Goal: Task Accomplishment & Management: Manage account settings

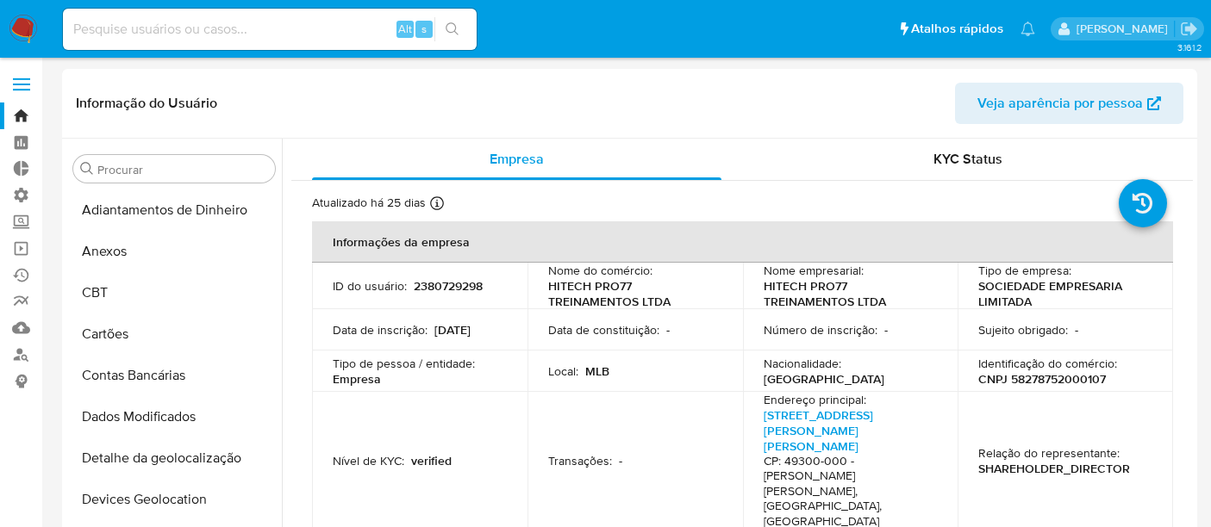
select select "10"
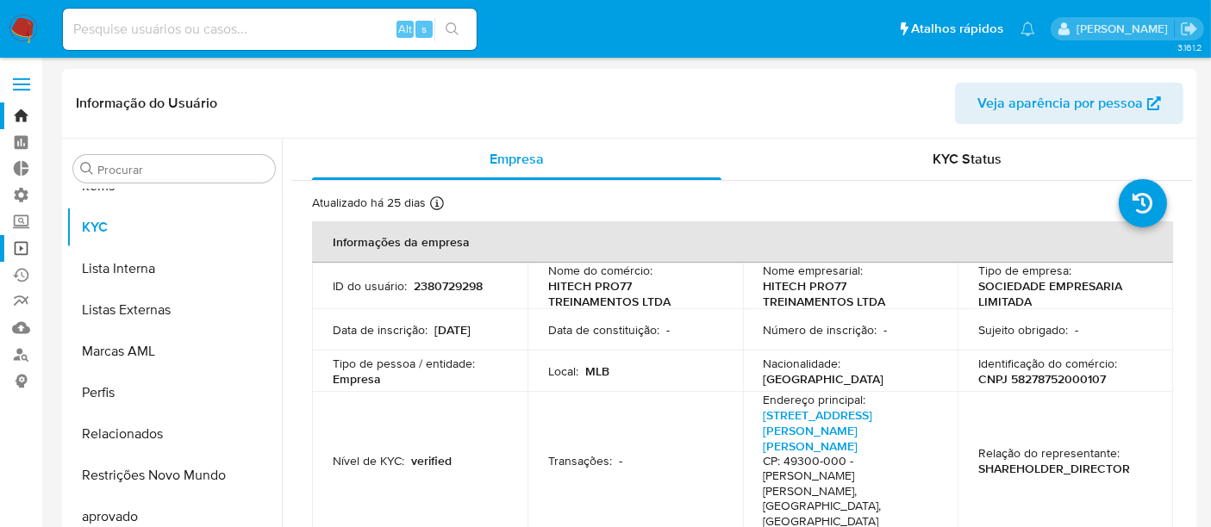
click at [24, 254] on link "Operações em massa" at bounding box center [102, 248] width 205 height 27
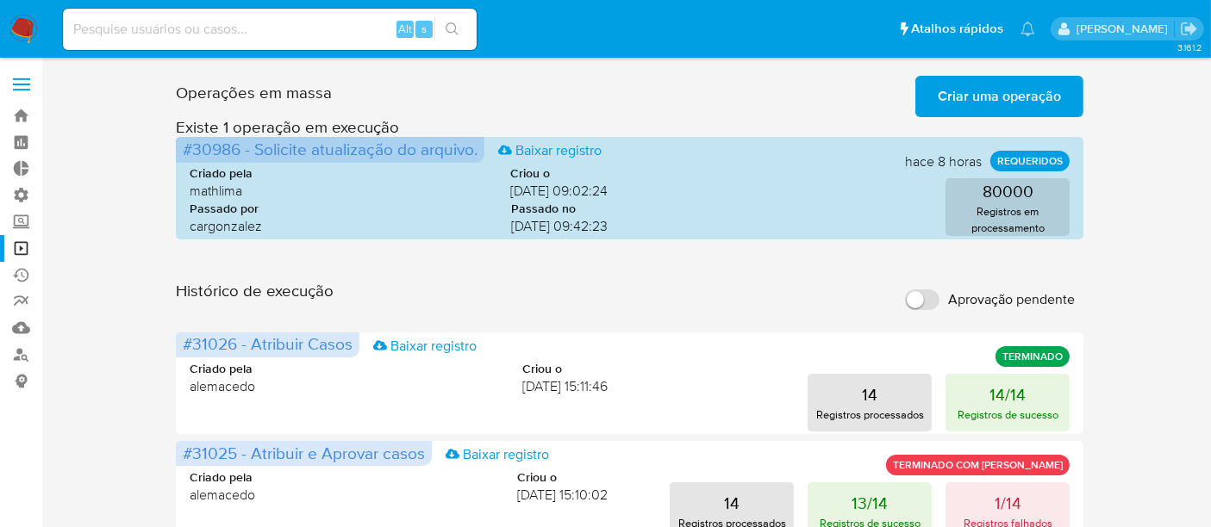
click at [1021, 102] on span "Criar uma operação" at bounding box center [999, 97] width 123 height 38
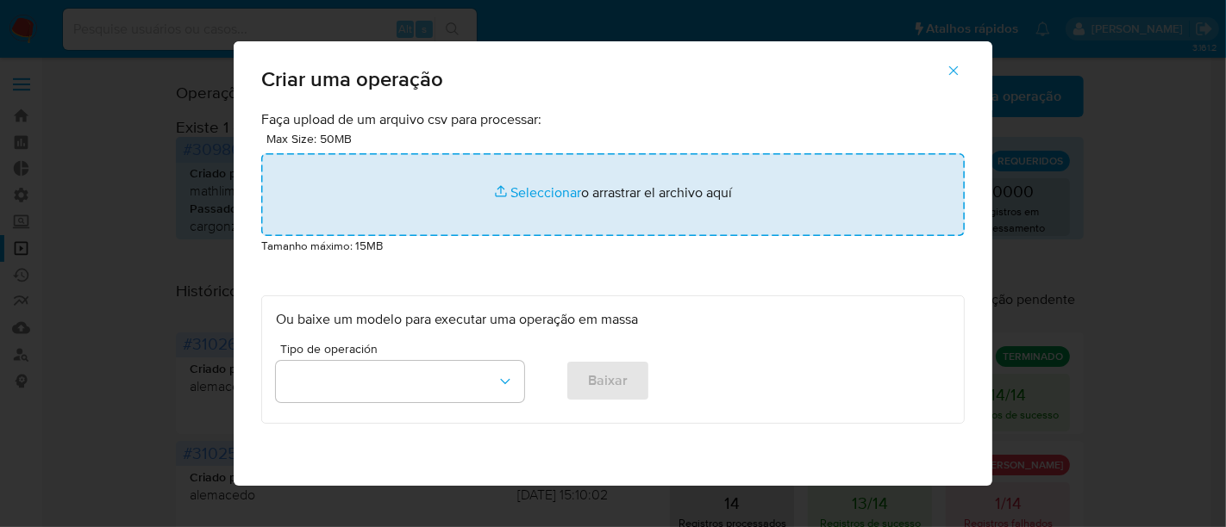
click at [504, 185] on input "file" at bounding box center [612, 194] width 703 height 83
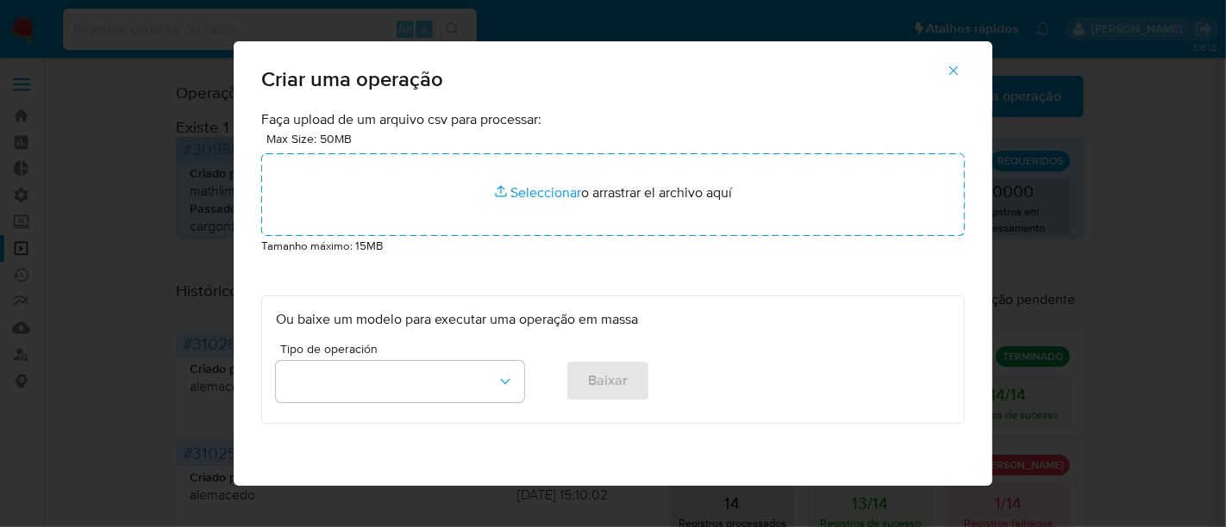
click at [952, 66] on icon "button" at bounding box center [953, 71] width 16 height 16
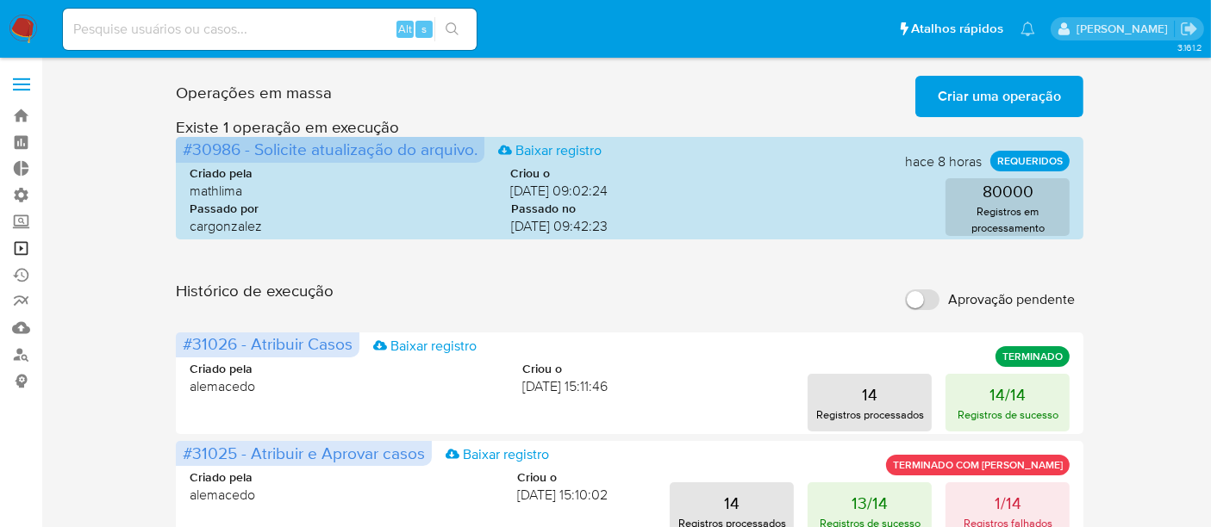
click at [21, 248] on link "Operações em massa" at bounding box center [102, 248] width 205 height 27
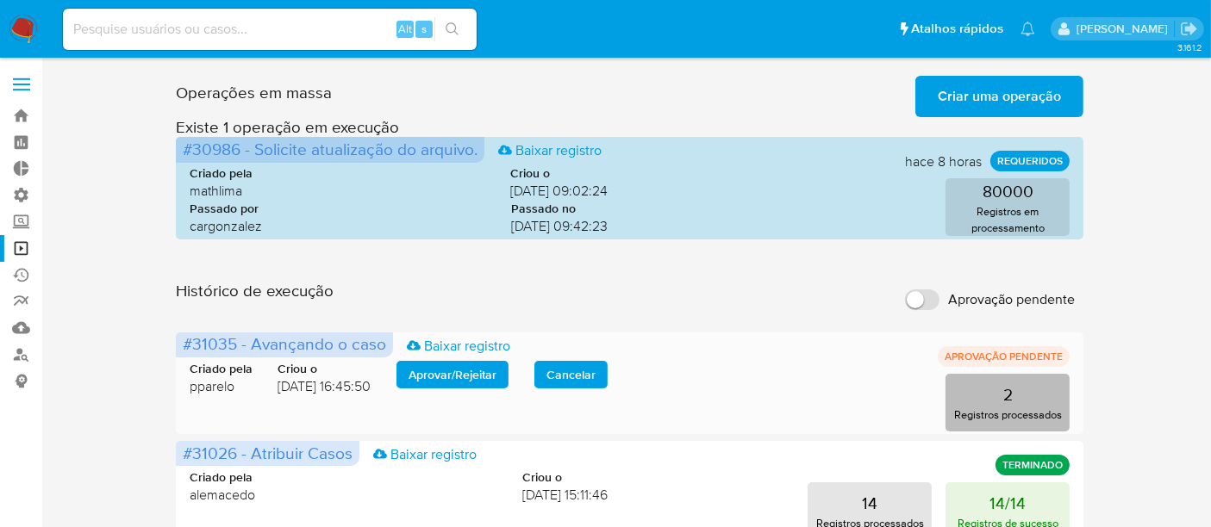
click at [1020, 392] on button "2 Registros processados" at bounding box center [1007, 403] width 124 height 58
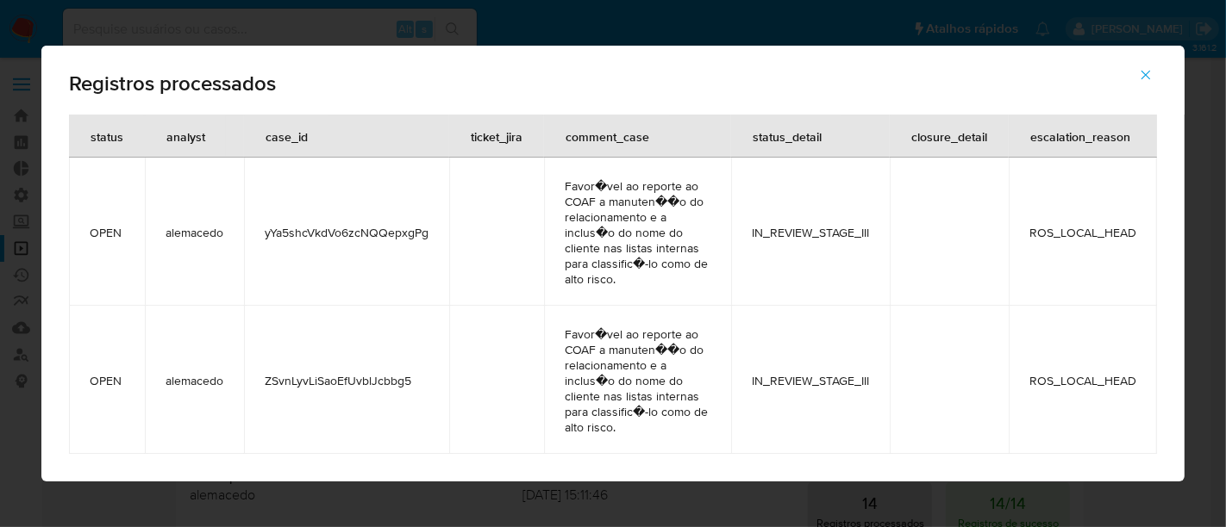
click at [1150, 79] on icon "button" at bounding box center [1146, 75] width 16 height 16
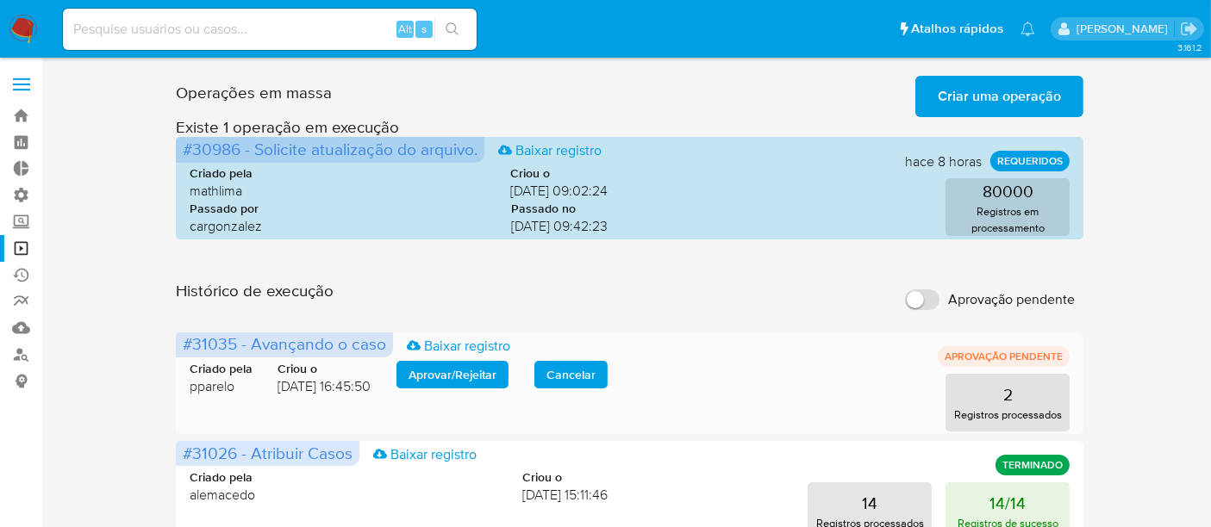
click at [485, 372] on span "Aprovar / Rejeitar" at bounding box center [453, 375] width 88 height 24
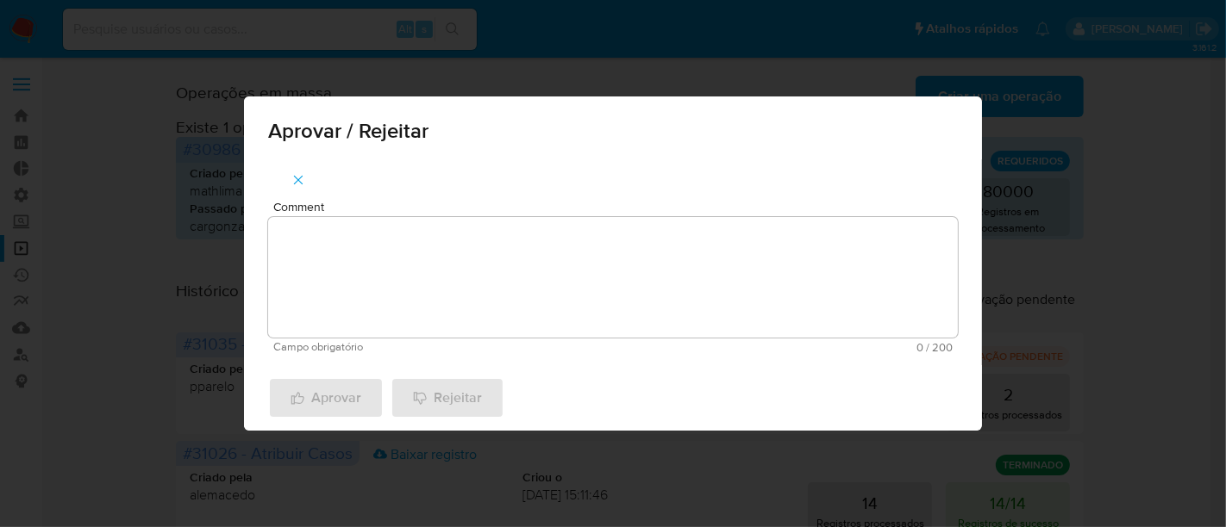
click at [369, 296] on textarea "Comment" at bounding box center [612, 277] width 689 height 121
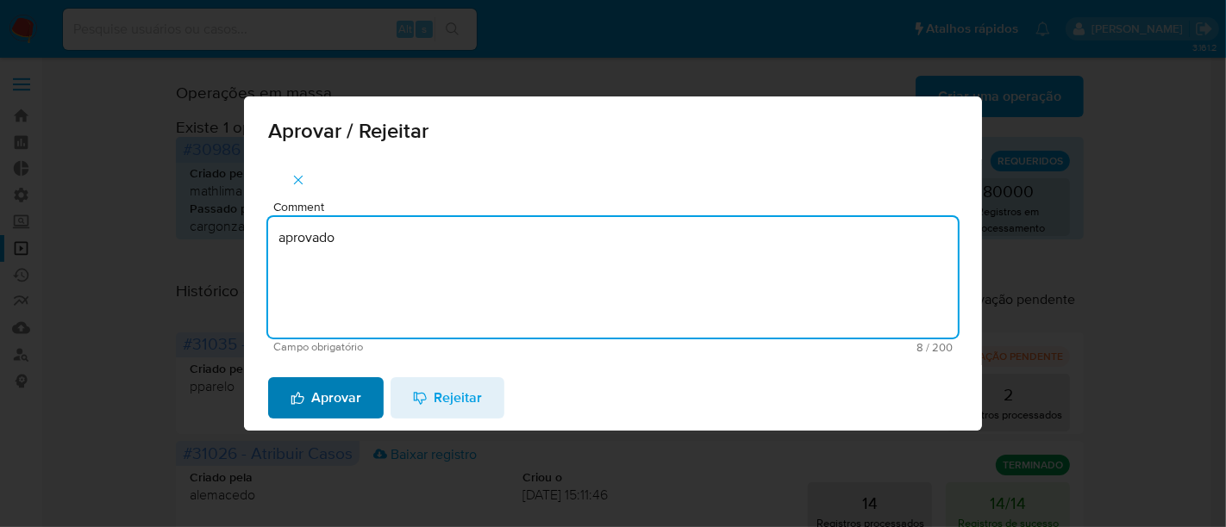
type textarea "aprovado"
click at [304, 390] on span "Aprovar" at bounding box center [325, 398] width 71 height 38
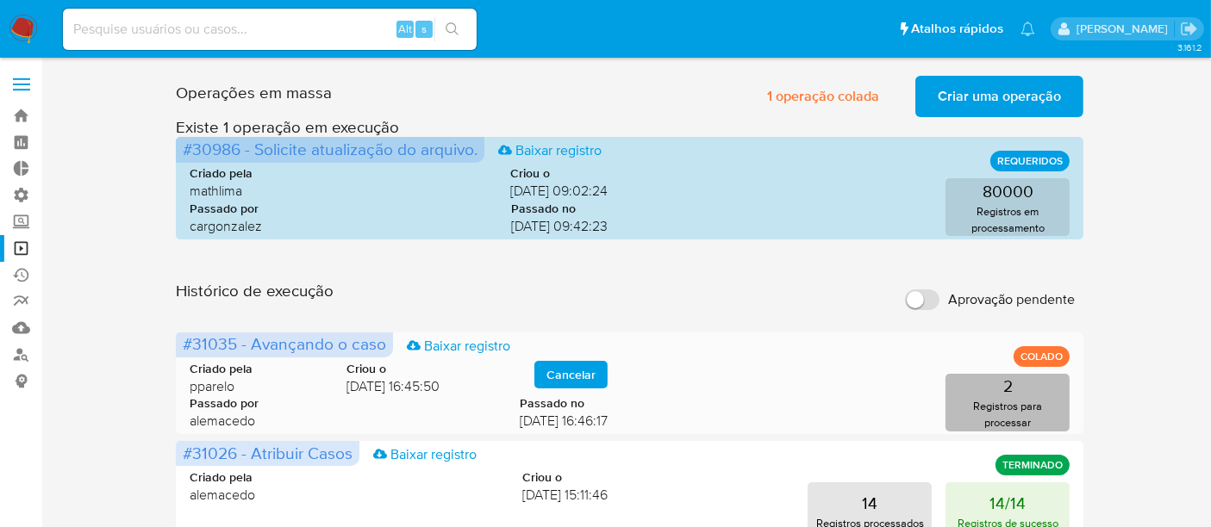
click at [995, 402] on p "Registros para processar" at bounding box center [1008, 414] width 114 height 33
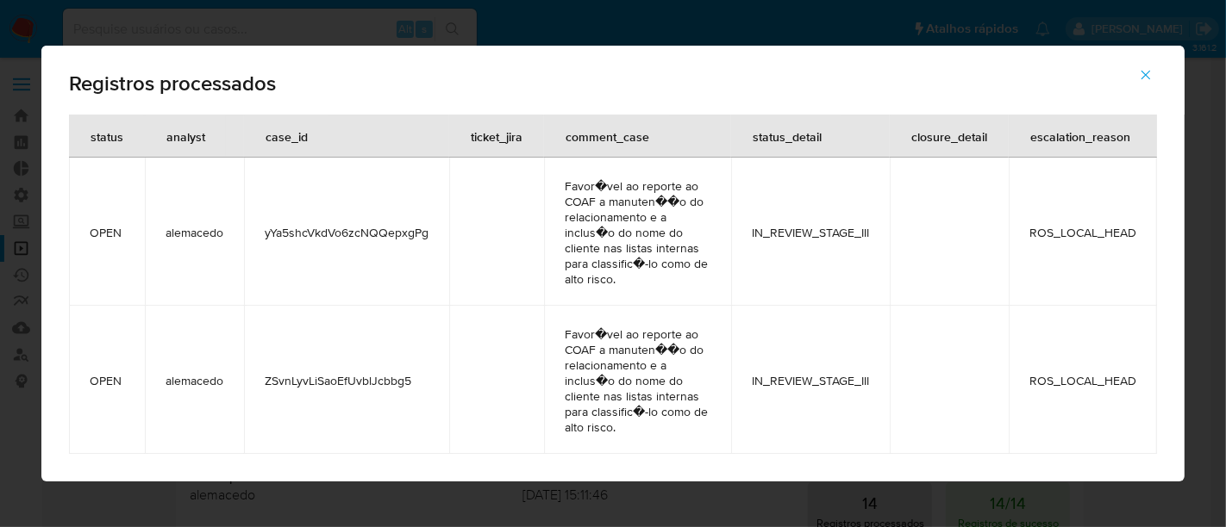
click at [1155, 80] on button "button" at bounding box center [1145, 74] width 60 height 41
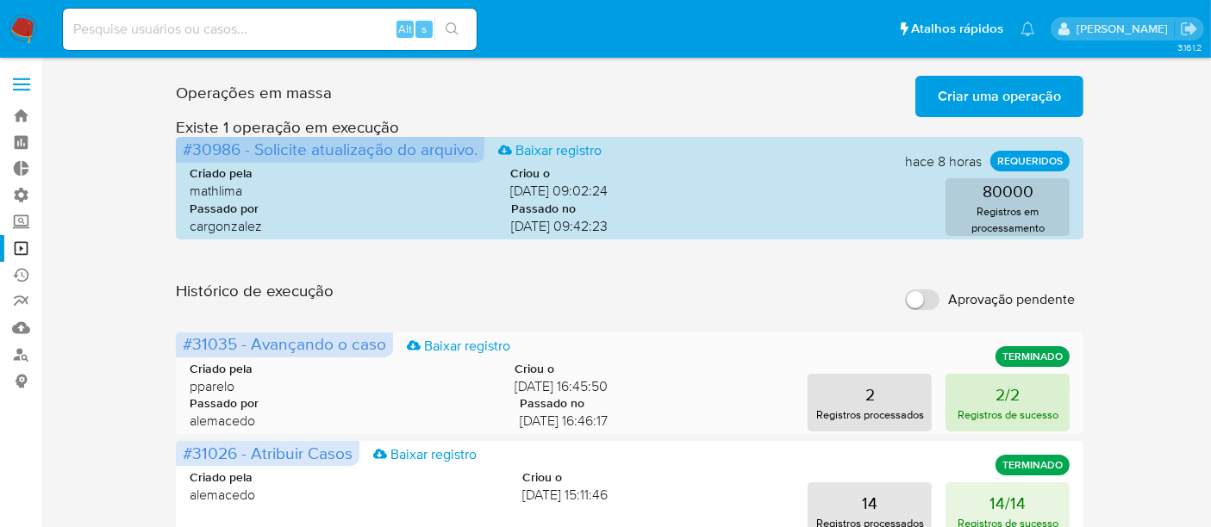
click at [1034, 415] on p "Registros de sucesso" at bounding box center [1008, 415] width 101 height 16
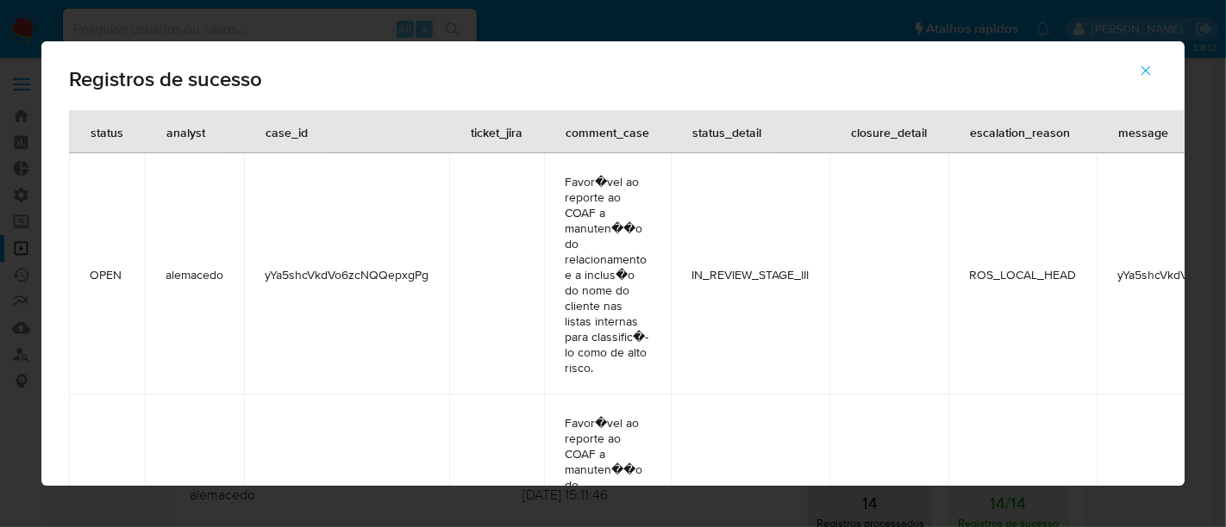
click at [1148, 64] on icon "button" at bounding box center [1146, 71] width 16 height 16
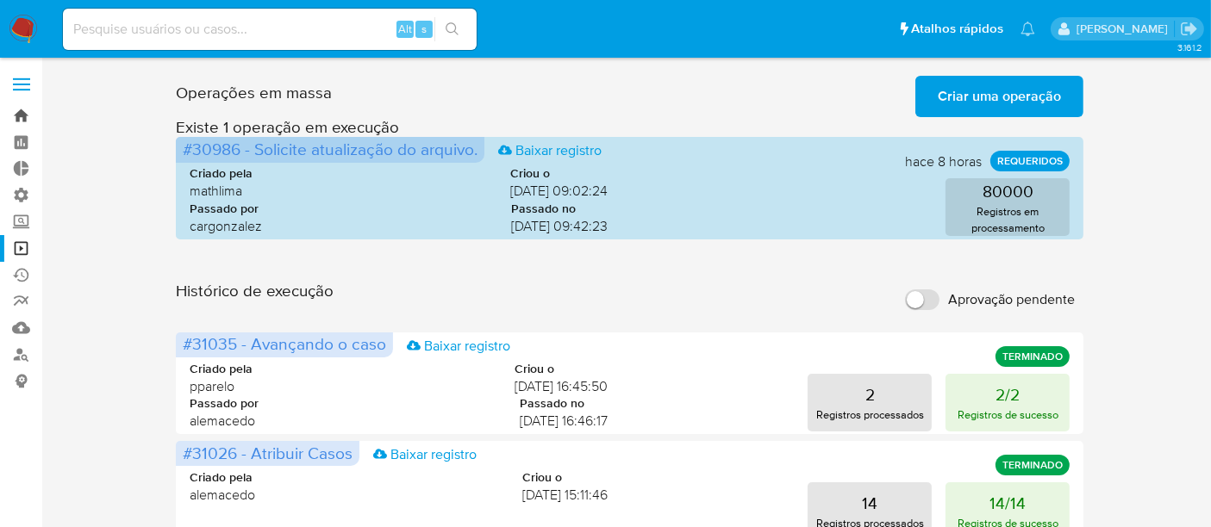
click at [34, 114] on link "Bandeja" at bounding box center [102, 116] width 205 height 27
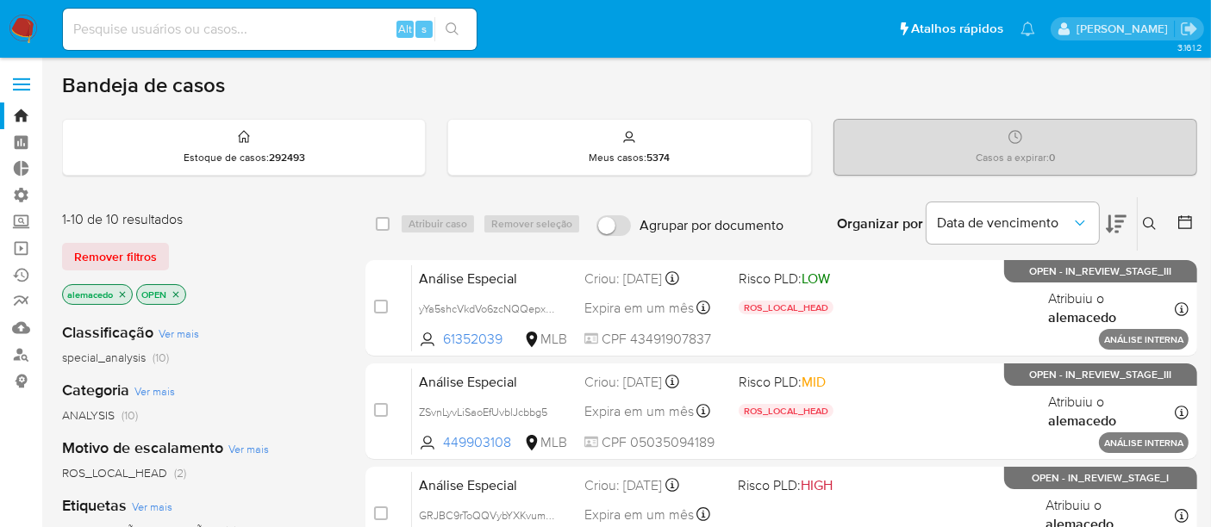
click at [23, 251] on link "Operações em massa" at bounding box center [102, 248] width 205 height 27
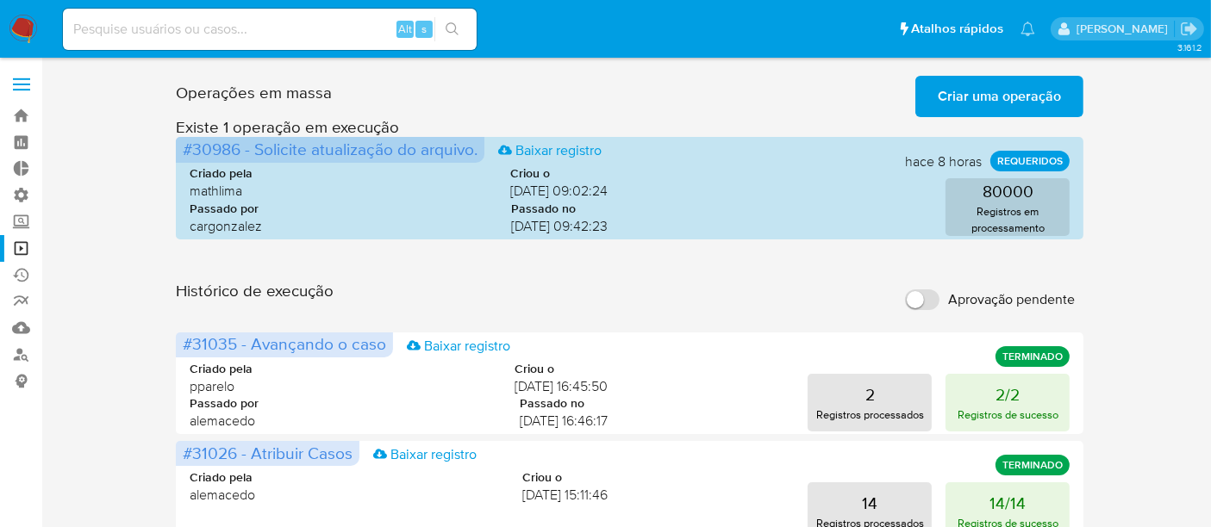
click at [989, 97] on span "Criar uma operação" at bounding box center [999, 97] width 123 height 38
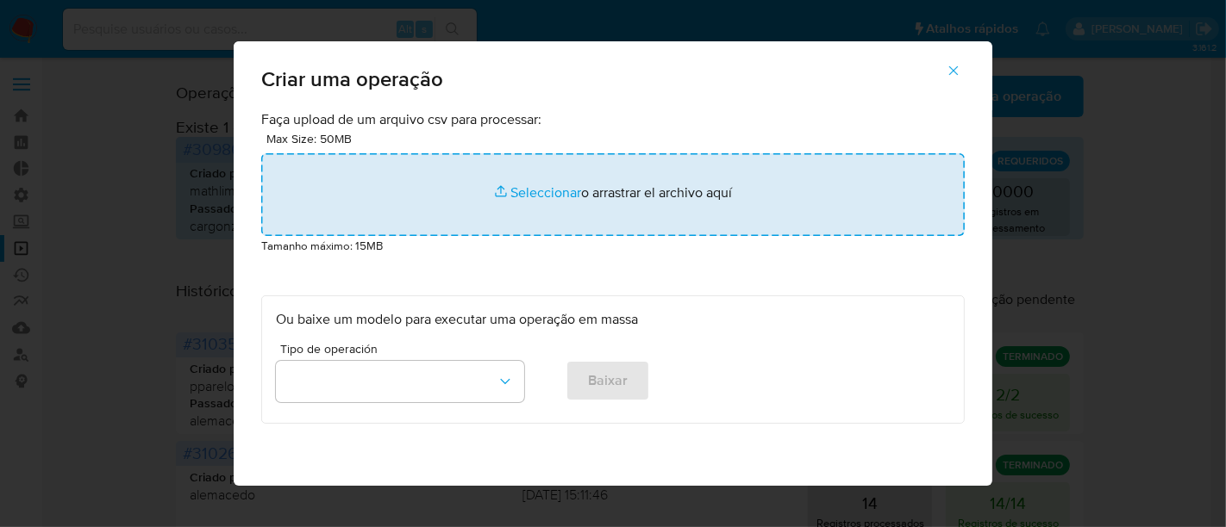
click at [550, 190] on input "file" at bounding box center [612, 194] width 703 height 83
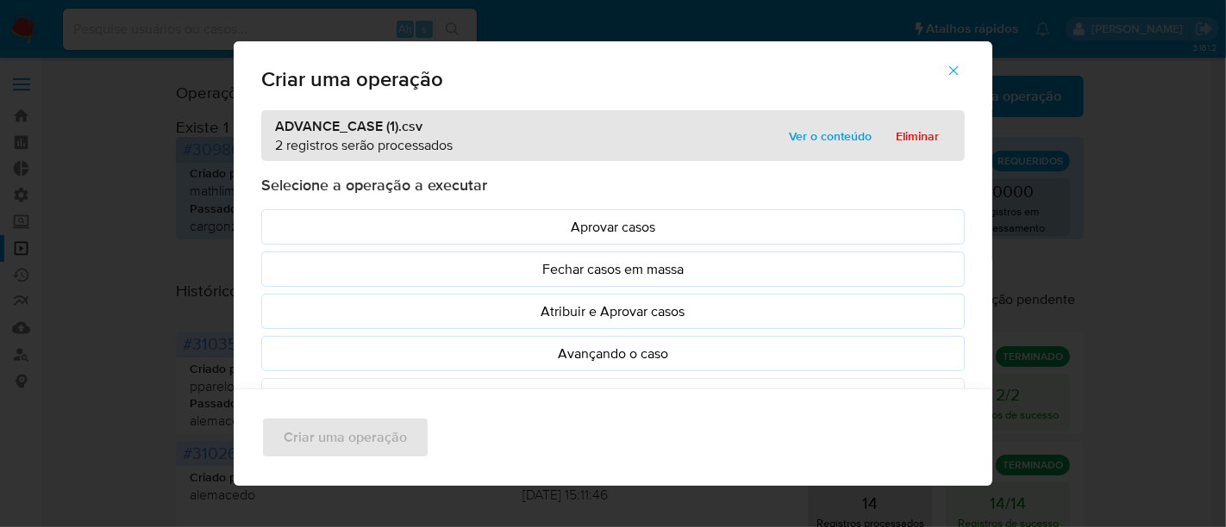
click at [832, 136] on span "Ver o conteúdo" at bounding box center [830, 136] width 83 height 24
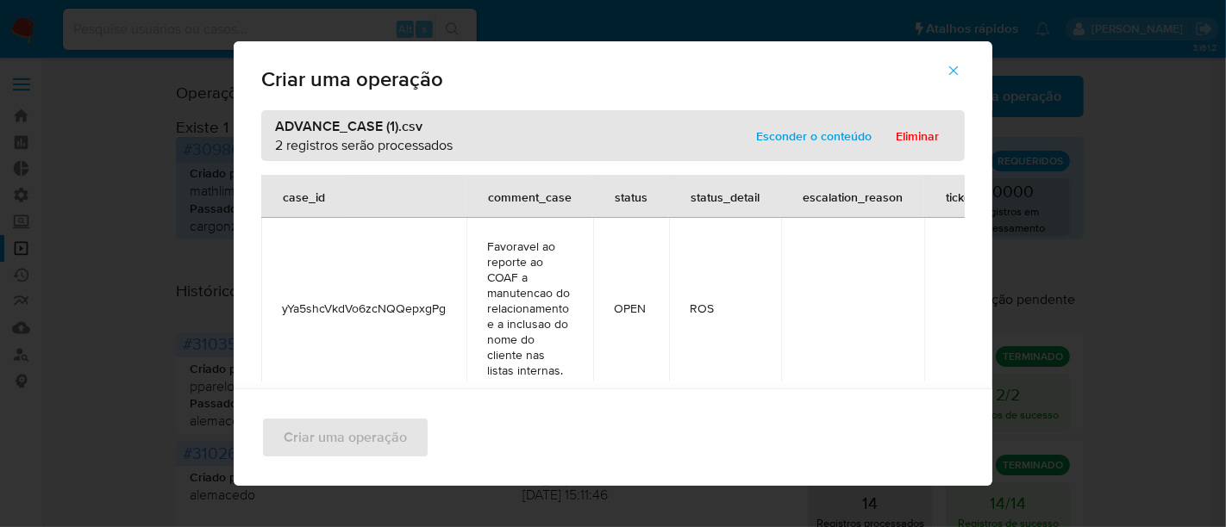
click at [802, 133] on span "Esconder o conteúdo" at bounding box center [813, 136] width 115 height 24
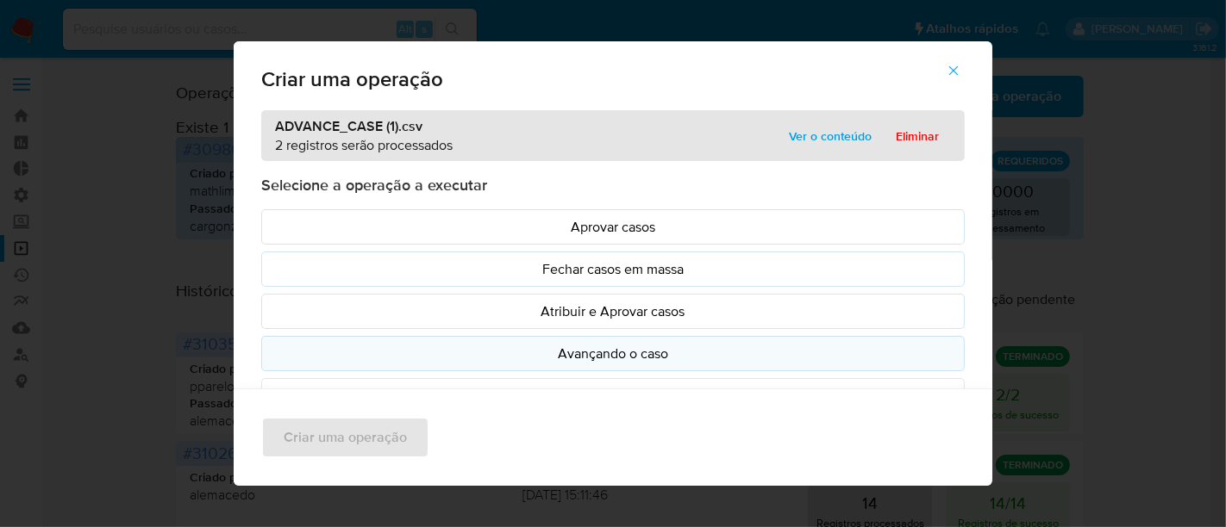
click at [628, 358] on p "Avançando o caso" at bounding box center [613, 354] width 674 height 20
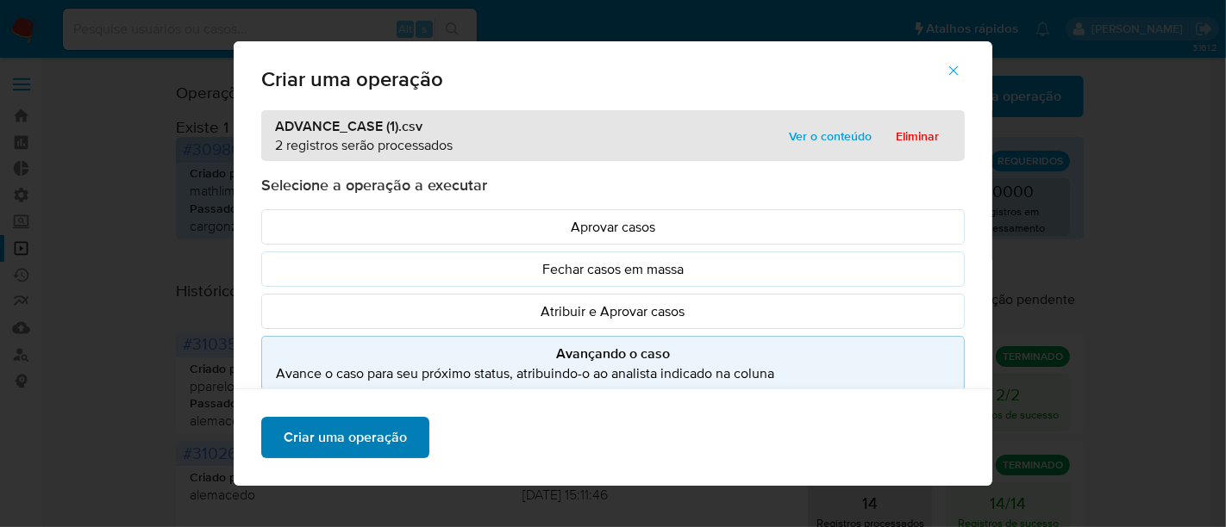
click at [321, 446] on span "Criar uma operação" at bounding box center [345, 438] width 123 height 38
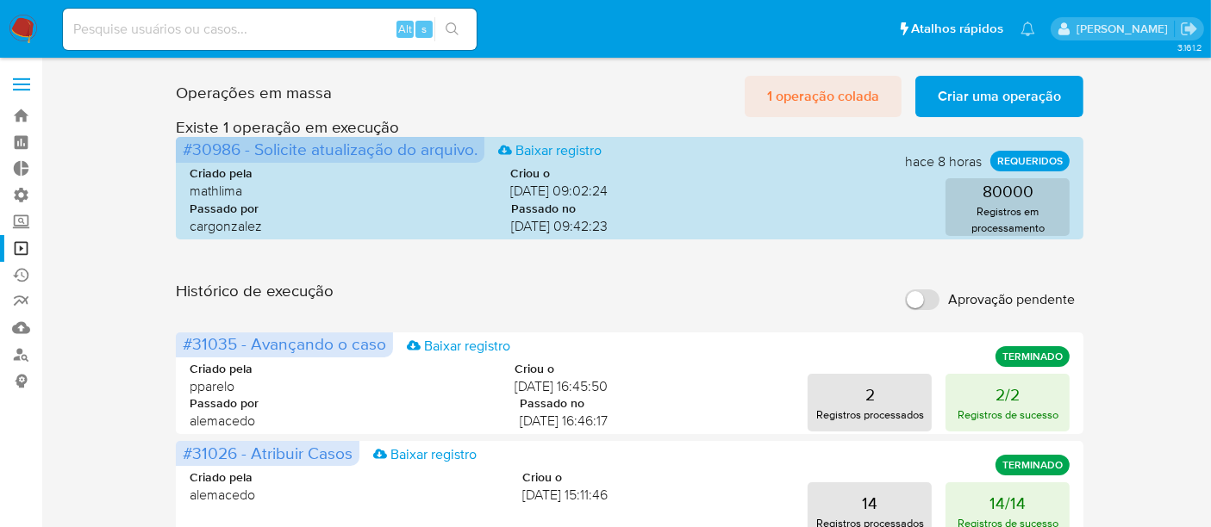
click at [870, 103] on span "1 operação colada" at bounding box center [823, 97] width 112 height 38
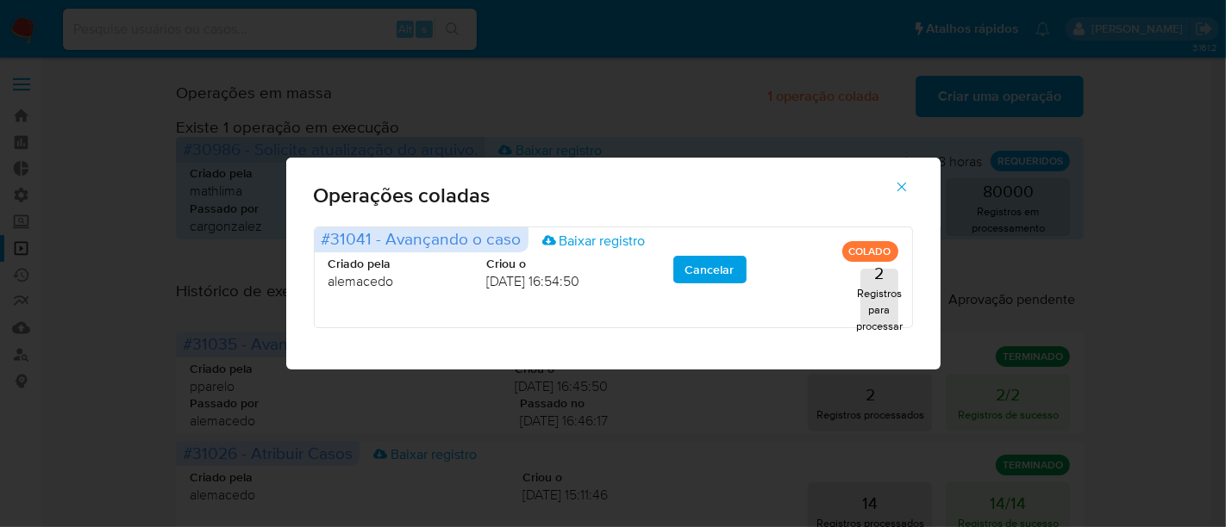
click at [899, 196] on span "button" at bounding box center [902, 187] width 16 height 38
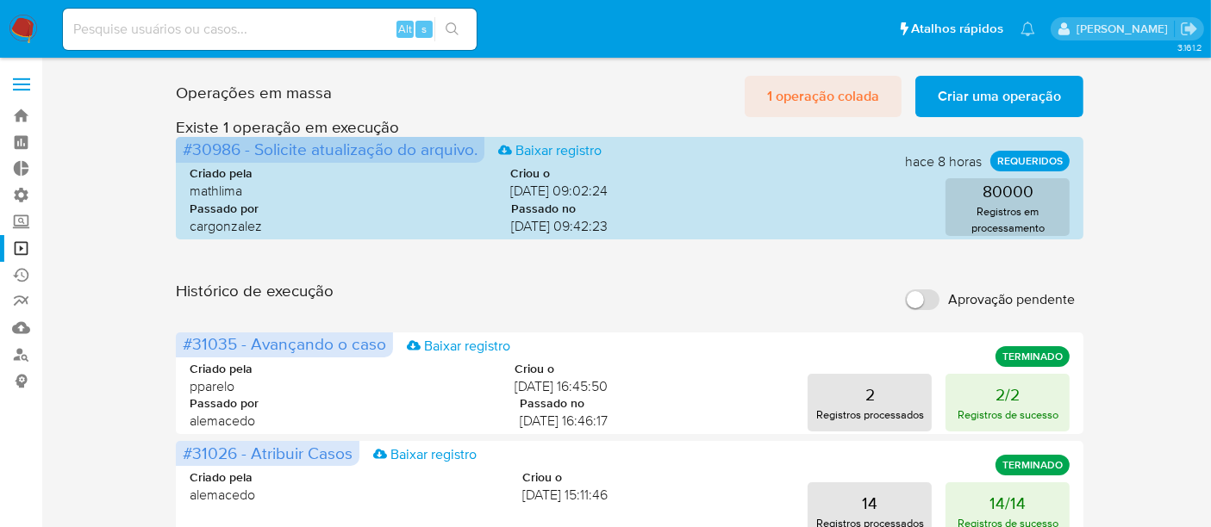
click at [860, 90] on span "1 operação colada" at bounding box center [823, 97] width 112 height 38
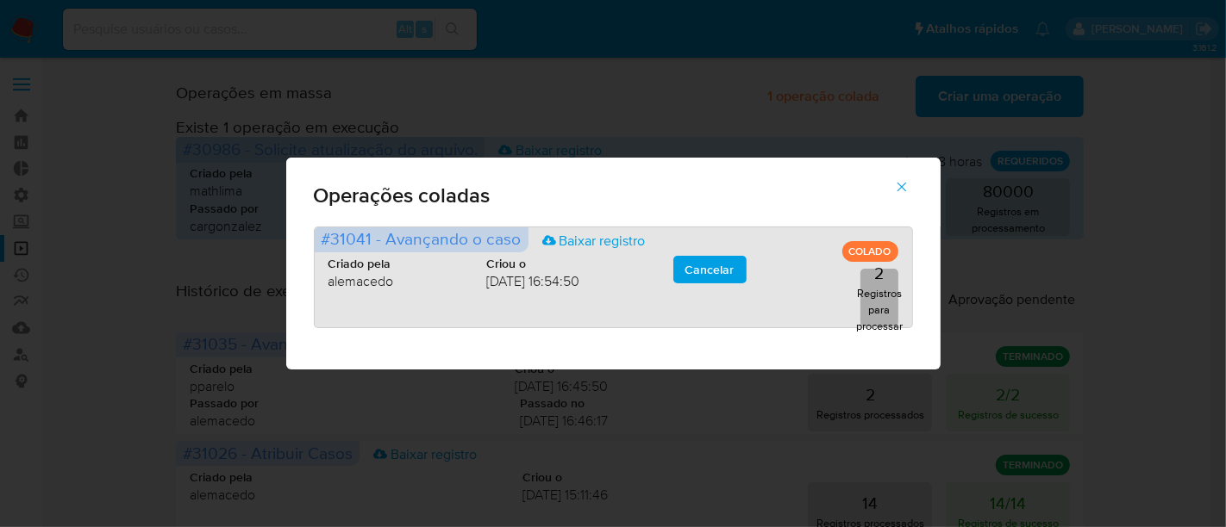
click at [886, 296] on p "Registros para processar" at bounding box center [879, 309] width 47 height 49
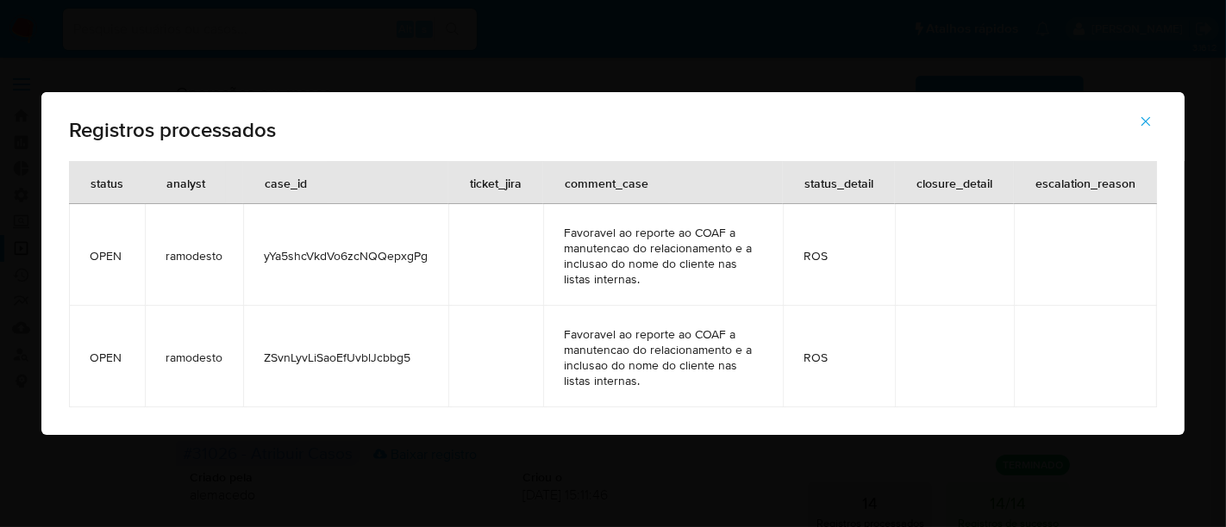
click at [1151, 118] on icon "button" at bounding box center [1146, 122] width 16 height 16
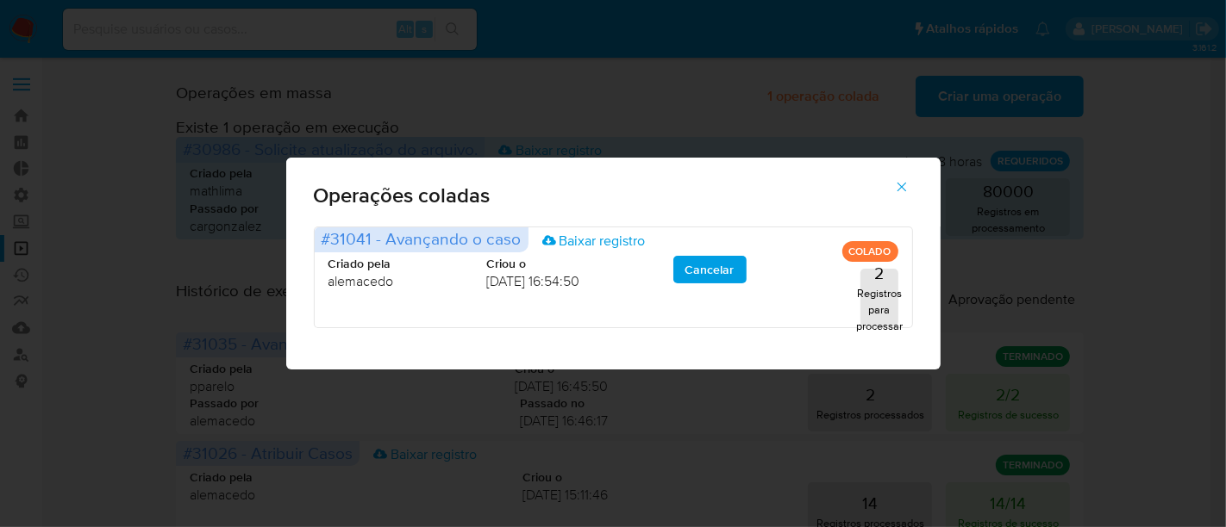
click at [903, 188] on icon "button" at bounding box center [902, 187] width 16 height 16
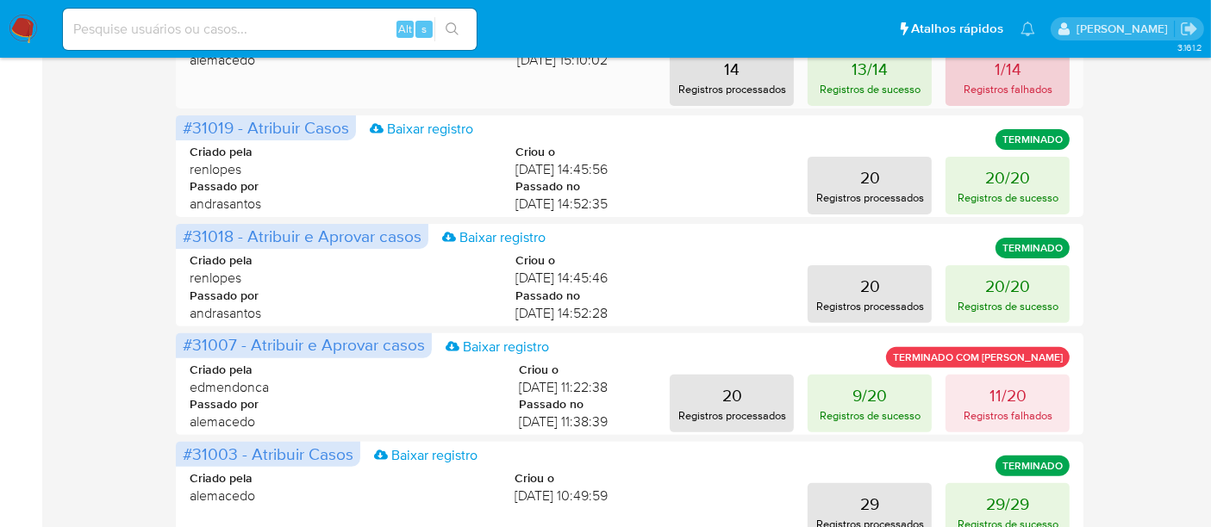
scroll to position [574, 0]
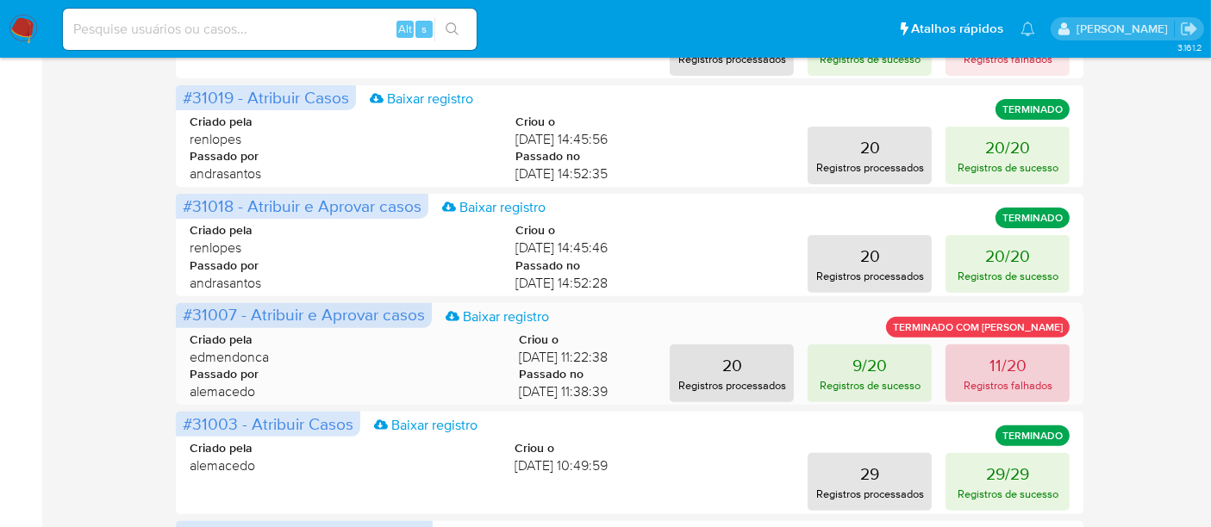
click at [1008, 371] on p "11/20" at bounding box center [1007, 365] width 37 height 24
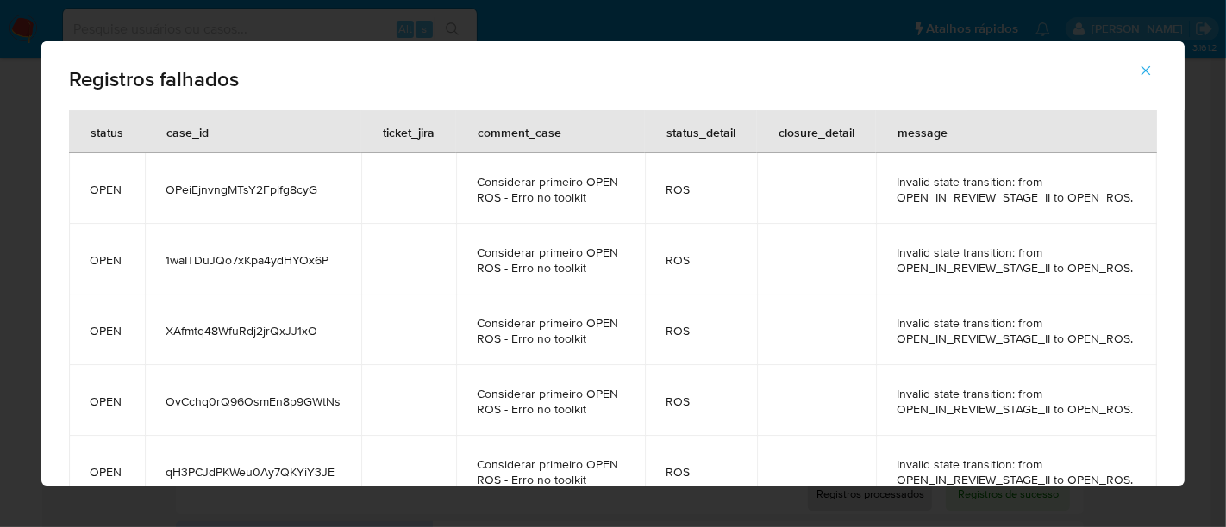
click at [1151, 78] on span "button" at bounding box center [1146, 71] width 16 height 38
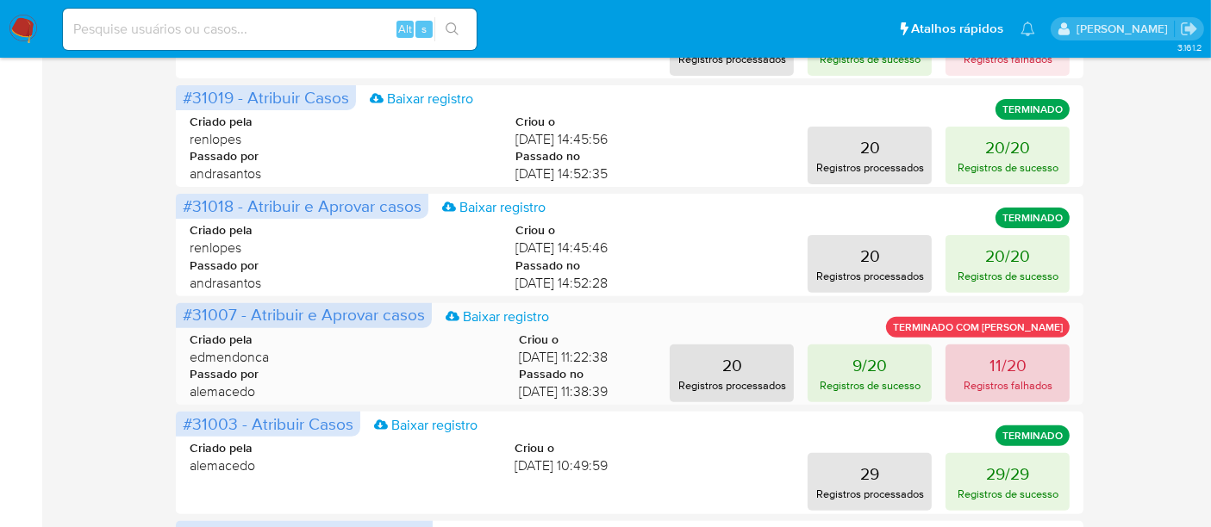
click at [1001, 361] on p "11/20" at bounding box center [1007, 365] width 37 height 24
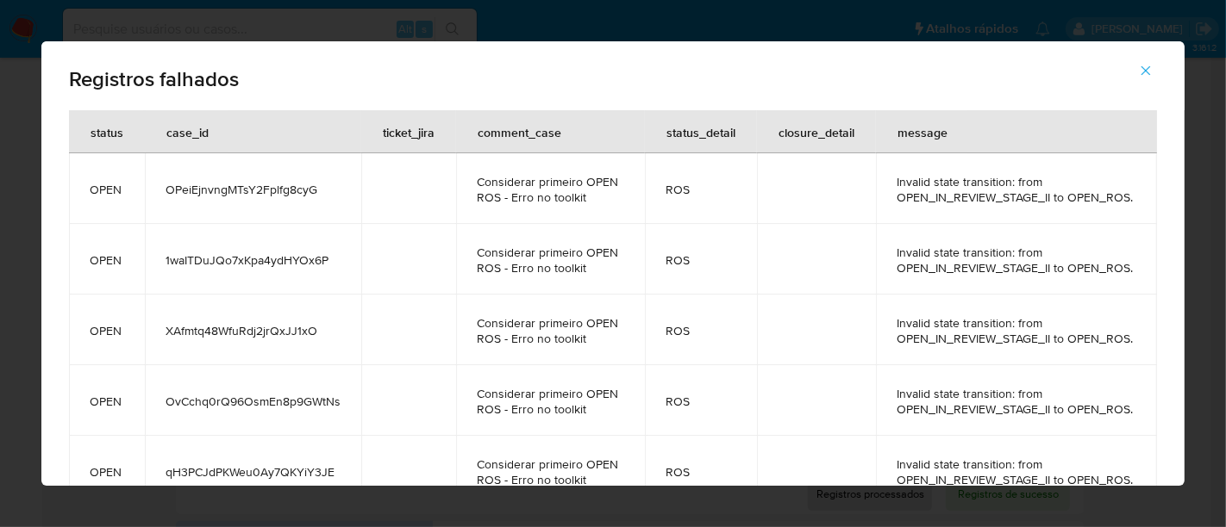
drag, startPoint x: 183, startPoint y: 283, endPoint x: 325, endPoint y: 282, distance: 142.2
click at [325, 282] on td "1waITDuJQo7xKpa4ydHYOx6P" at bounding box center [253, 259] width 216 height 71
click at [1150, 70] on icon "button" at bounding box center [1146, 71] width 16 height 16
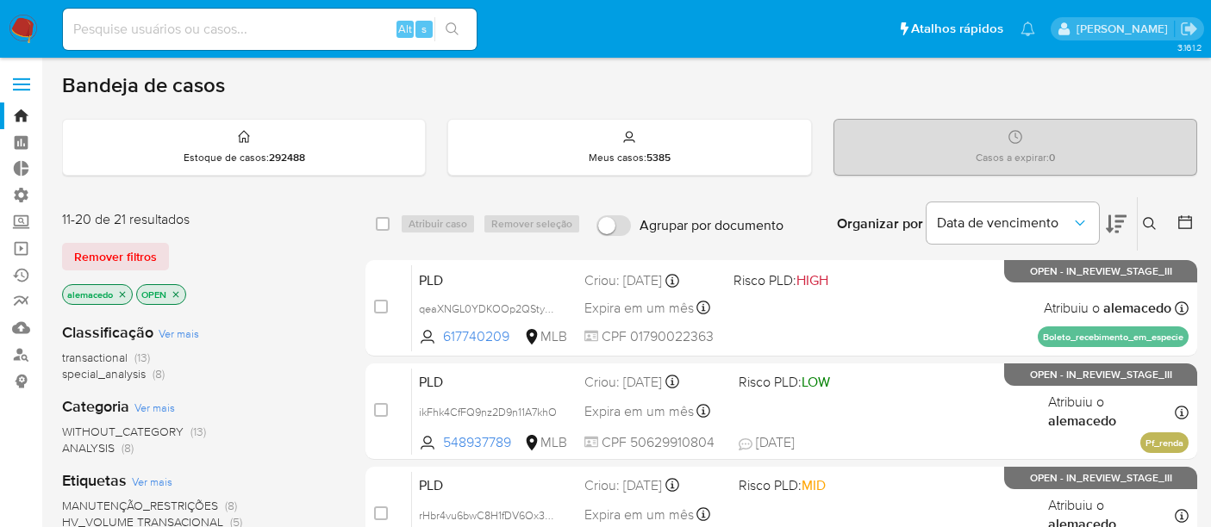
scroll to position [893, 0]
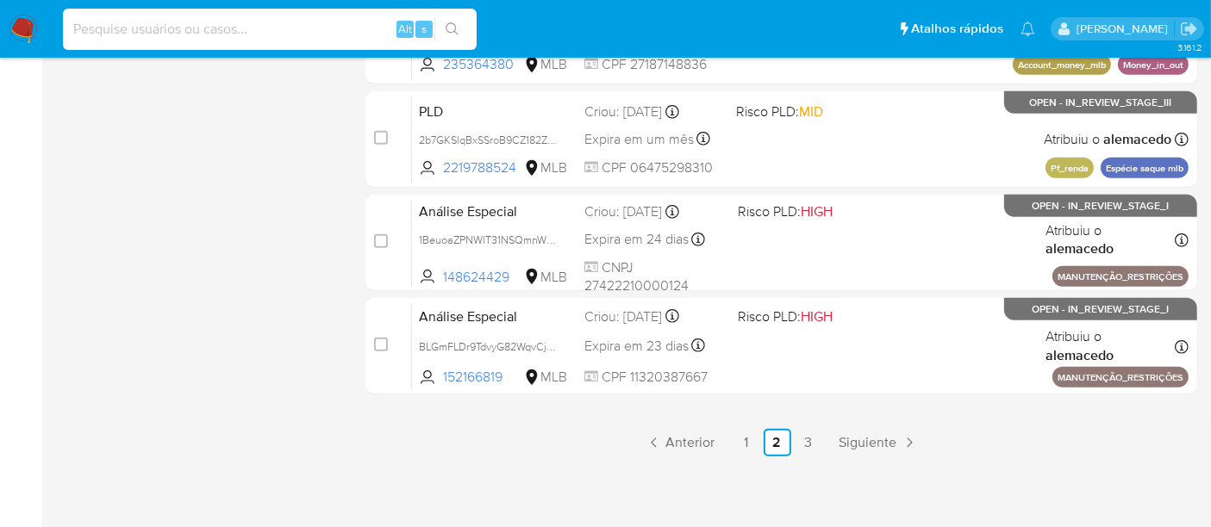
click at [133, 28] on input at bounding box center [270, 29] width 414 height 22
paste input "1waITDuJQo7xKpa4ydHYOx6P"
type input "1waITDuJQo7xKpa4ydHYOx6P"
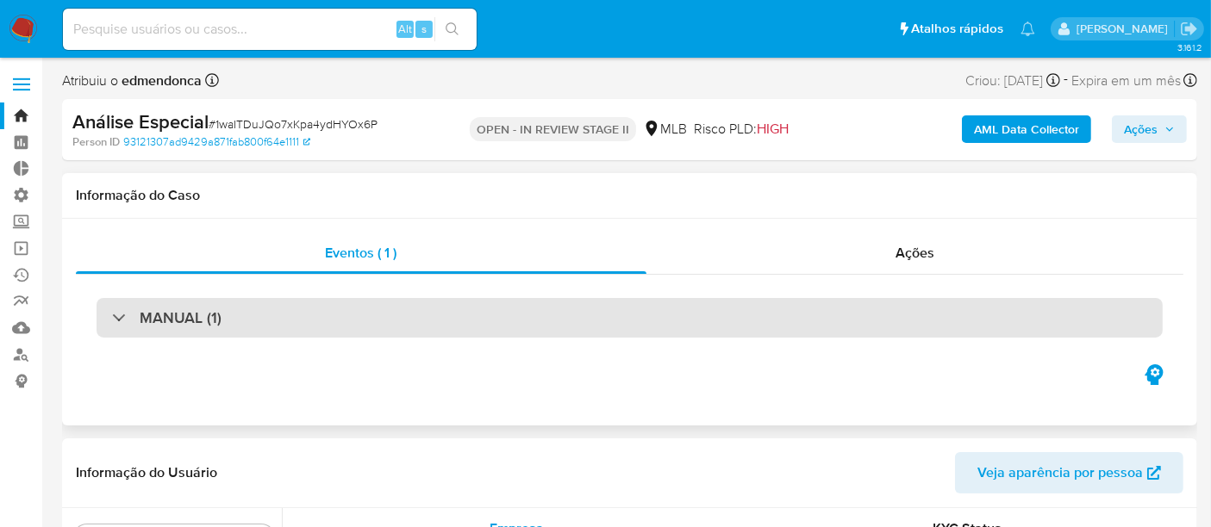
scroll to position [893, 0]
select select "10"
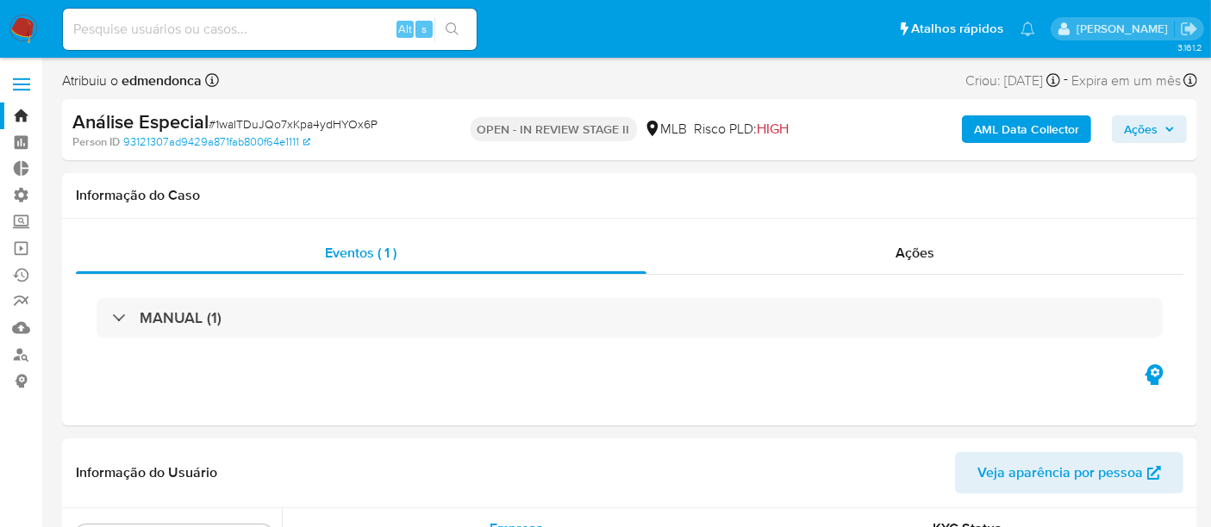
click at [19, 115] on link "Bandeja" at bounding box center [102, 116] width 205 height 27
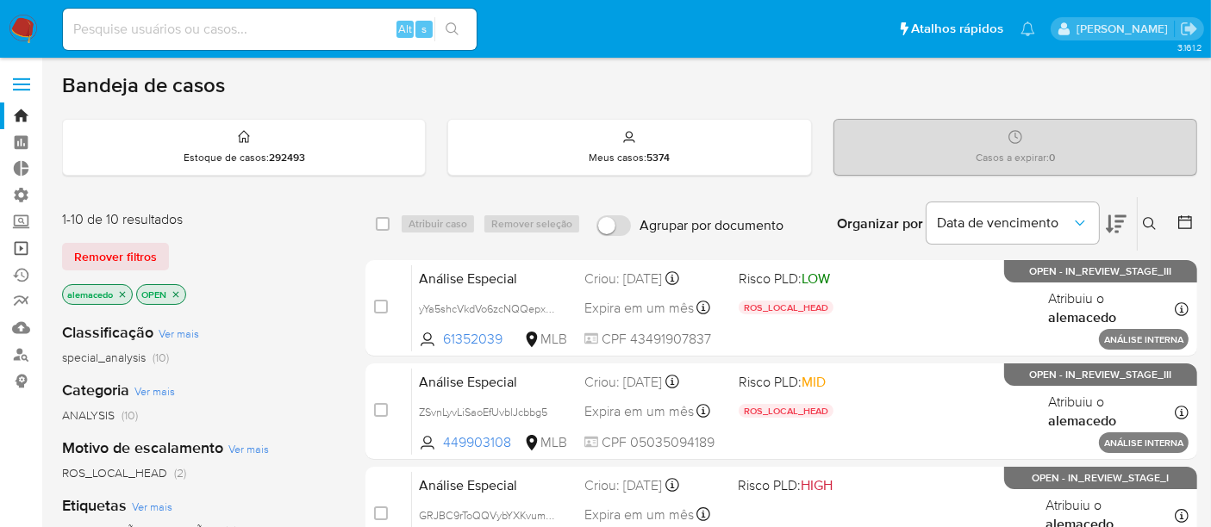
click at [29, 247] on link "Operações em massa" at bounding box center [102, 248] width 205 height 27
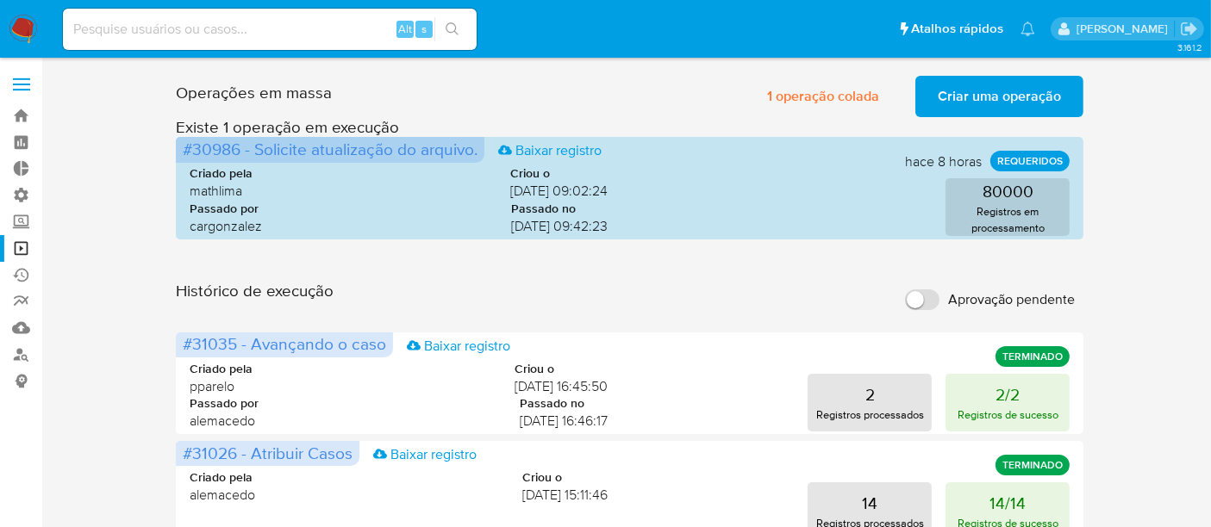
click at [116, 36] on input at bounding box center [270, 29] width 414 height 22
paste input "249973026"
type input "249973026"
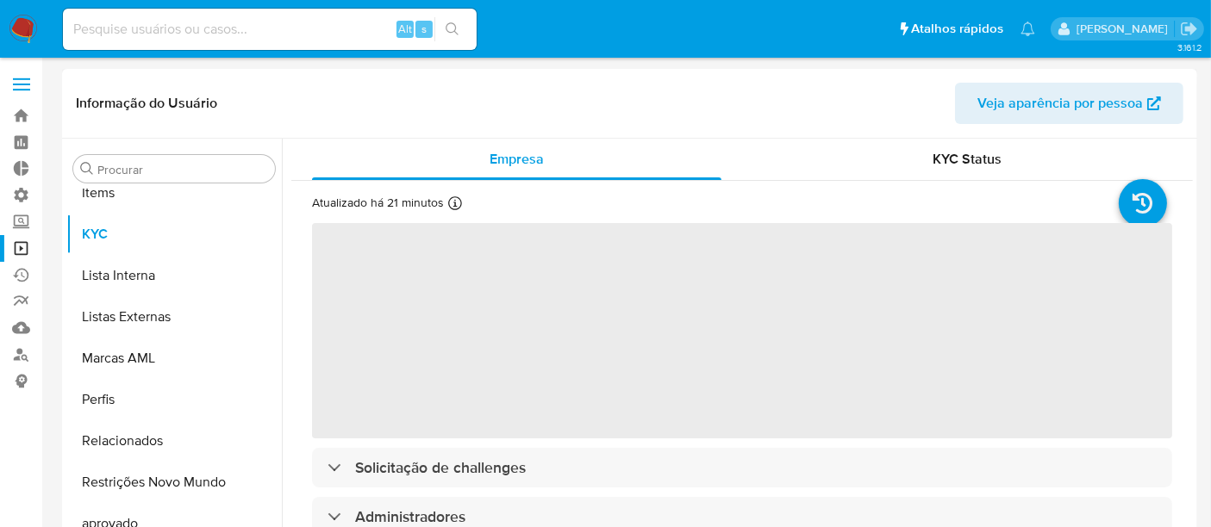
scroll to position [893, 0]
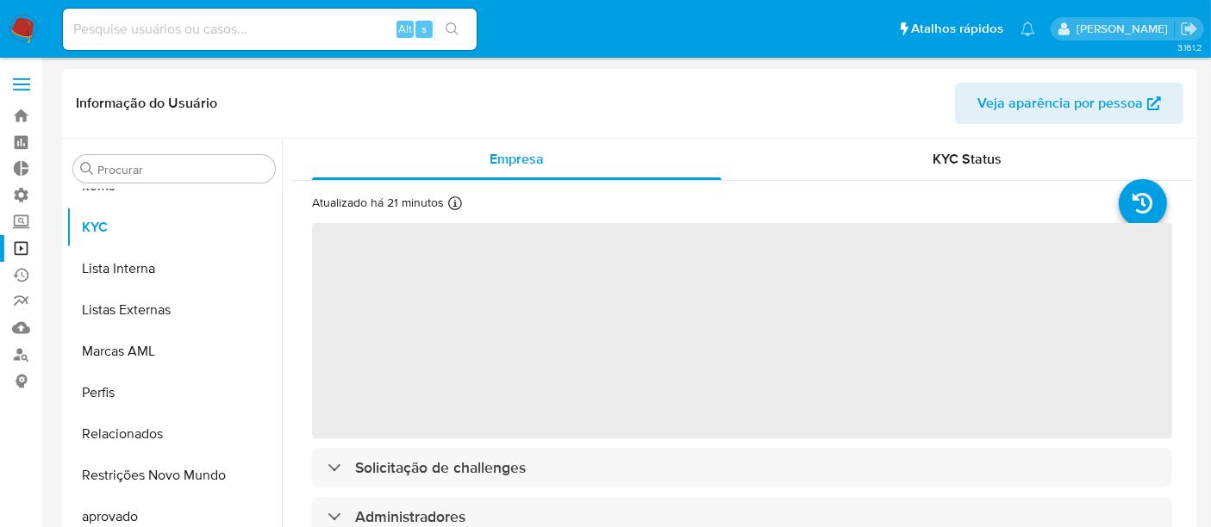
select select "10"
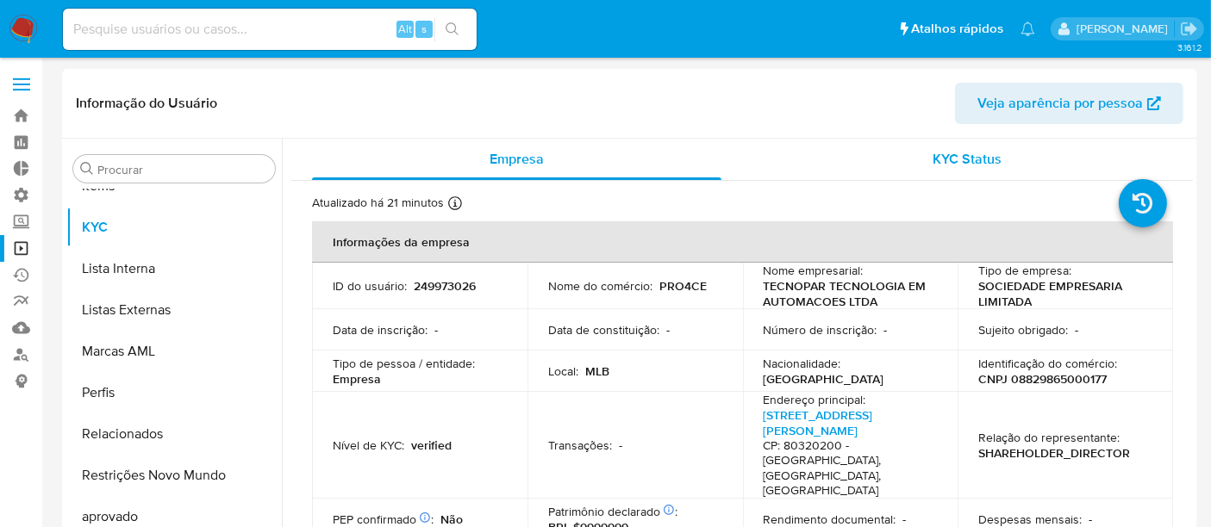
click at [957, 151] on span "KYC Status" at bounding box center [967, 159] width 69 height 20
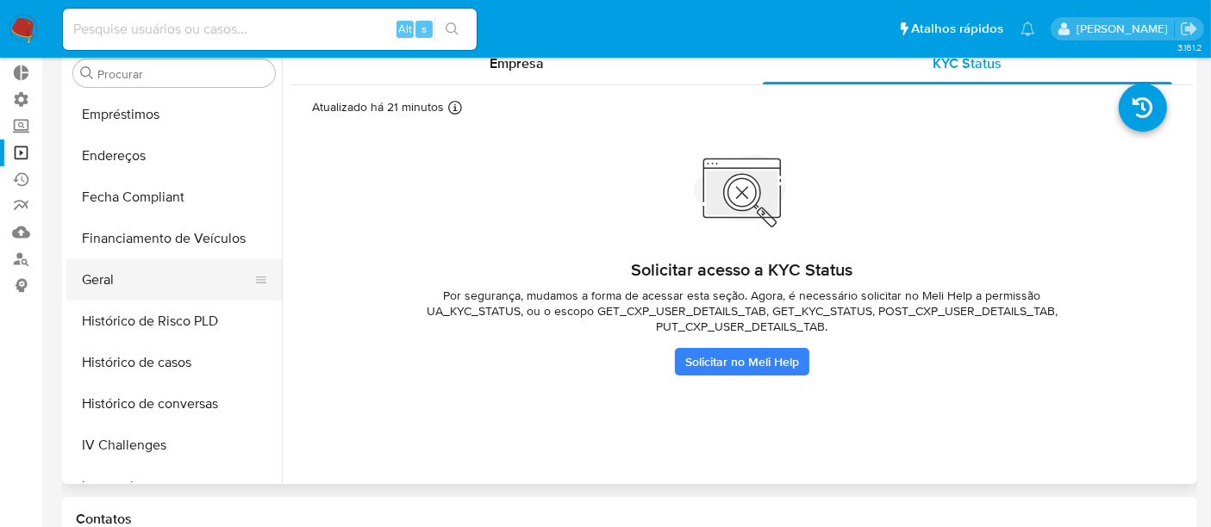
scroll to position [318, 0]
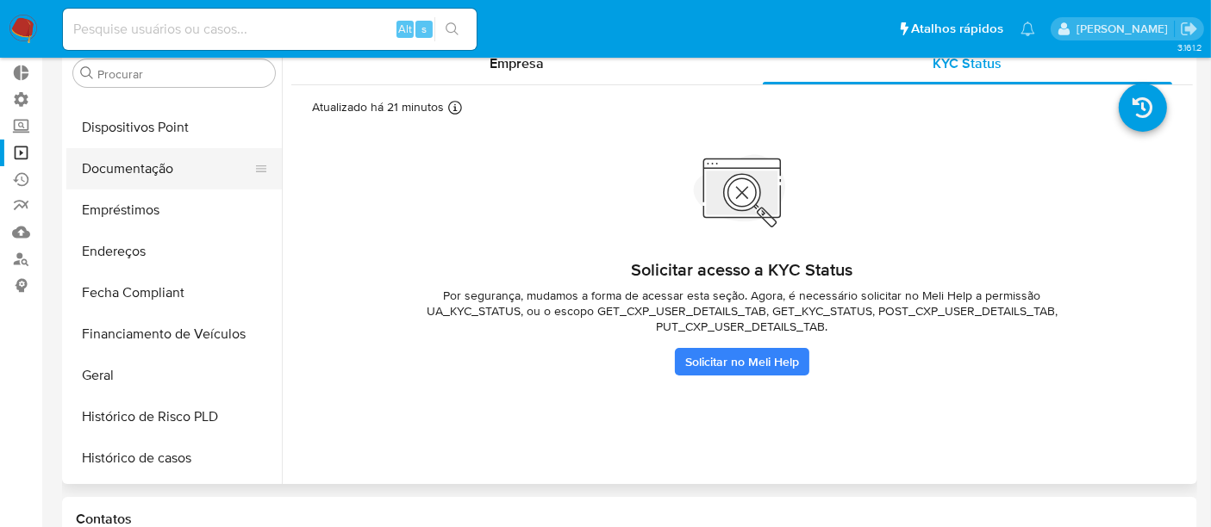
click at [141, 170] on button "Documentação" at bounding box center [167, 168] width 202 height 41
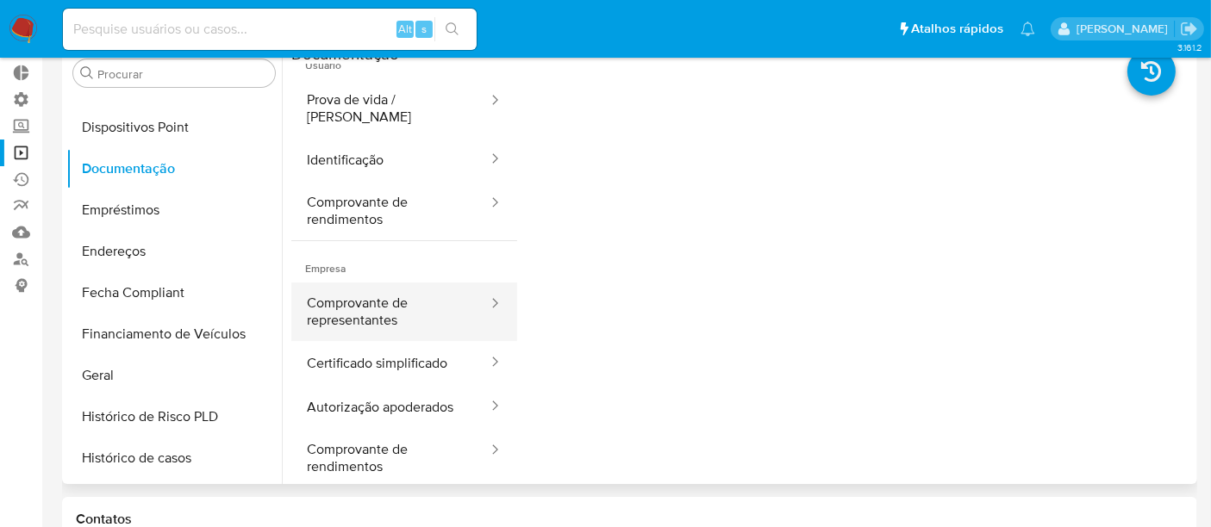
scroll to position [0, 0]
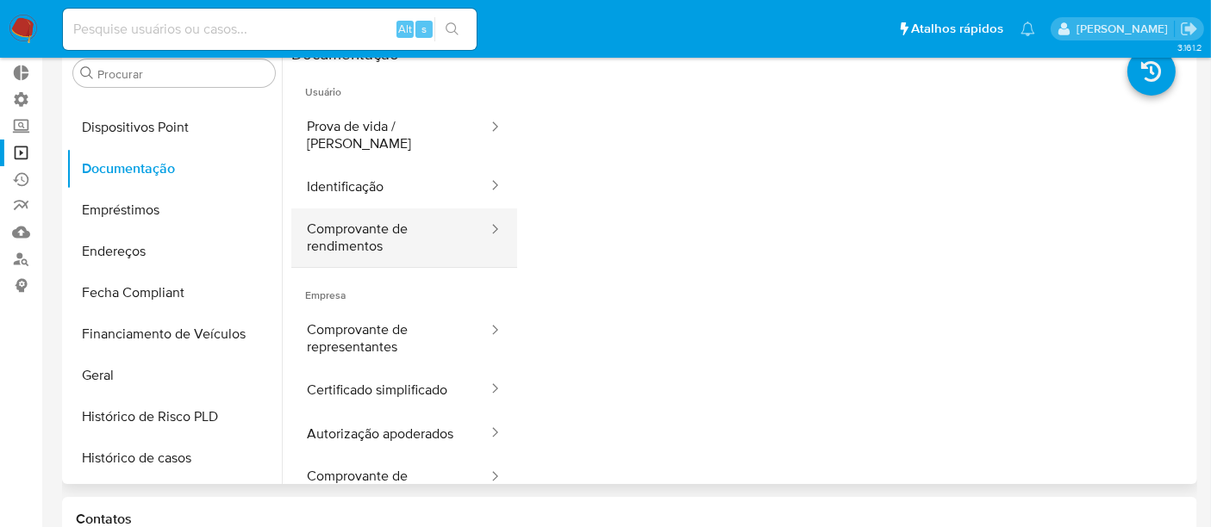
click at [357, 229] on button "Comprovante de rendimentos" at bounding box center [390, 238] width 198 height 59
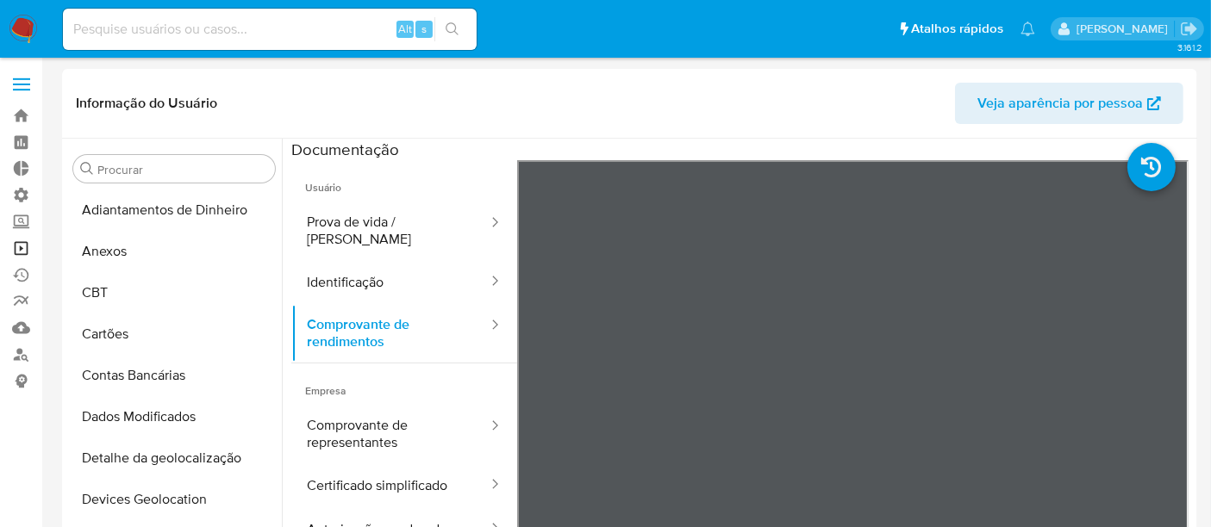
click at [29, 253] on link "Operações em massa" at bounding box center [102, 248] width 205 height 27
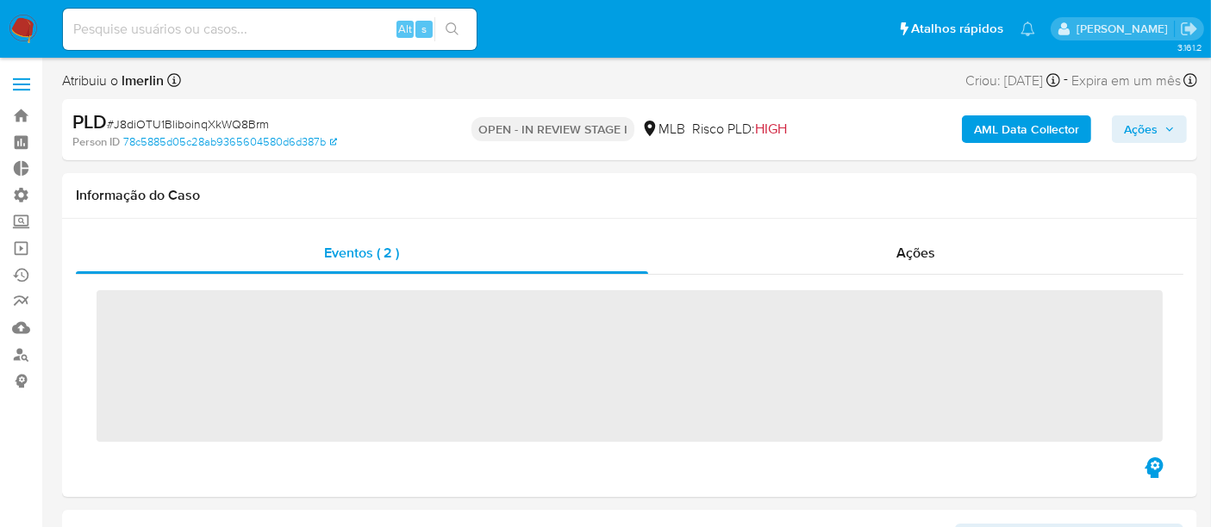
scroll to position [893, 0]
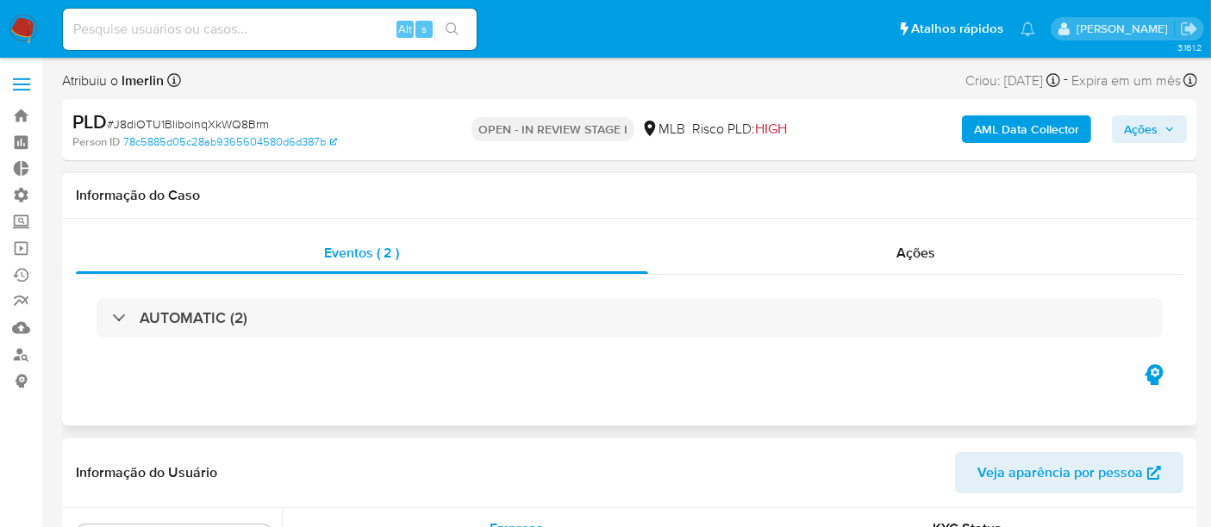
select select "10"
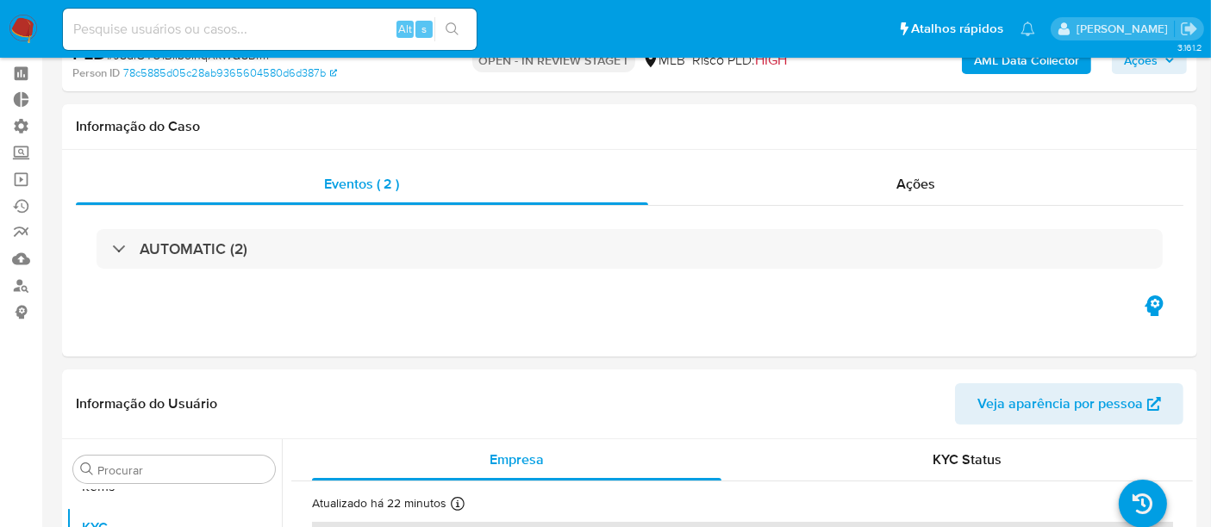
scroll to position [0, 0]
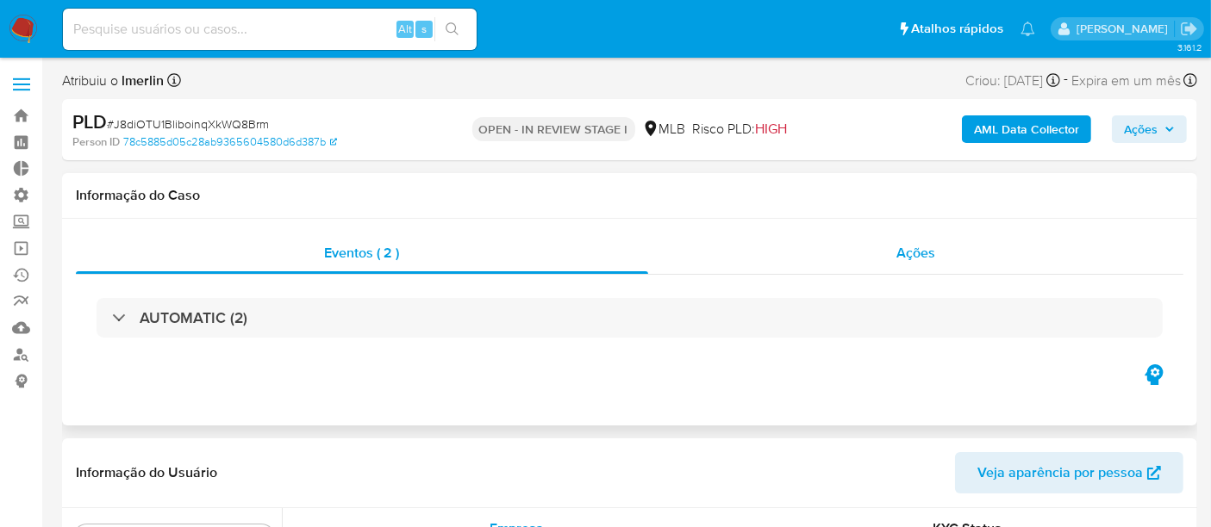
click at [915, 259] on span "Ações" at bounding box center [915, 253] width 39 height 20
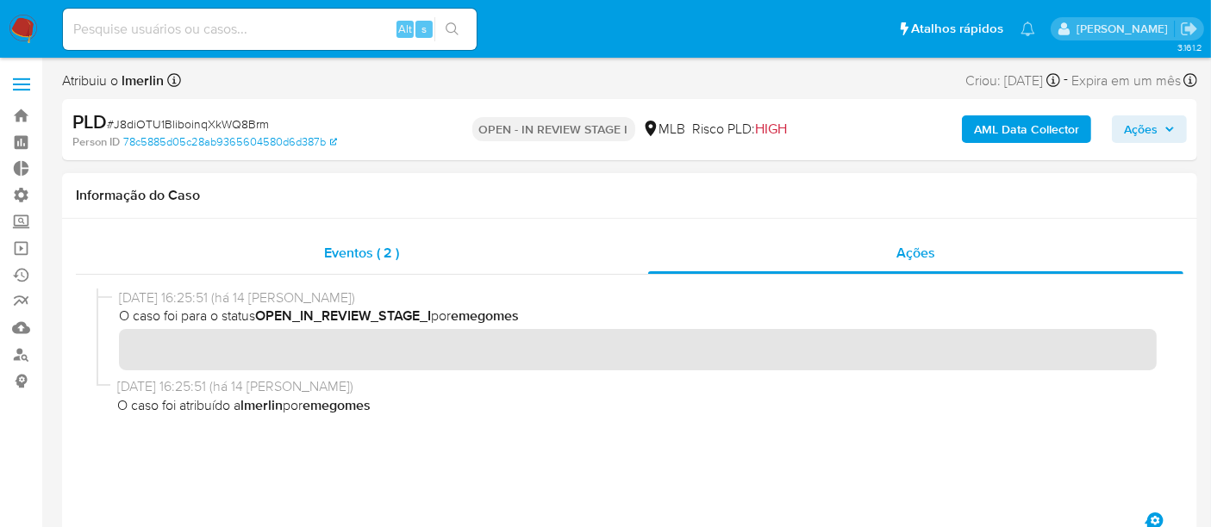
click at [369, 247] on span "Eventos ( 2 )" at bounding box center [361, 253] width 75 height 20
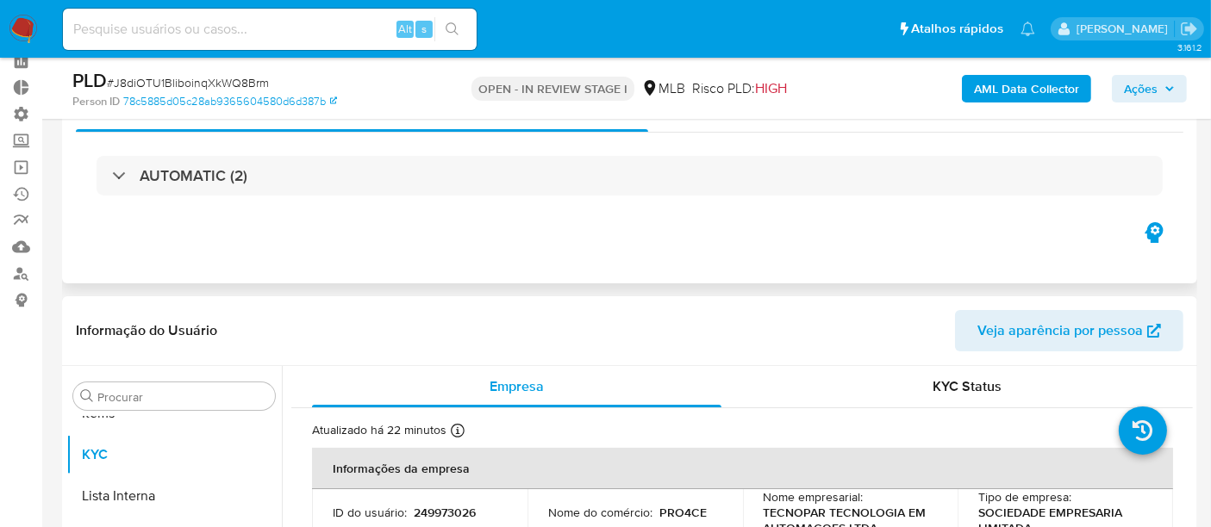
scroll to position [191, 0]
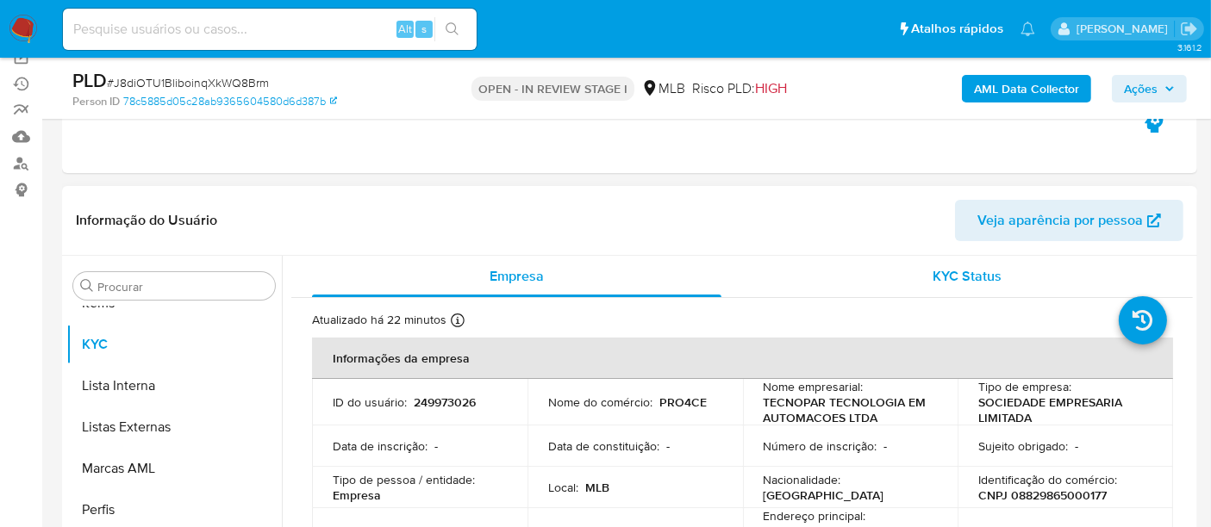
click at [967, 288] on div "KYC Status" at bounding box center [967, 276] width 409 height 41
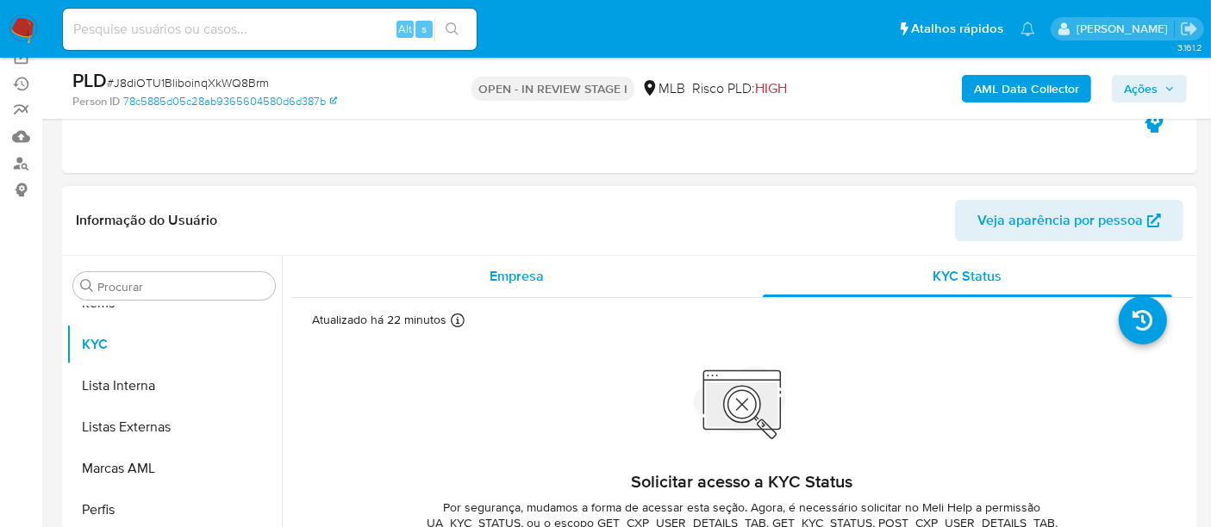
click at [521, 266] on span "Empresa" at bounding box center [517, 276] width 54 height 20
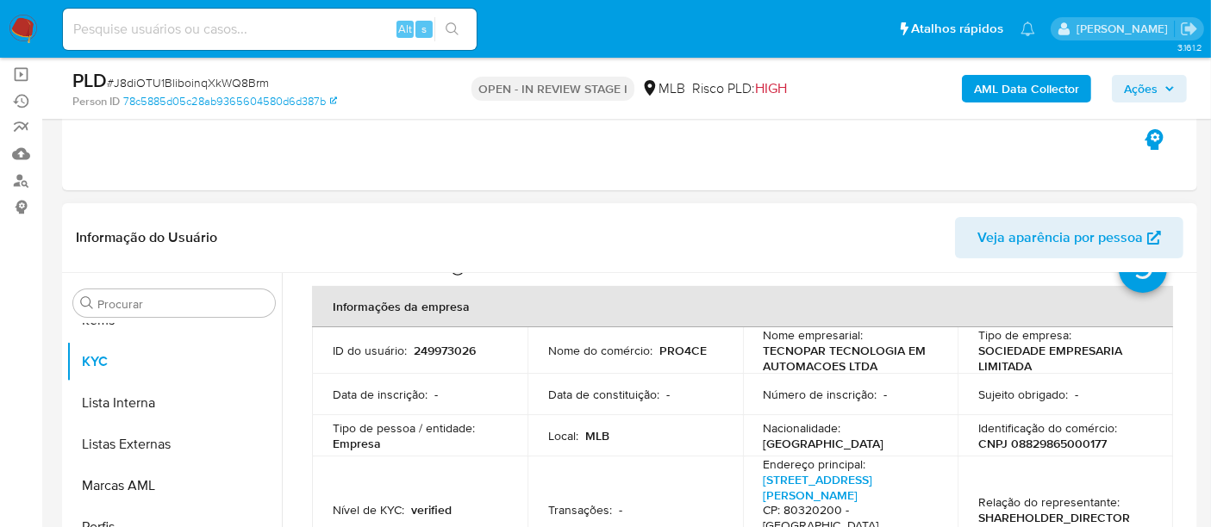
scroll to position [0, 0]
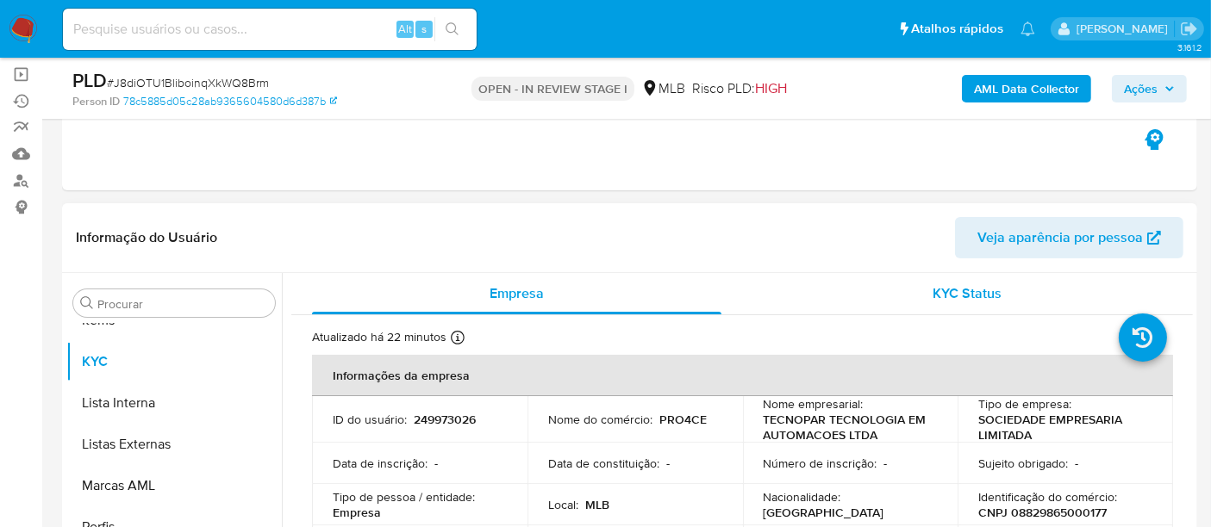
click at [991, 298] on span "KYC Status" at bounding box center [967, 294] width 69 height 20
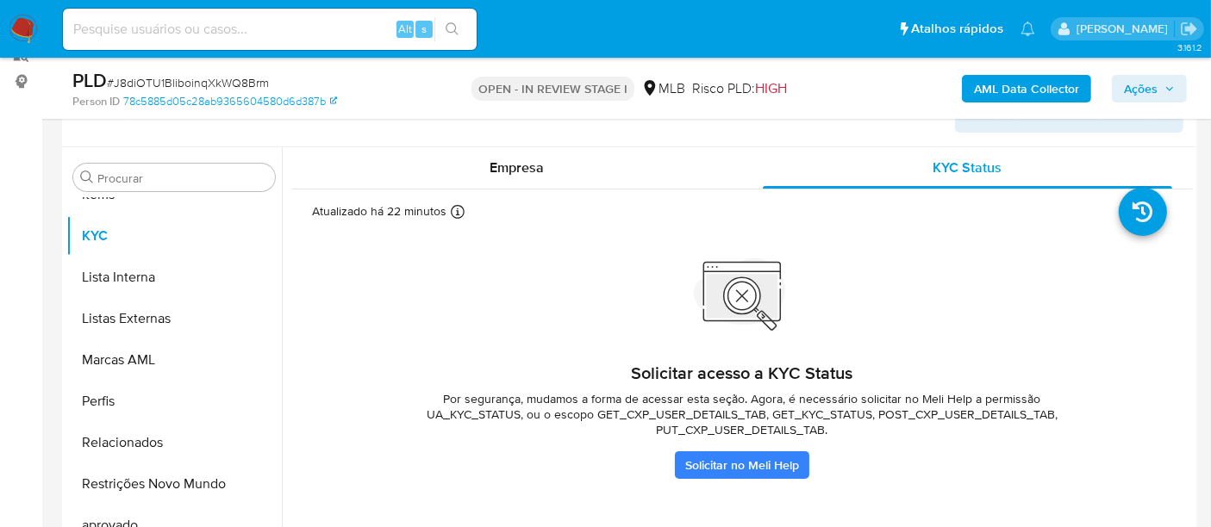
scroll to position [270, 0]
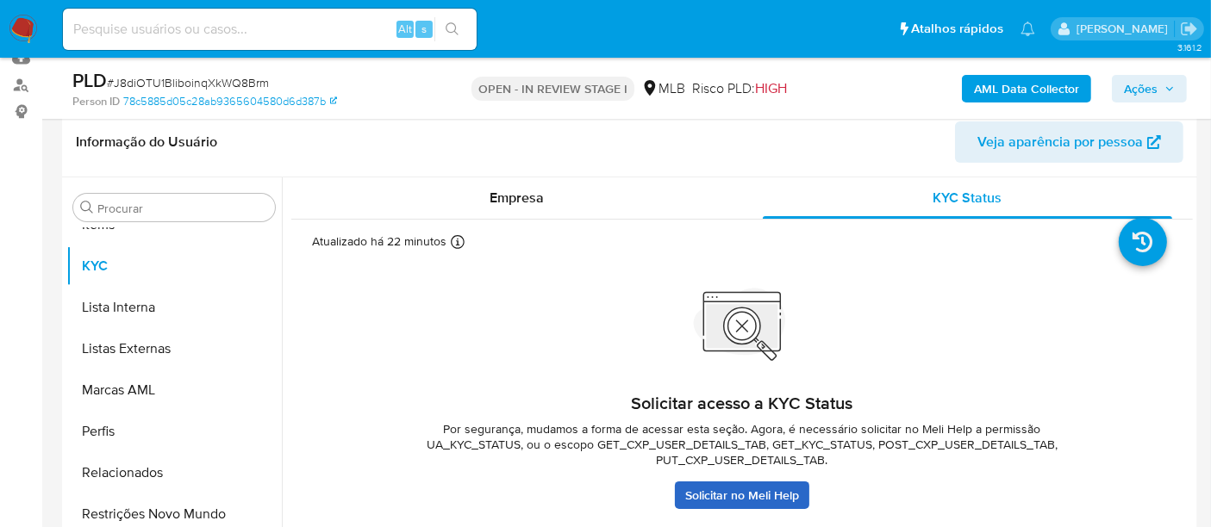
click at [751, 496] on link "Solicitar no Meli Help" at bounding box center [742, 496] width 134 height 28
click at [745, 503] on link "Solicitar no Meli Help" at bounding box center [742, 496] width 134 height 28
drag, startPoint x: 421, startPoint y: 443, endPoint x: 519, endPoint y: 443, distance: 97.4
click at [519, 443] on span "Por segurança, mudamos a forma de acessar esta seção. Agora, é necessário solic…" at bounding box center [741, 444] width 689 height 47
click at [712, 491] on link "Solicitar no Meli Help" at bounding box center [742, 496] width 134 height 28
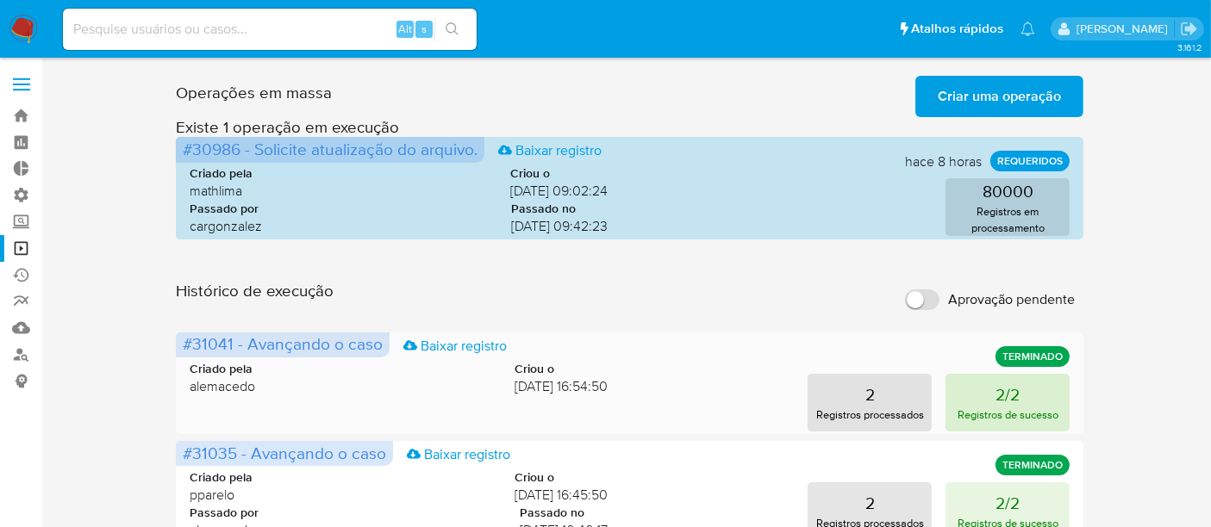
click at [1009, 403] on p "2/2" at bounding box center [1007, 395] width 24 height 24
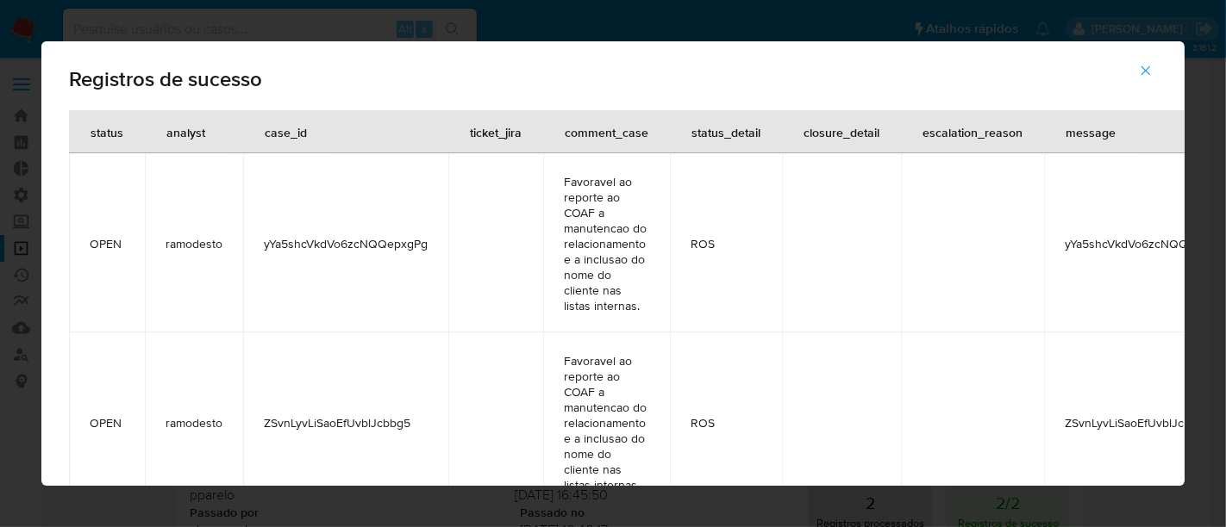
click at [1150, 68] on icon "button" at bounding box center [1146, 71] width 16 height 16
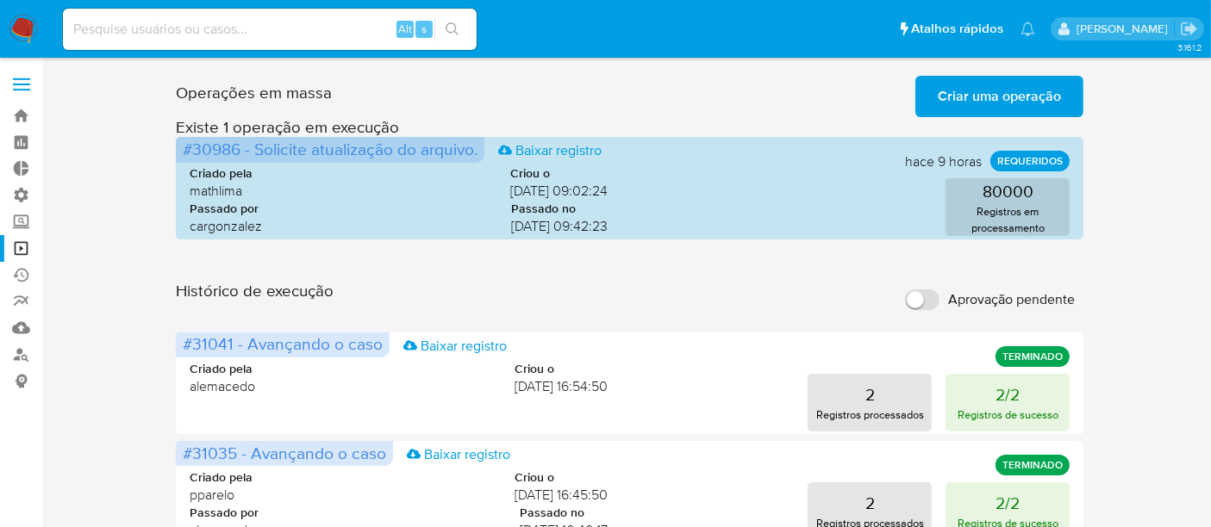
click at [1019, 92] on span "Criar uma operação" at bounding box center [999, 97] width 123 height 38
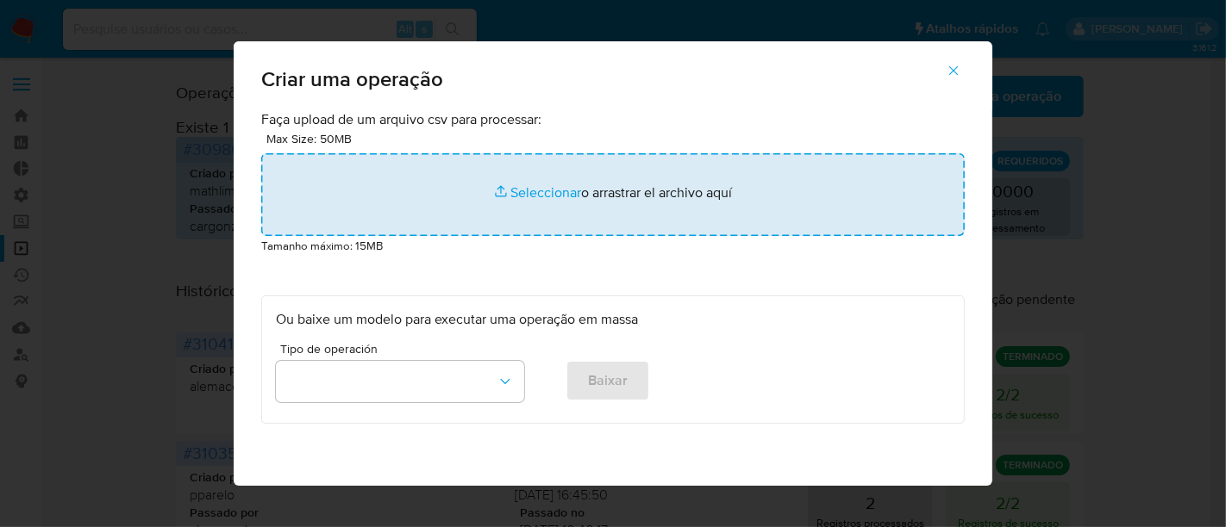
click at [552, 195] on input "file" at bounding box center [612, 194] width 703 height 83
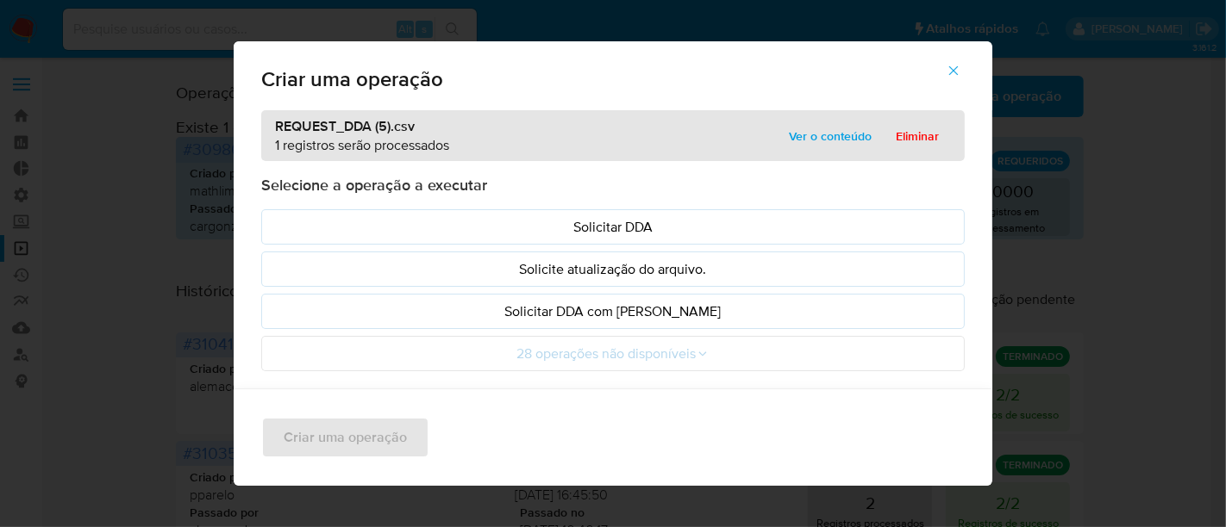
click at [805, 126] on span "Ver o conteúdo" at bounding box center [830, 136] width 83 height 24
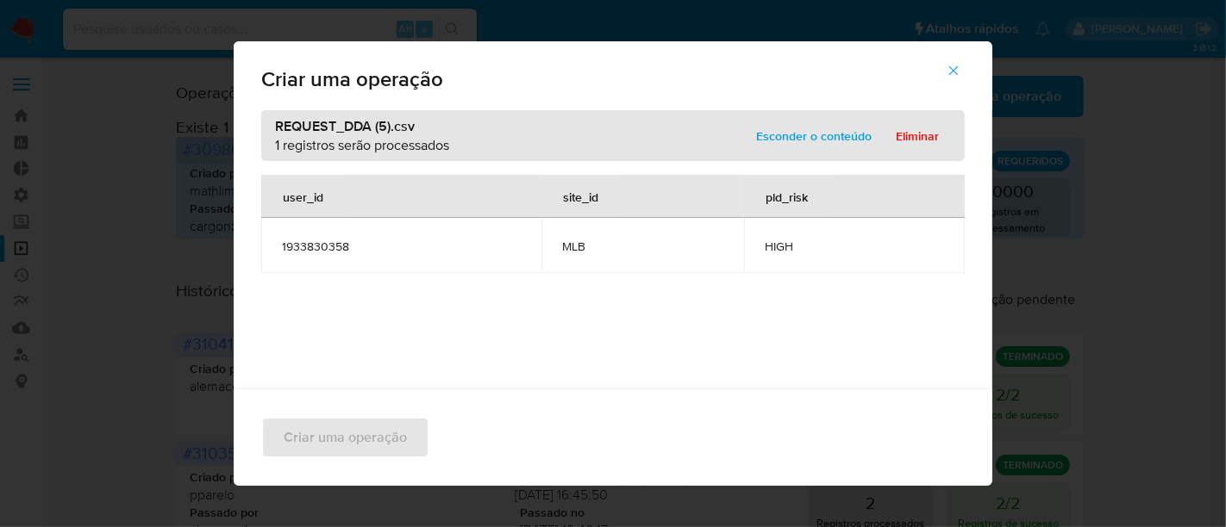
click at [816, 133] on span "Esconder o conteúdo" at bounding box center [813, 136] width 115 height 24
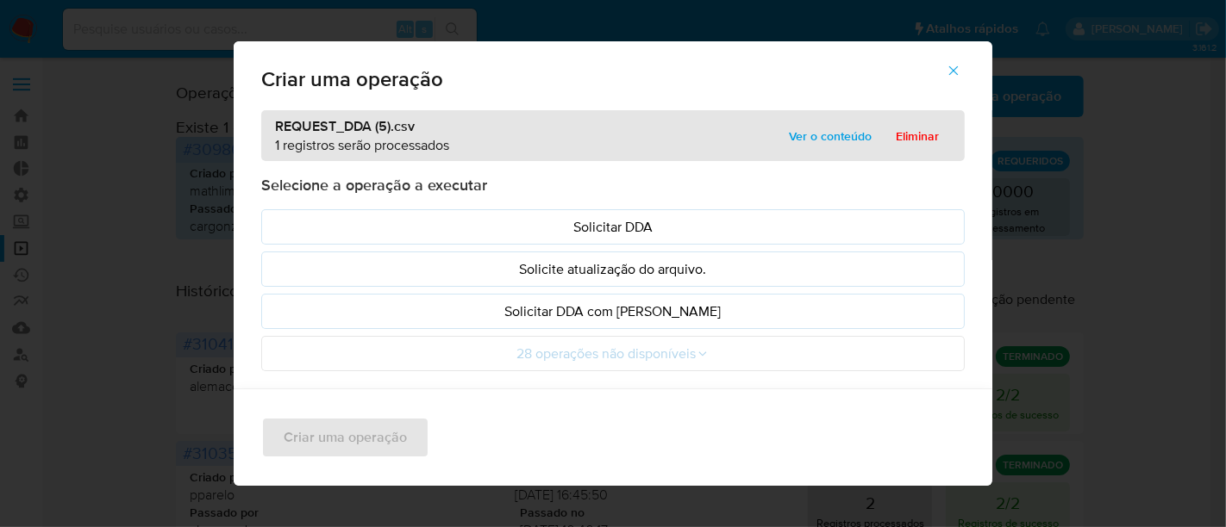
click at [820, 127] on span "Ver o conteúdo" at bounding box center [830, 136] width 83 height 24
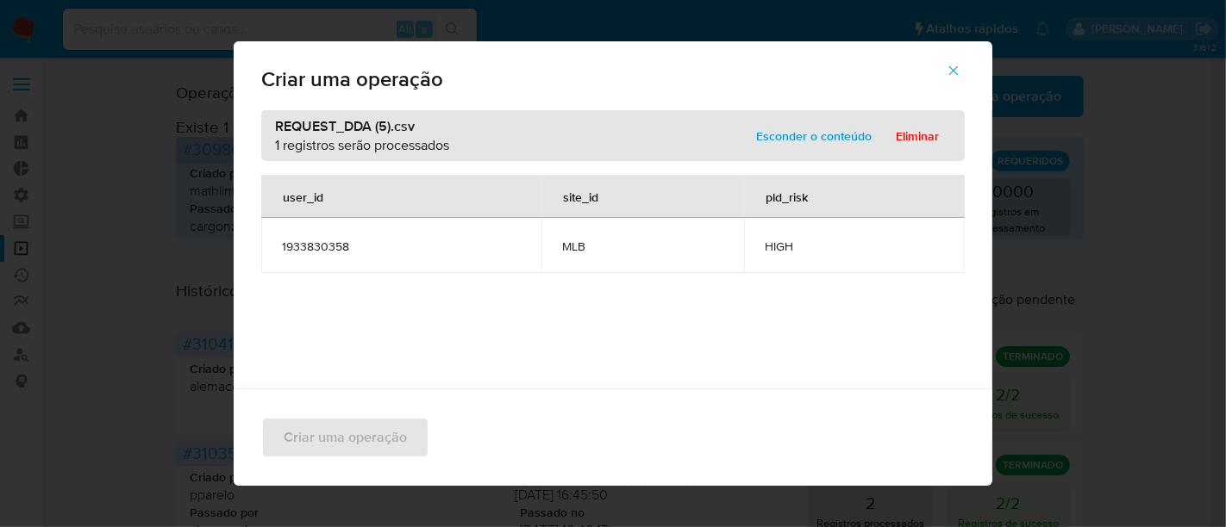
click at [820, 127] on span "Esconder o conteúdo" at bounding box center [813, 136] width 115 height 24
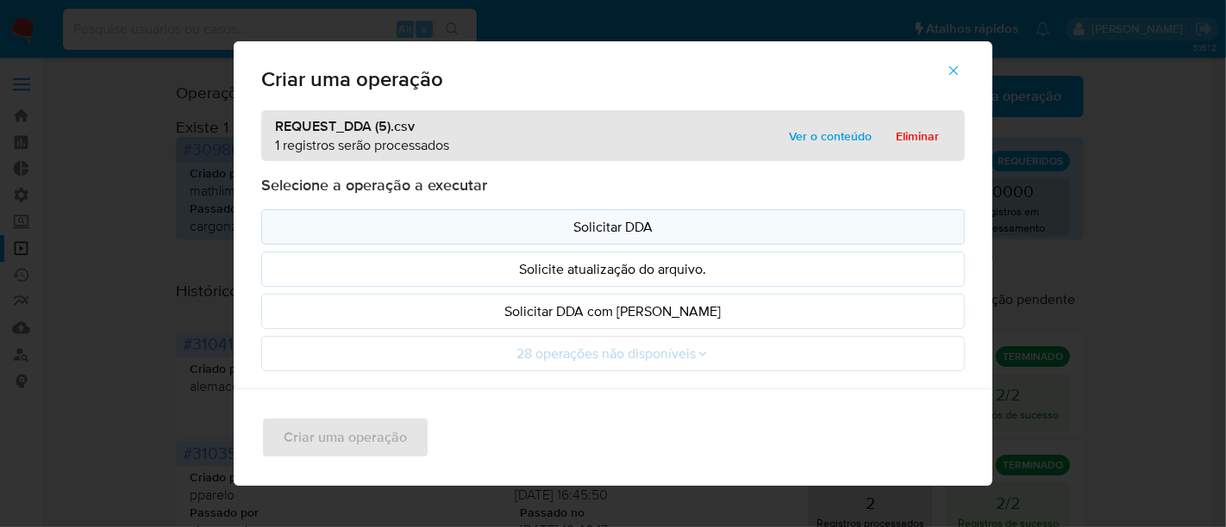
click at [618, 224] on p "Solicitar DDA" at bounding box center [613, 227] width 674 height 20
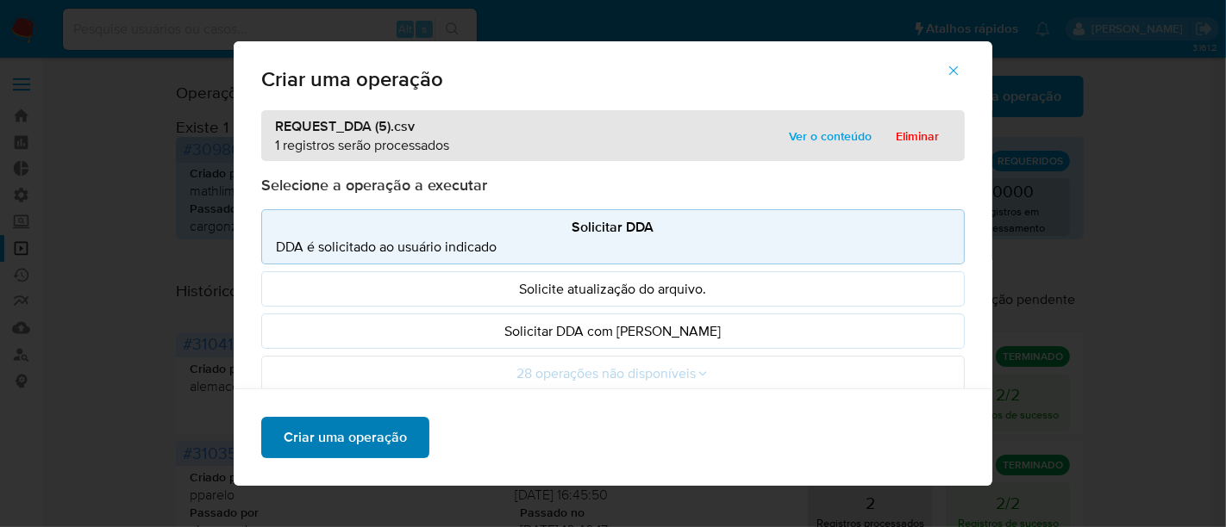
click at [349, 434] on span "Criar uma operação" at bounding box center [345, 438] width 123 height 38
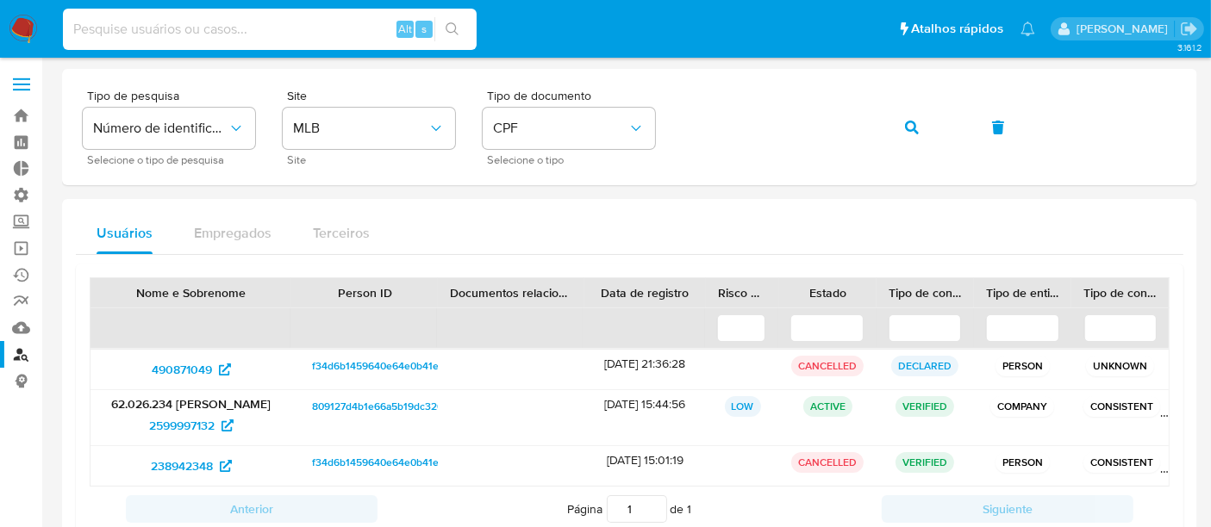
click at [111, 36] on input at bounding box center [270, 29] width 414 height 22
paste input "1933830358"
type input "1933830358"
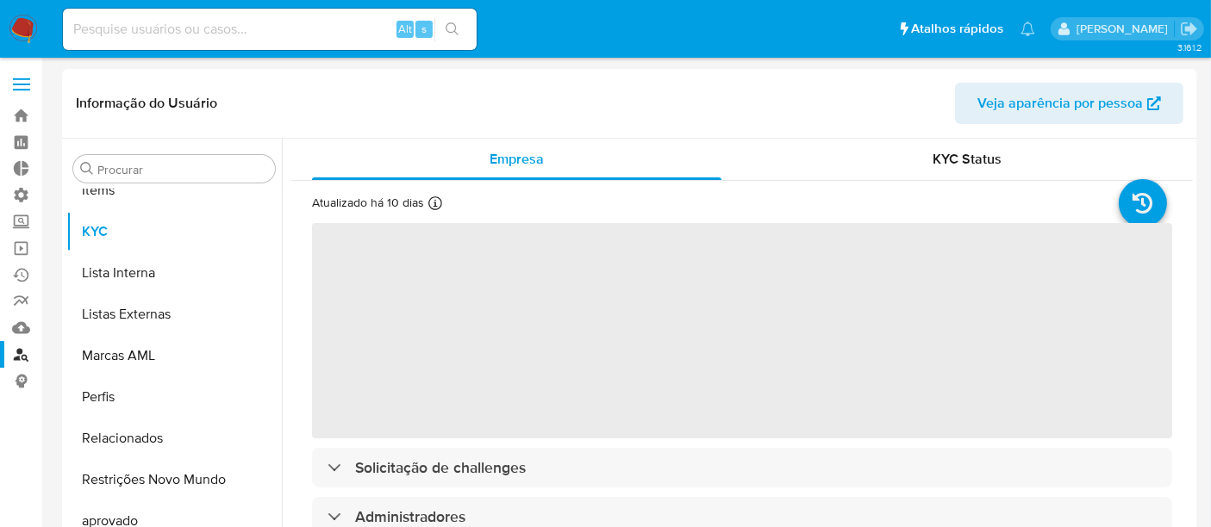
scroll to position [893, 0]
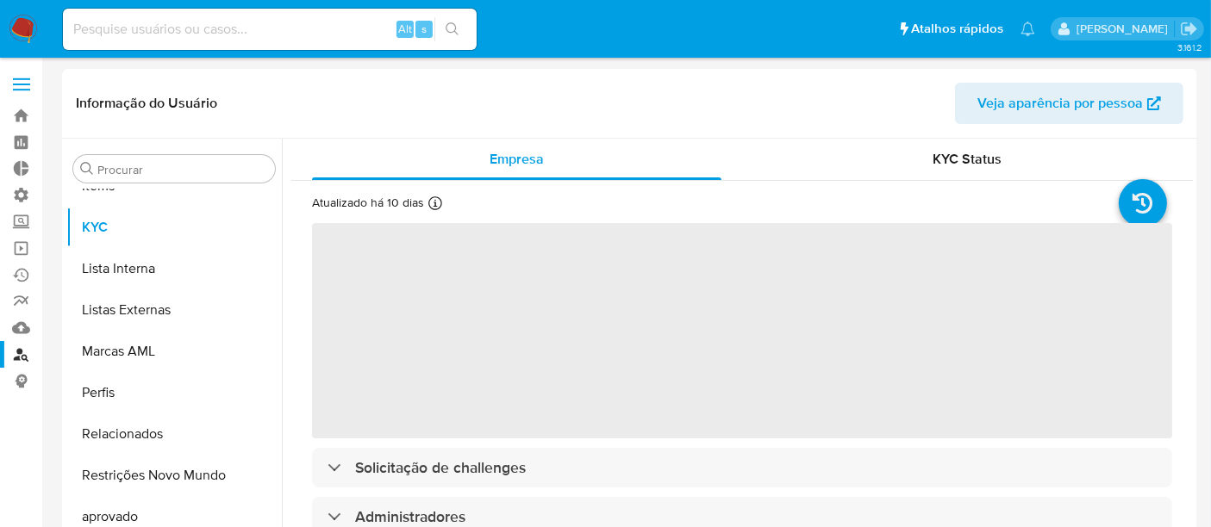
select select "10"
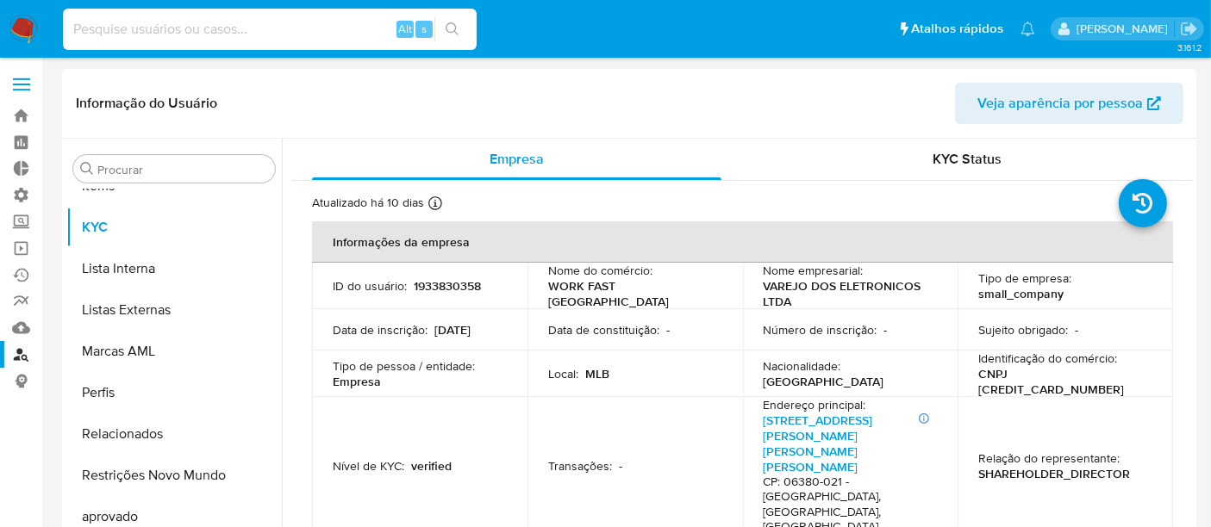
click at [178, 33] on input at bounding box center [270, 29] width 414 height 22
paste input "1933830358"
type input "1933830358"
click at [975, 157] on span "KYC Status" at bounding box center [967, 159] width 69 height 20
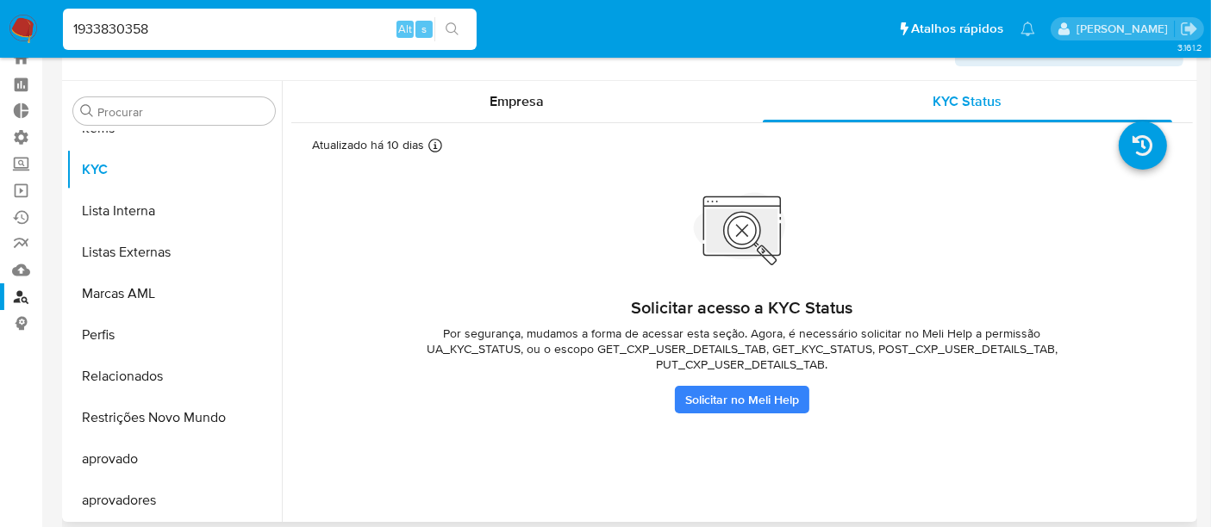
scroll to position [0, 0]
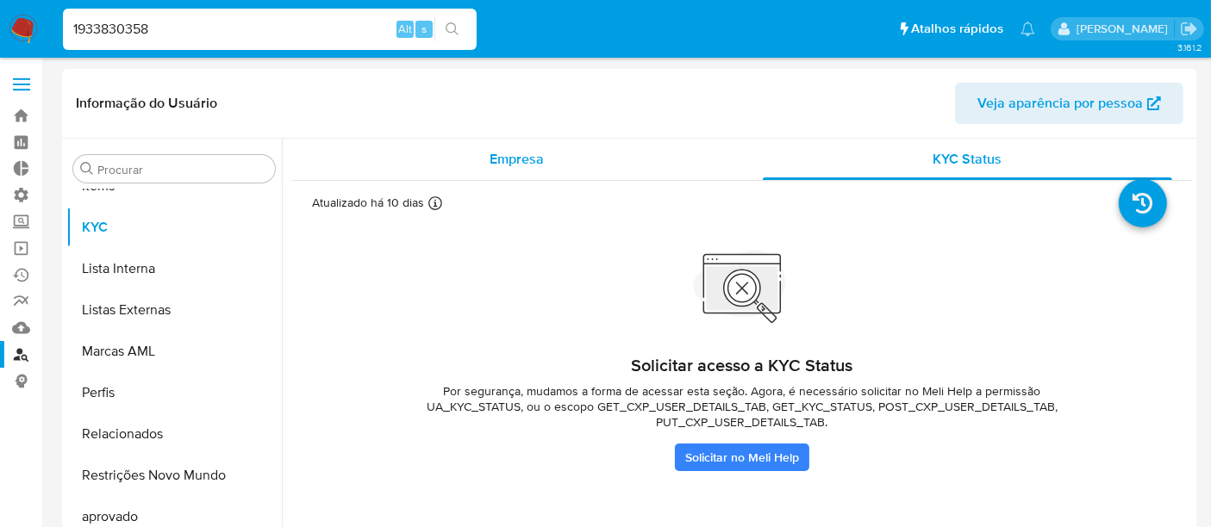
click at [503, 159] on span "Empresa" at bounding box center [517, 159] width 54 height 20
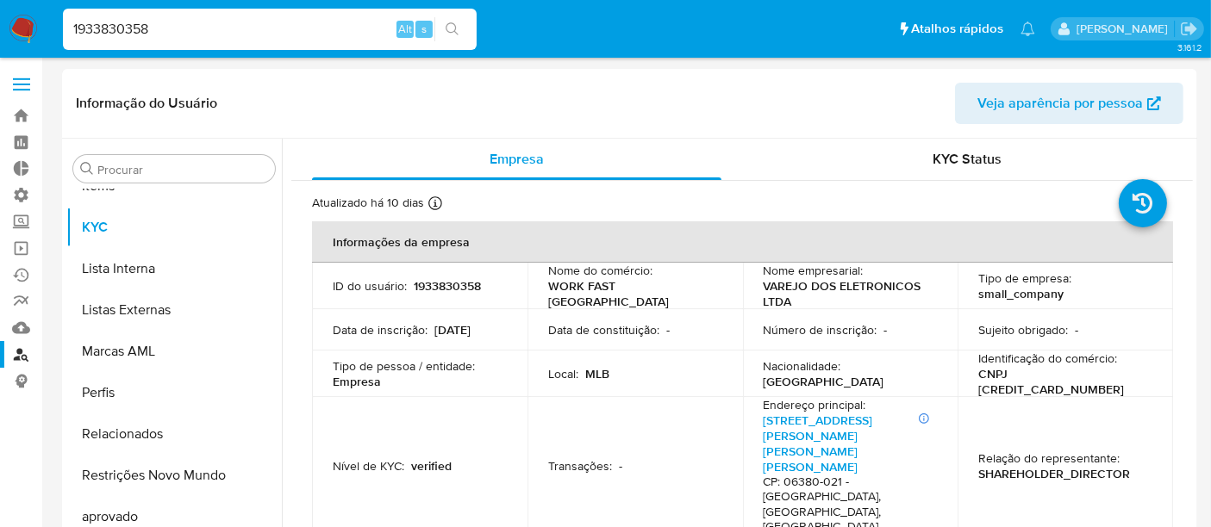
drag, startPoint x: 19, startPoint y: 36, endPoint x: 0, endPoint y: 36, distance: 19.0
click at [0, 36] on nav "Pausado Ver notificaciones 1933830358 Alt s Atalhos rápidos Presiona las siguie…" at bounding box center [605, 29] width 1211 height 58
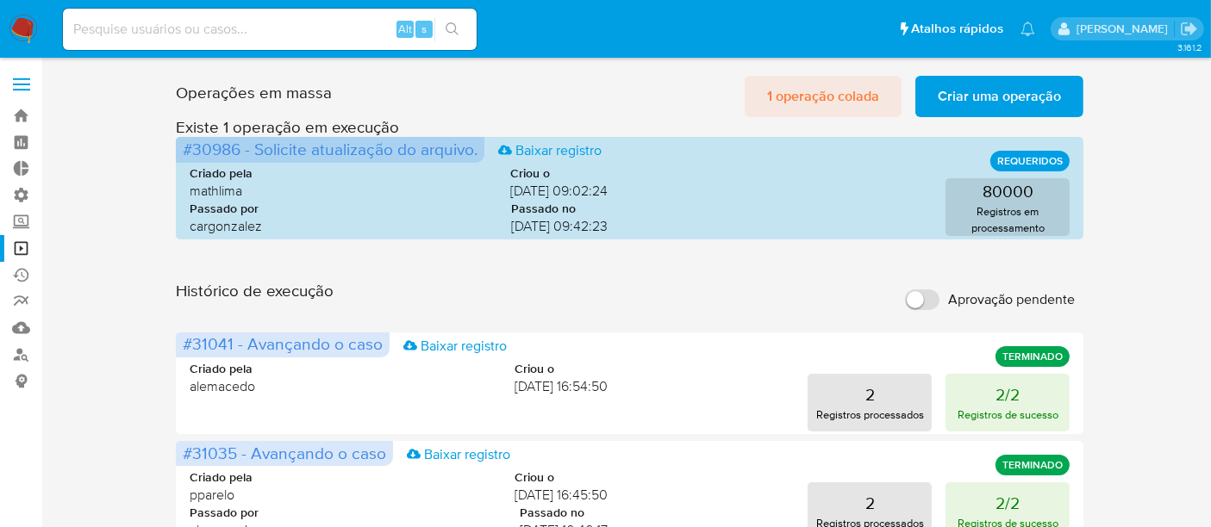
click at [839, 103] on span "1 operação colada" at bounding box center [823, 97] width 112 height 38
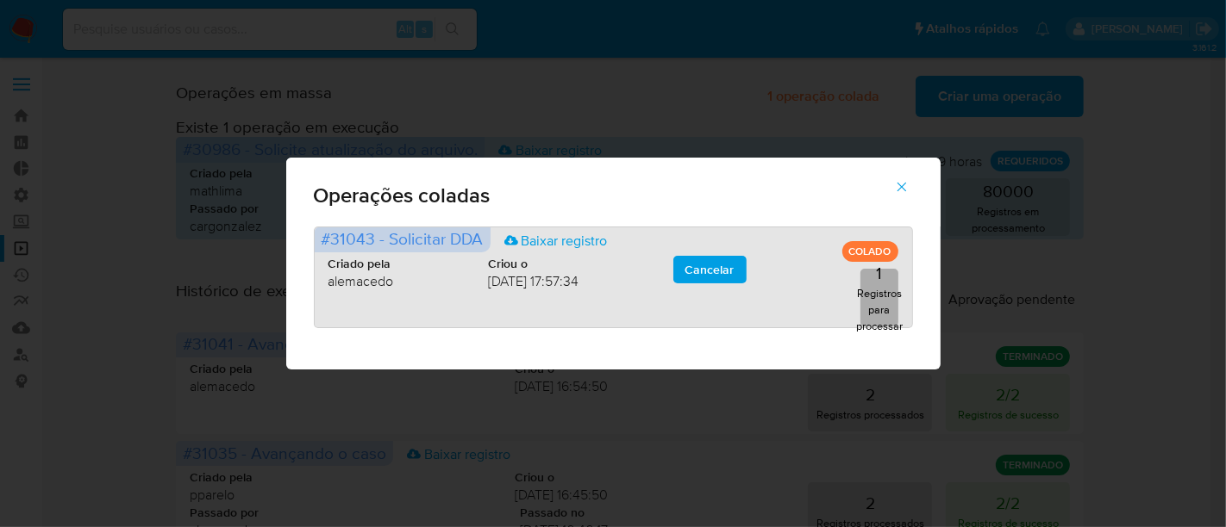
click at [880, 286] on p "Registros para processar" at bounding box center [879, 309] width 47 height 49
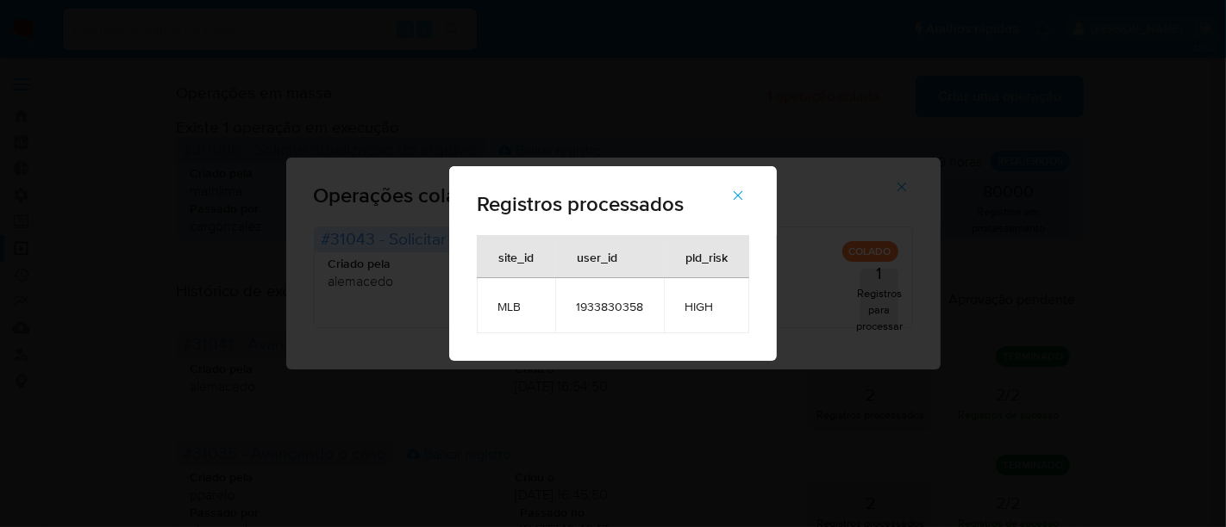
click at [751, 197] on button "button" at bounding box center [738, 195] width 60 height 41
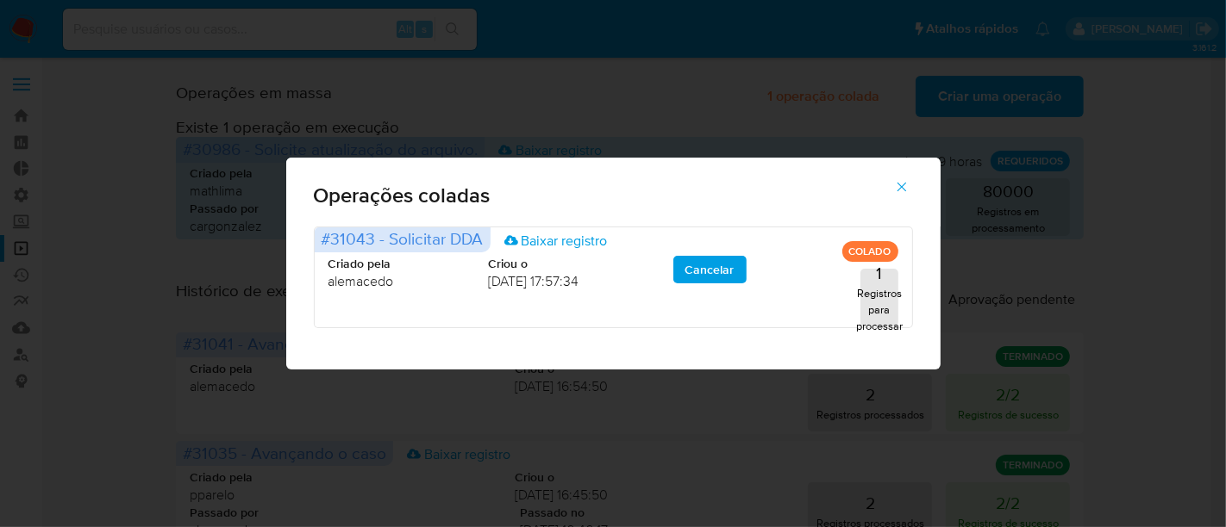
click at [901, 196] on span "button" at bounding box center [902, 187] width 16 height 38
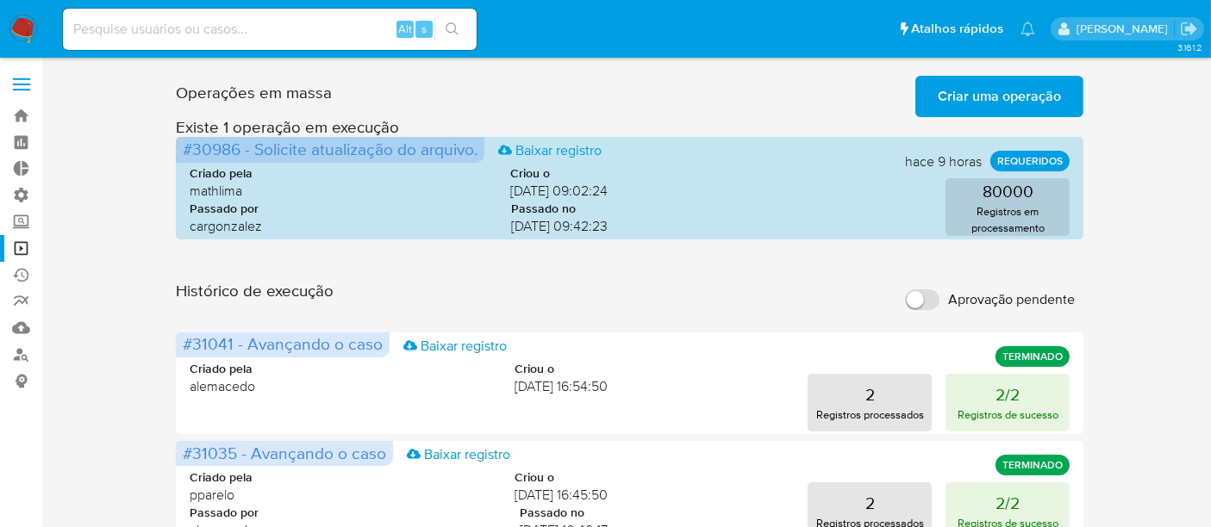
click at [932, 298] on input "Aprovação pendente" at bounding box center [922, 300] width 34 height 21
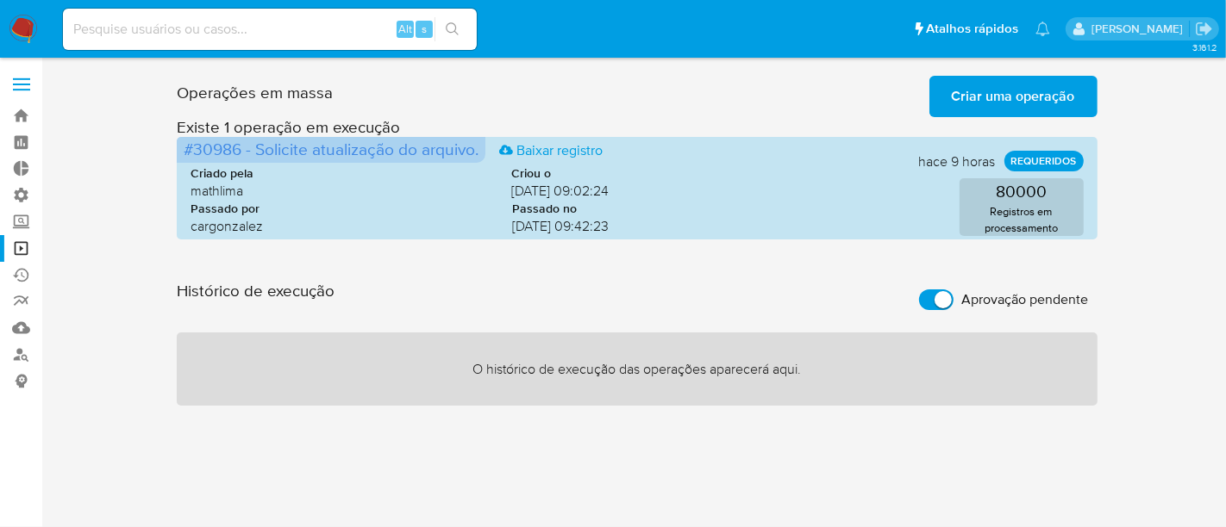
click at [920, 302] on input "Aprovação pendente" at bounding box center [936, 300] width 34 height 21
checkbox input "false"
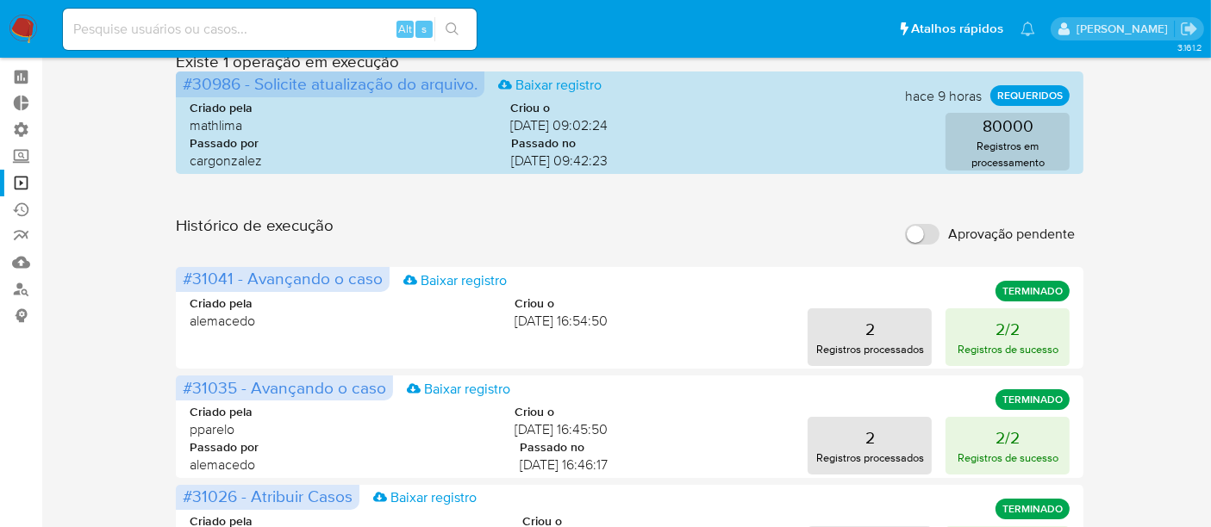
scroll to position [96, 0]
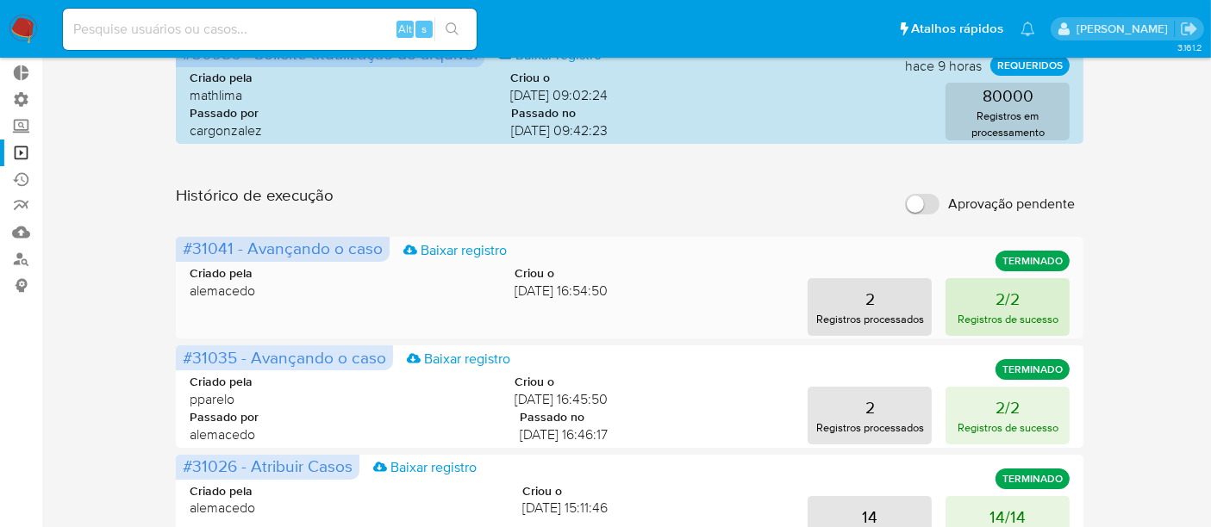
click at [1026, 302] on button "2/2 Registros de sucesso" at bounding box center [1007, 307] width 124 height 58
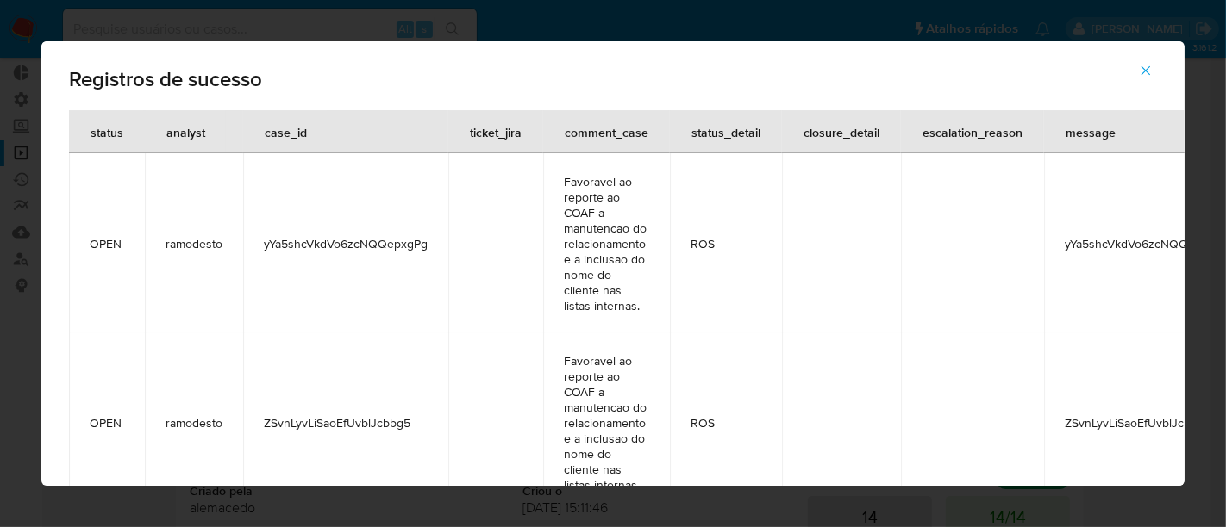
click at [1147, 70] on icon "button" at bounding box center [1146, 71] width 16 height 16
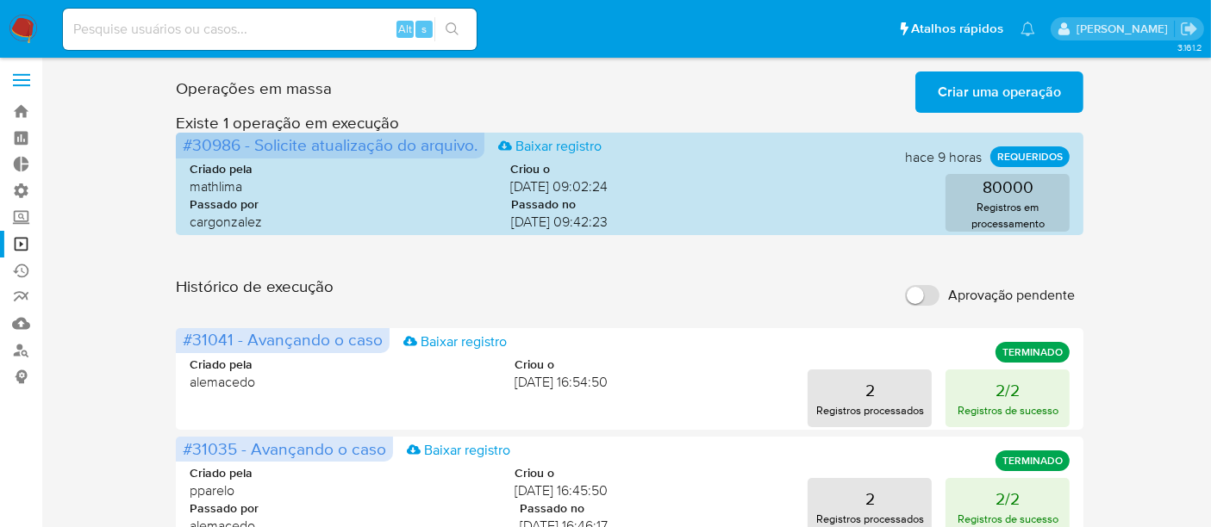
scroll to position [0, 0]
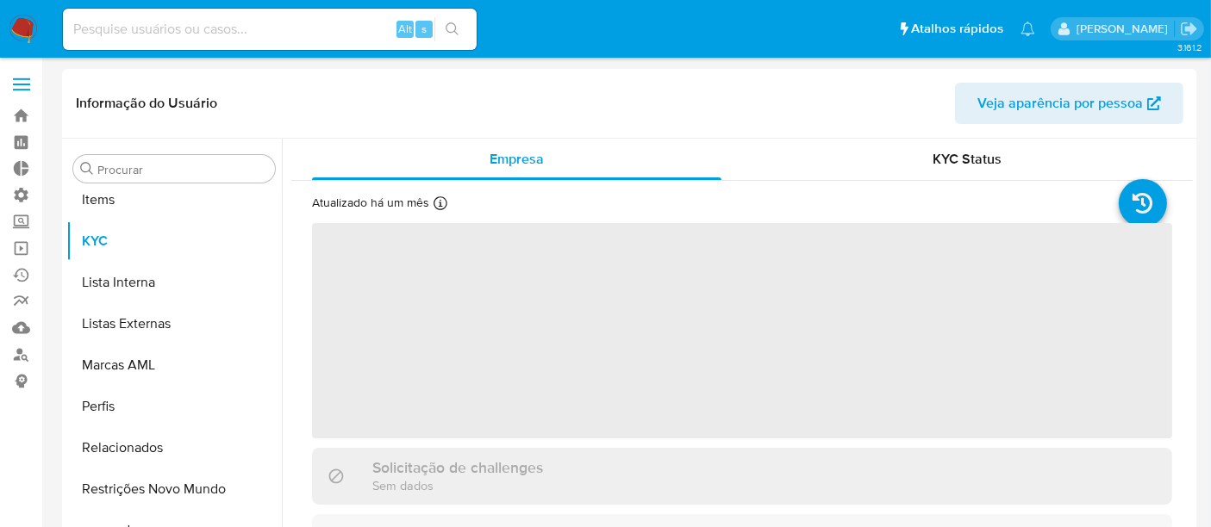
scroll to position [893, 0]
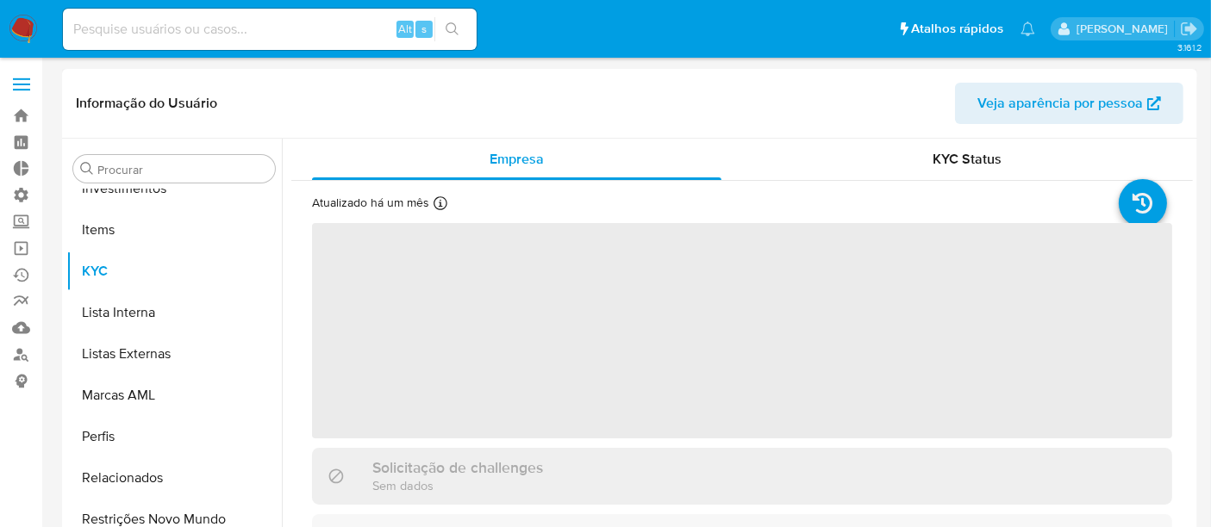
scroll to position [893, 0]
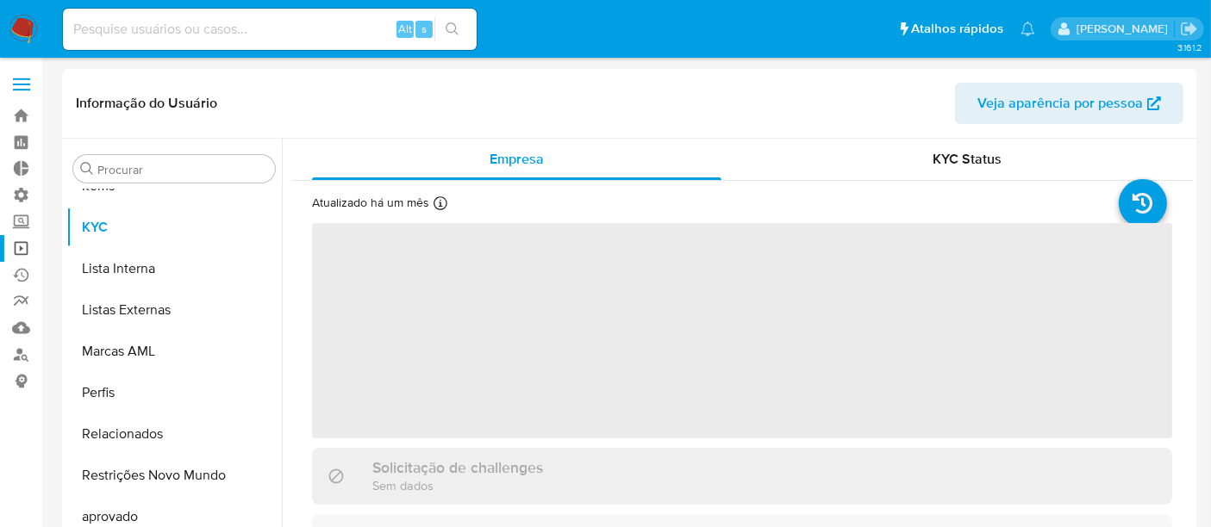
select select "10"
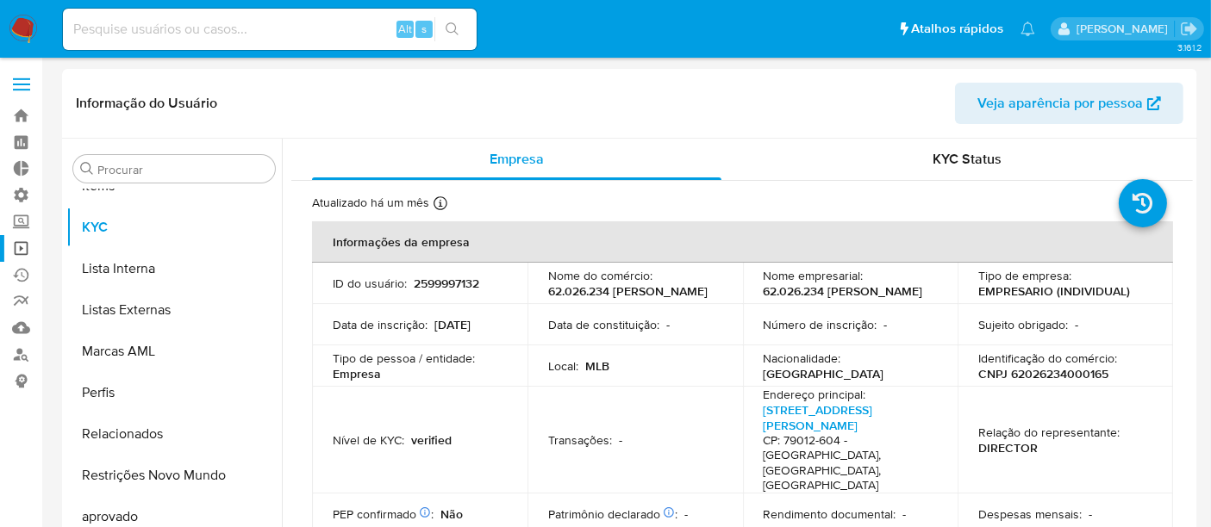
click at [24, 250] on link "Operações em massa" at bounding box center [102, 248] width 205 height 27
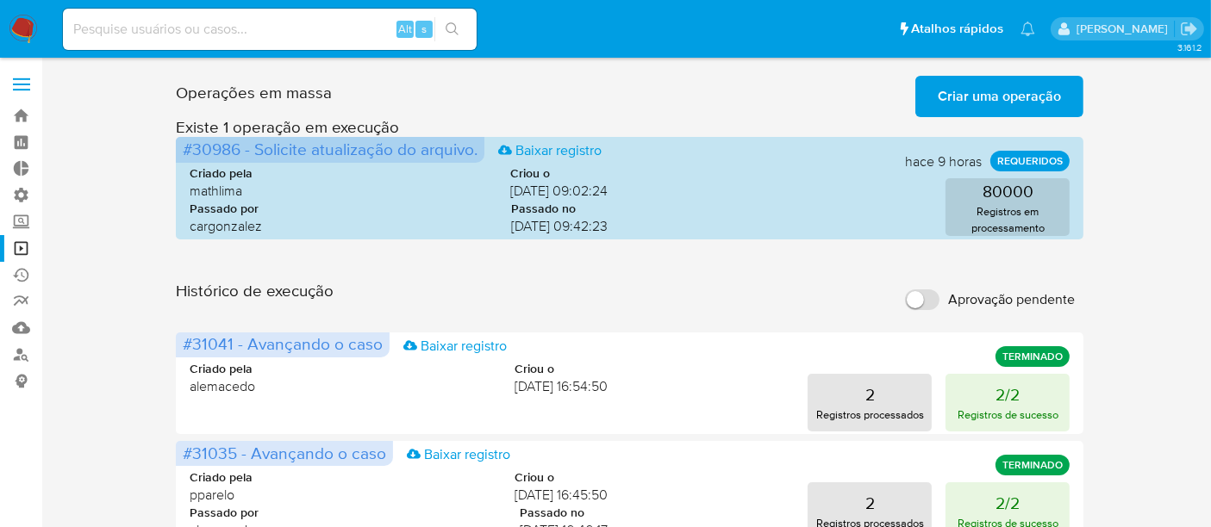
click at [1032, 101] on span "Criar uma operação" at bounding box center [999, 97] width 123 height 38
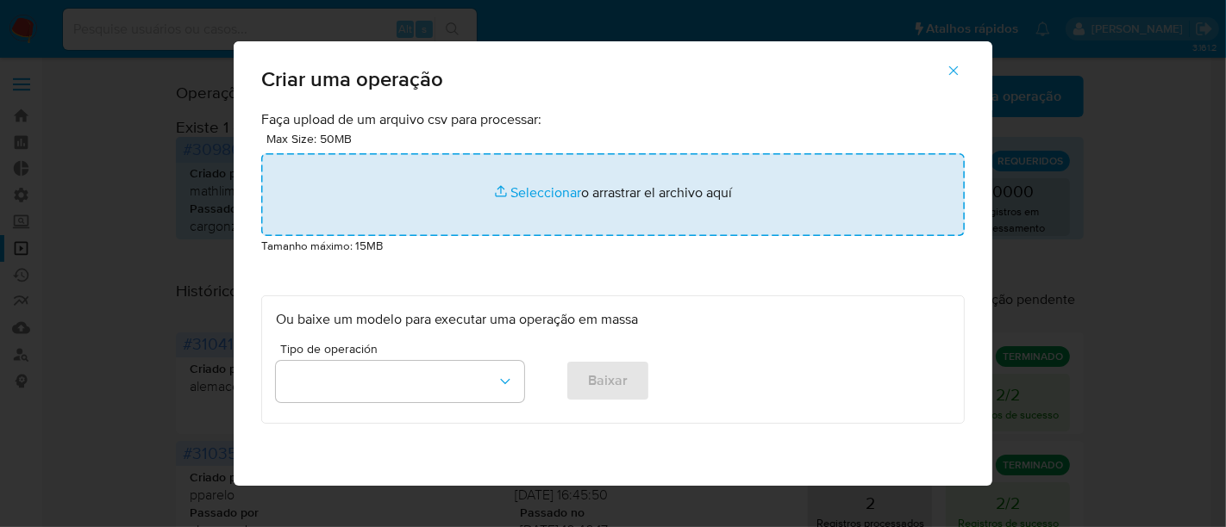
click at [548, 196] on input "file" at bounding box center [612, 194] width 703 height 83
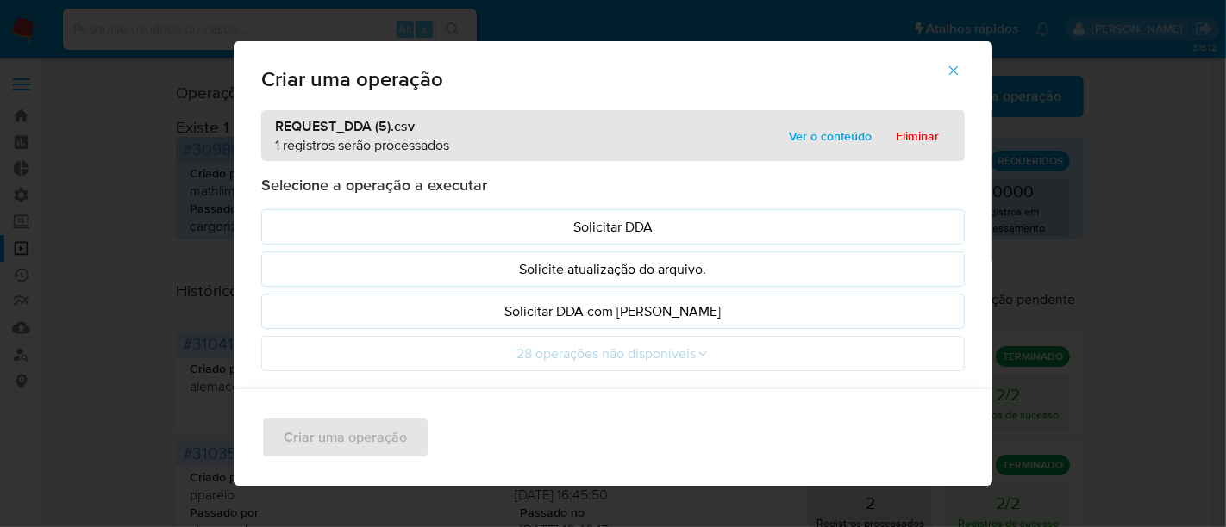
click at [834, 139] on span "Ver o conteúdo" at bounding box center [830, 136] width 83 height 24
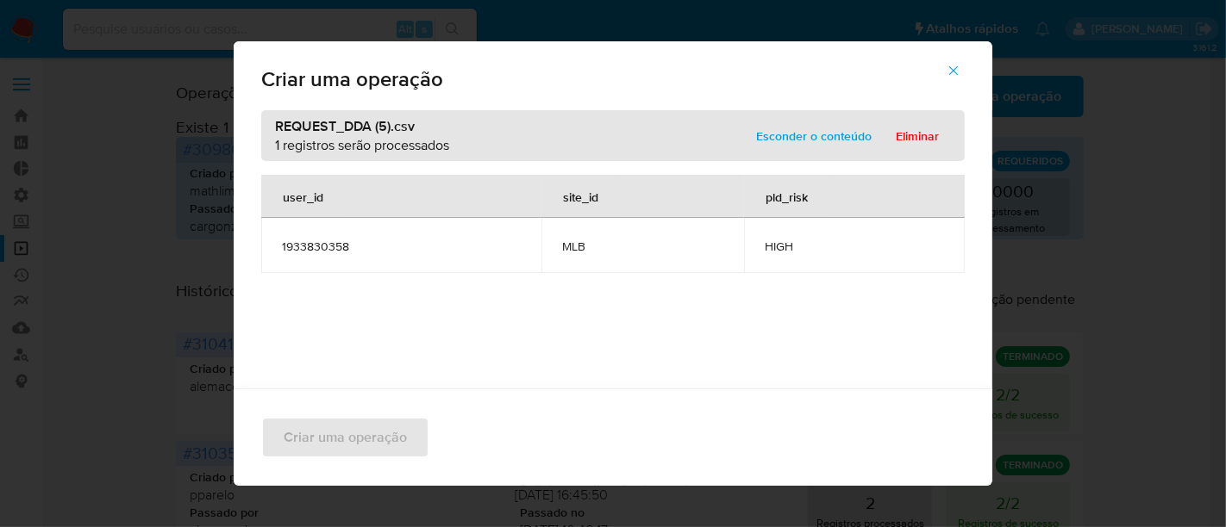
click at [828, 136] on span "Esconder o conteúdo" at bounding box center [813, 136] width 115 height 24
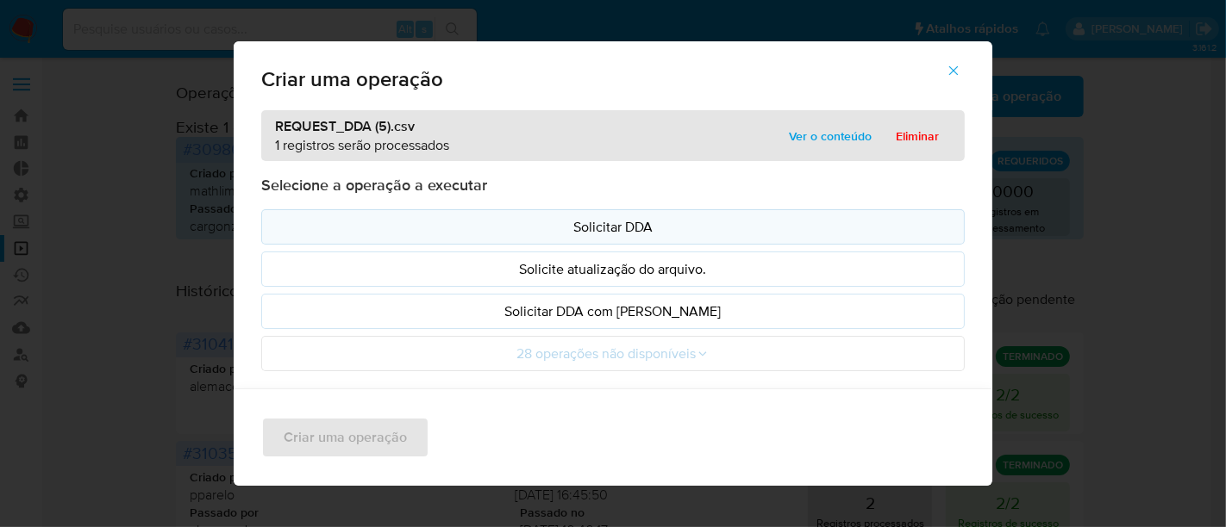
click at [611, 222] on p "Solicitar DDA" at bounding box center [613, 227] width 674 height 20
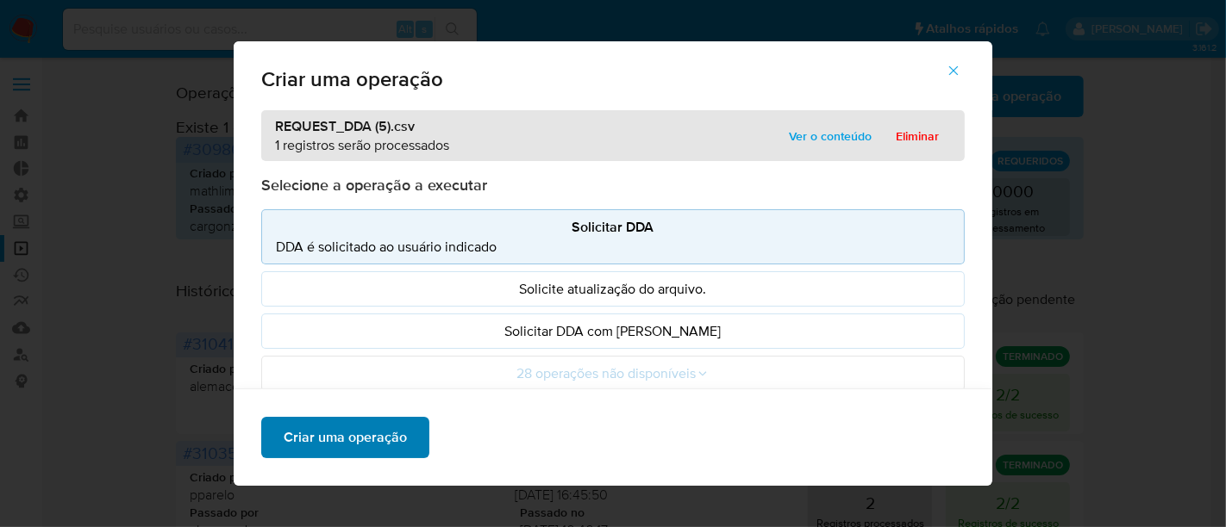
click at [365, 434] on span "Criar uma operação" at bounding box center [345, 438] width 123 height 38
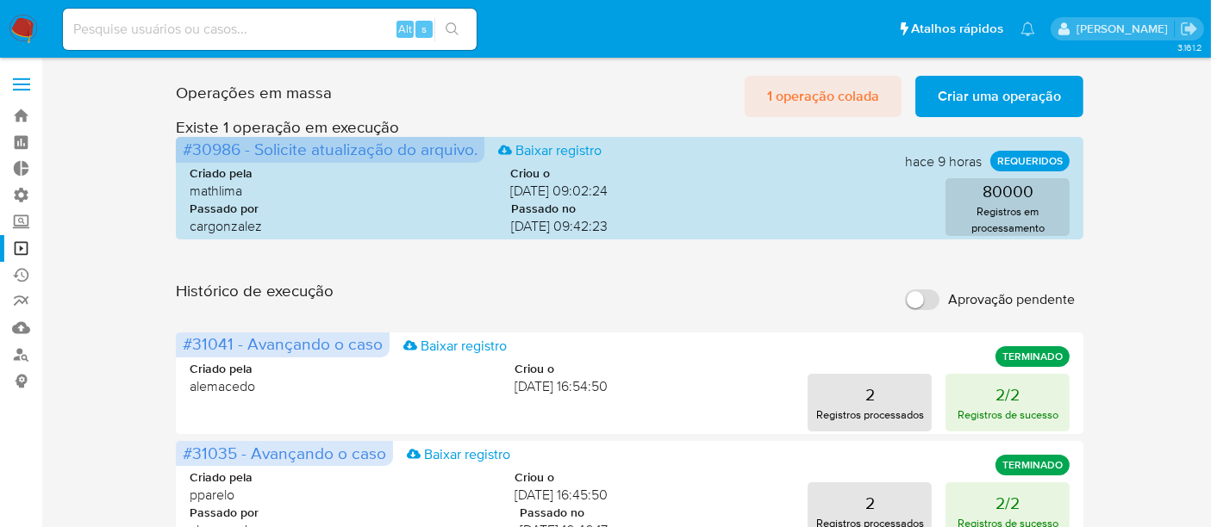
click at [814, 102] on span "1 operação colada" at bounding box center [823, 97] width 112 height 38
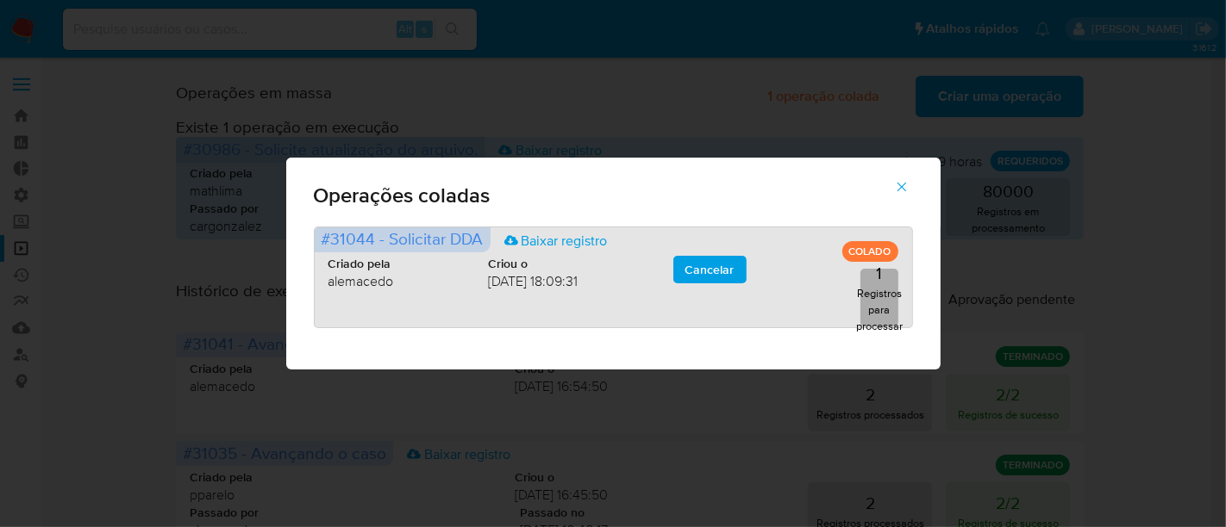
click at [888, 291] on p "Registros para processar" at bounding box center [879, 309] width 47 height 49
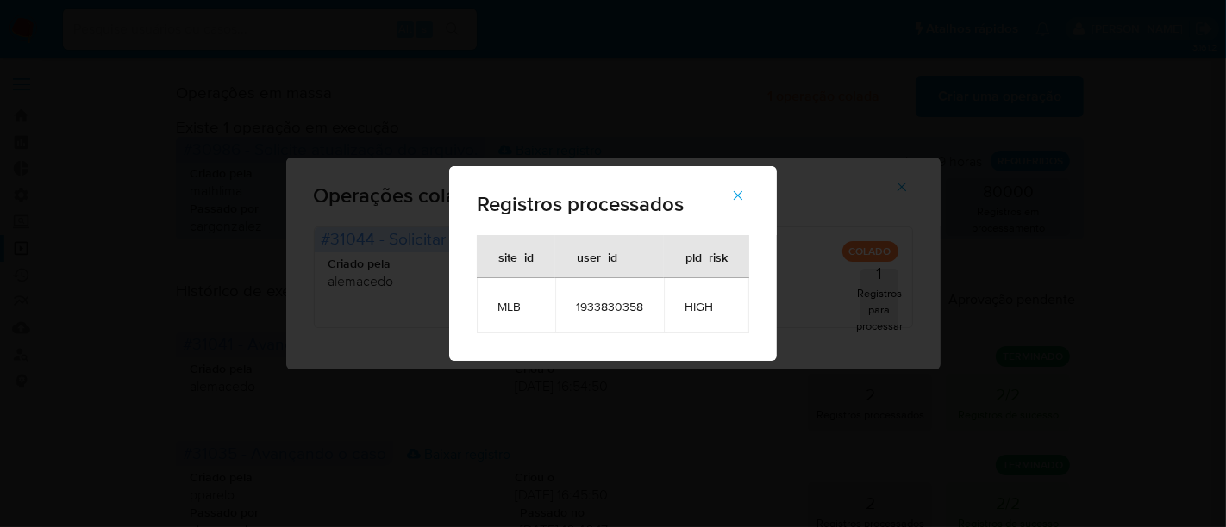
click at [748, 188] on button "button" at bounding box center [738, 195] width 60 height 41
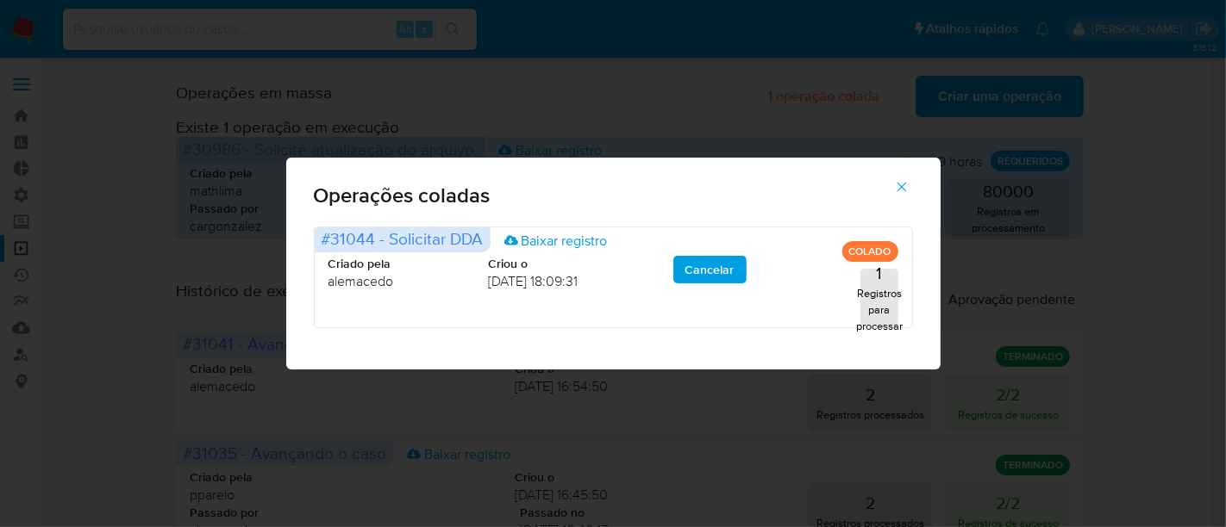
click at [894, 187] on icon "button" at bounding box center [902, 187] width 16 height 16
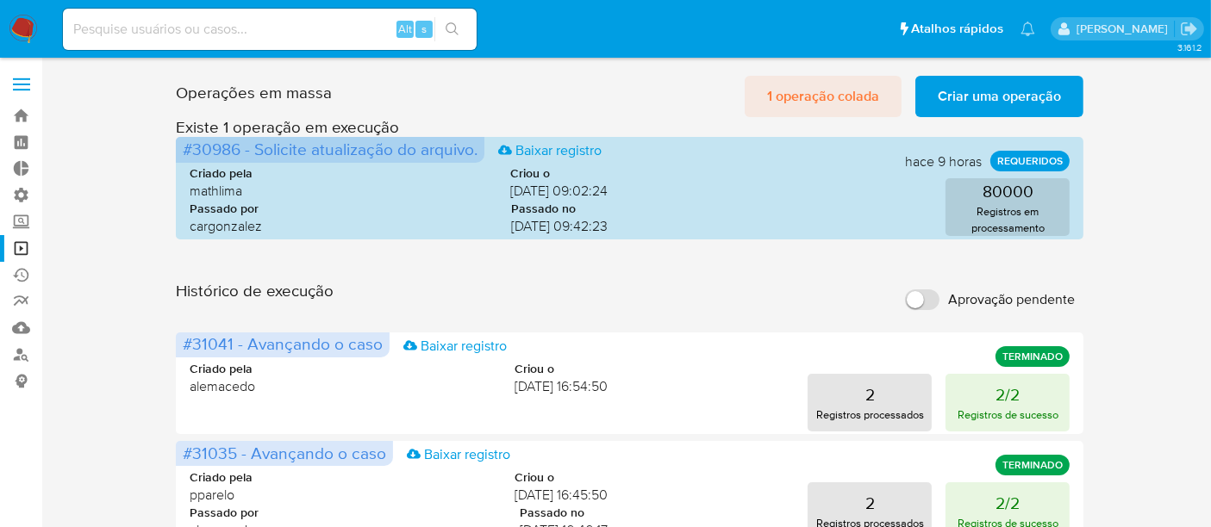
click at [778, 91] on span "1 operação colada" at bounding box center [823, 97] width 112 height 38
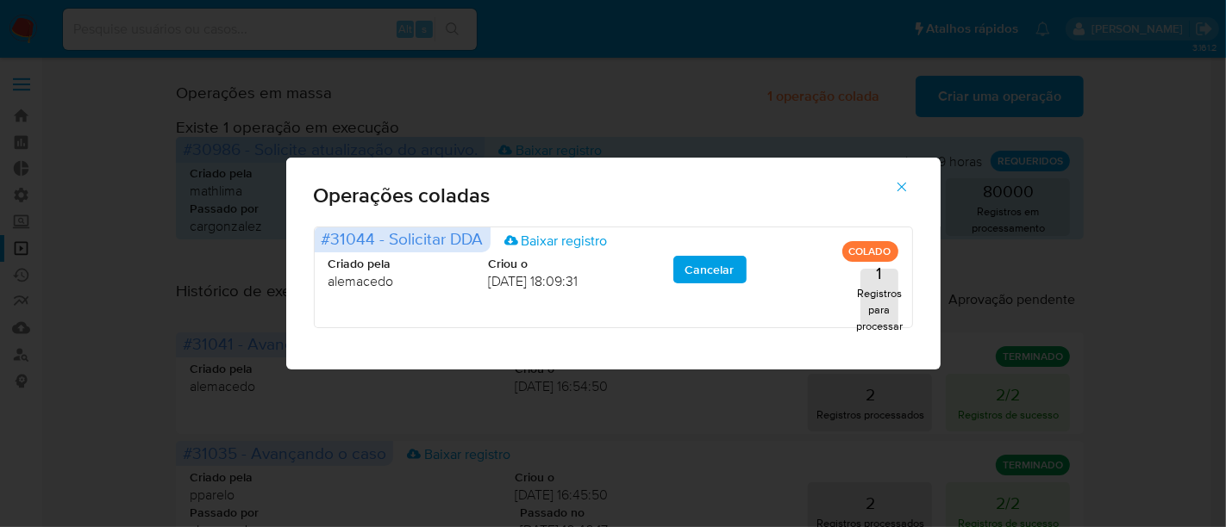
drag, startPoint x: 902, startPoint y: 190, endPoint x: 902, endPoint y: 203, distance: 12.1
click at [902, 190] on icon "button" at bounding box center [902, 187] width 16 height 16
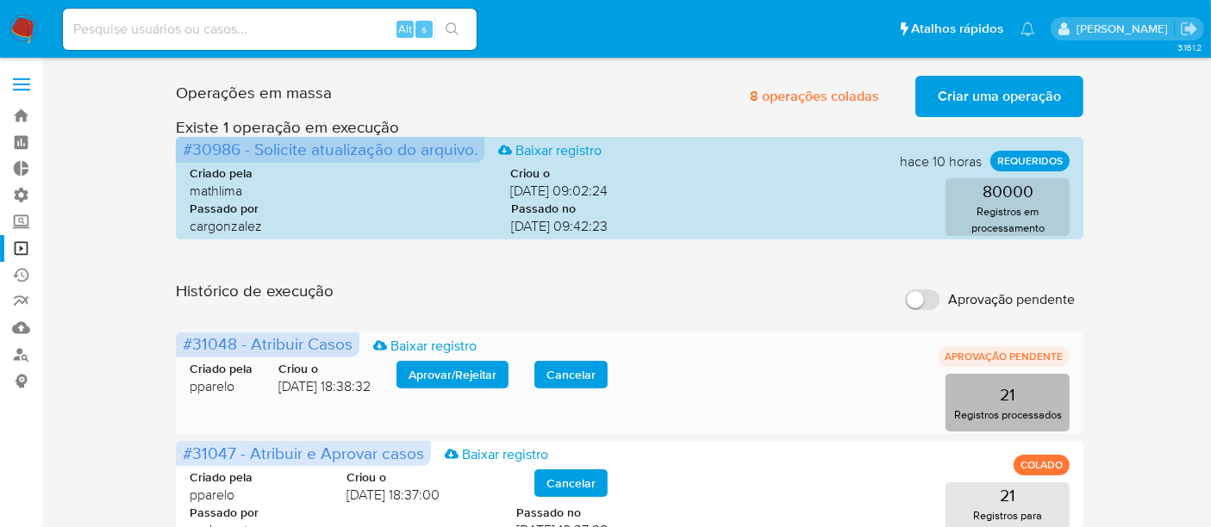
click at [1009, 402] on p "21" at bounding box center [1008, 395] width 16 height 24
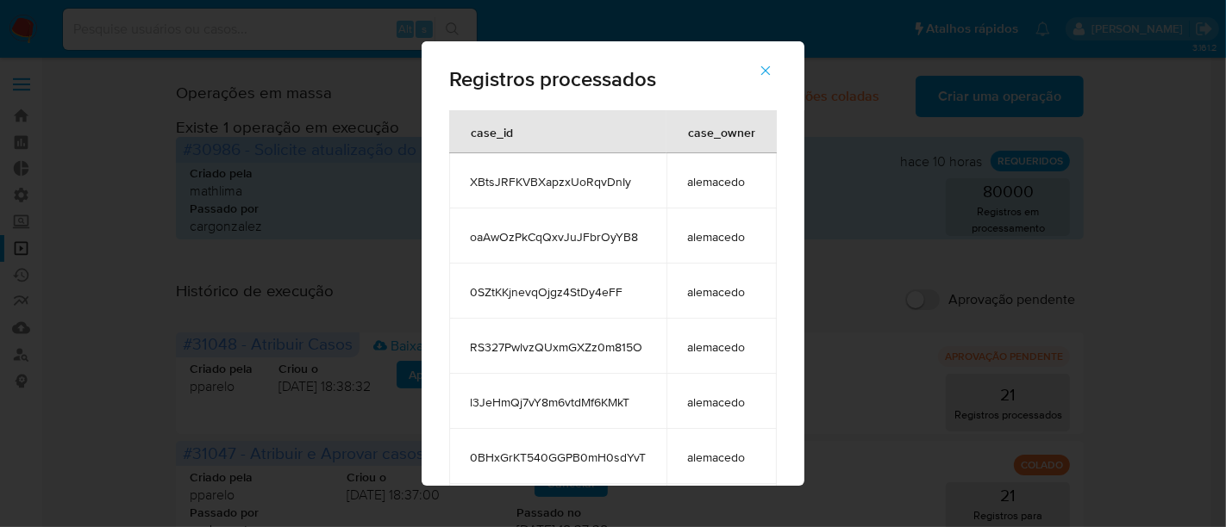
click at [771, 72] on icon "button" at bounding box center [765, 70] width 9 height 9
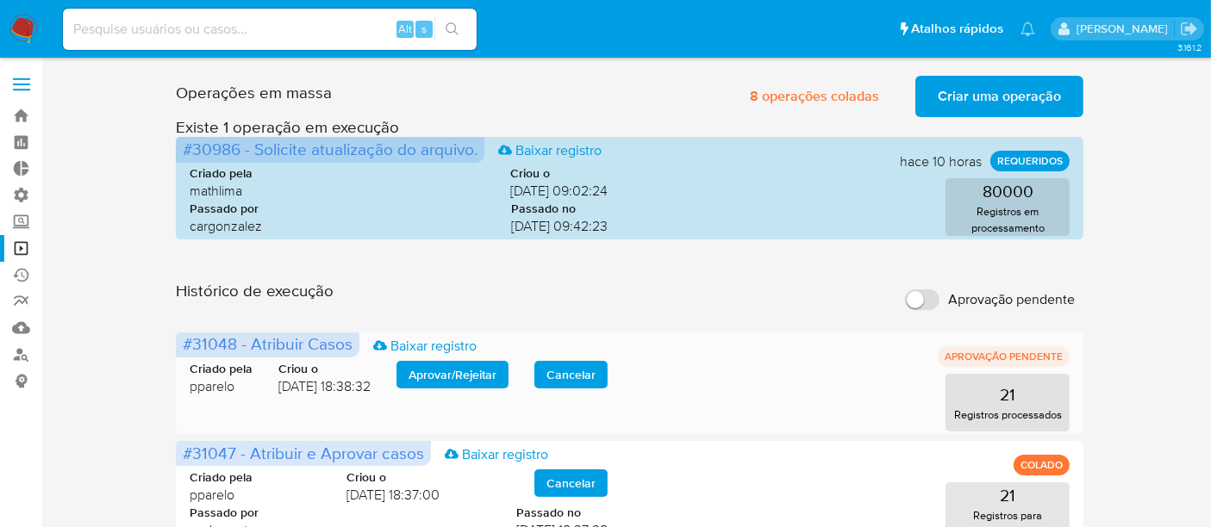
click at [459, 379] on span "Aprovar / Rejeitar" at bounding box center [453, 375] width 88 height 24
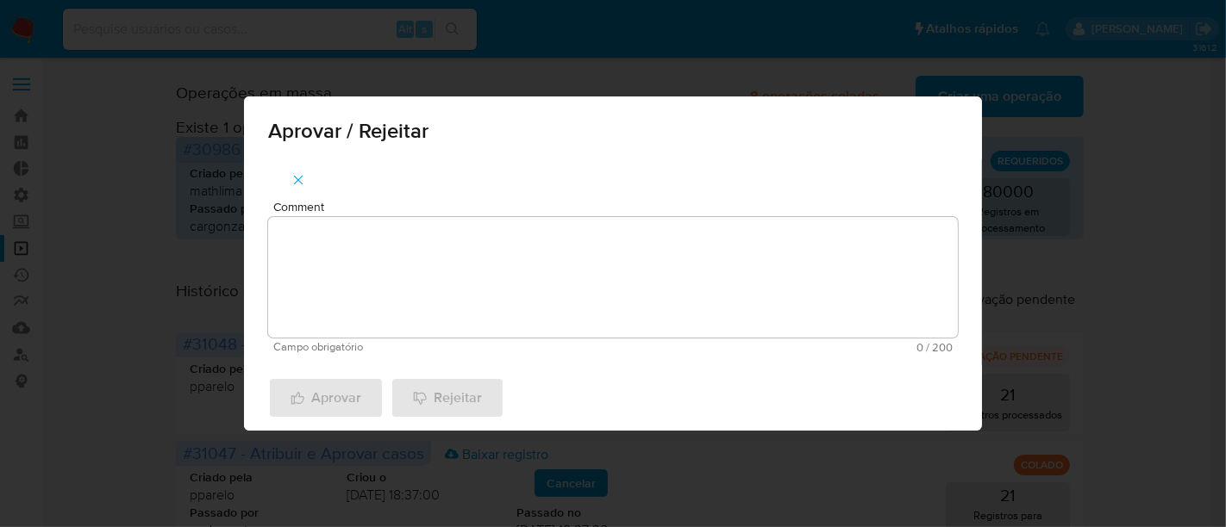
click at [342, 250] on textarea "Comment" at bounding box center [612, 277] width 689 height 121
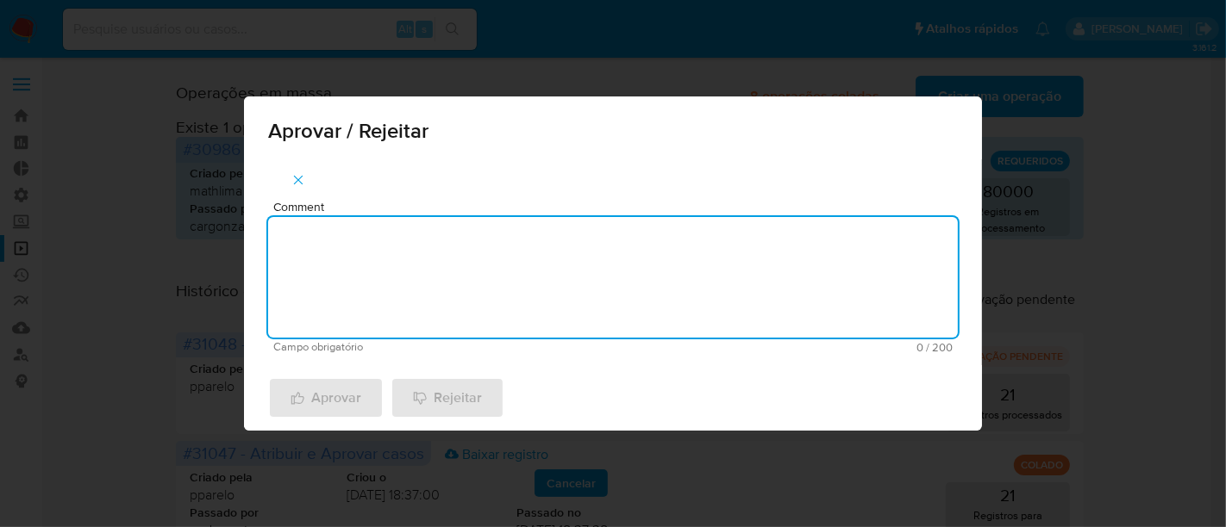
click at [303, 171] on span "button" at bounding box center [298, 180] width 16 height 38
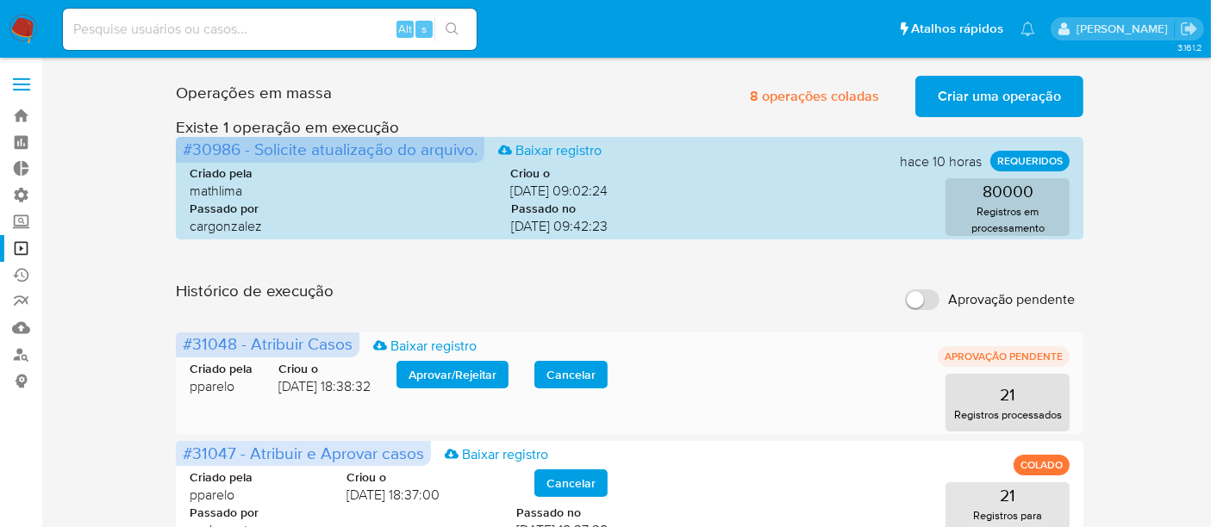
click at [450, 371] on span "Aprovar / Rejeitar" at bounding box center [453, 375] width 88 height 24
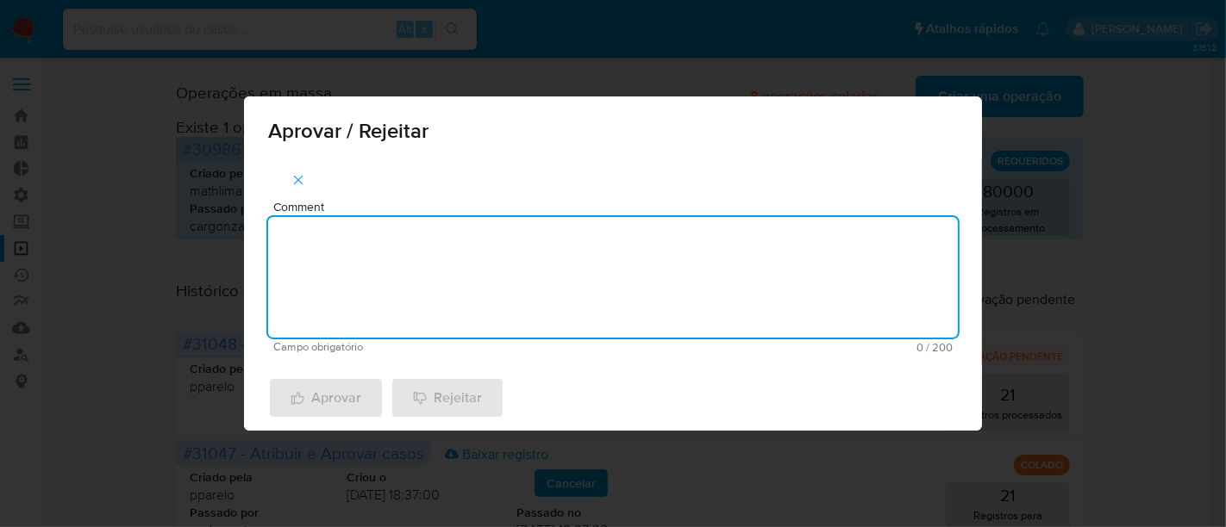
click at [382, 233] on textarea "Comment" at bounding box center [612, 277] width 689 height 121
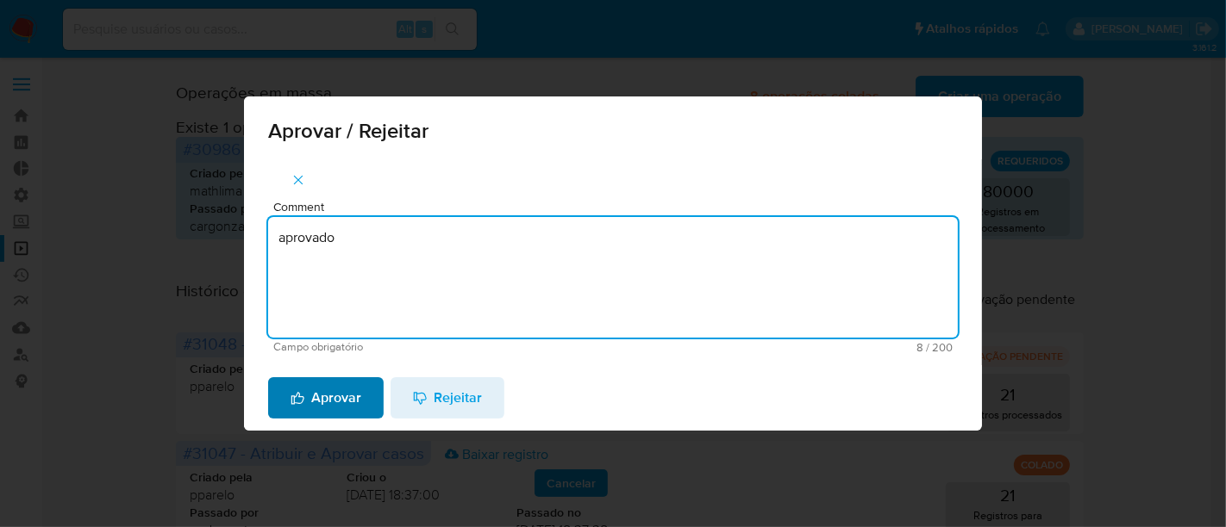
type textarea "aprovado"
click at [332, 400] on span "Aprovar" at bounding box center [325, 398] width 71 height 38
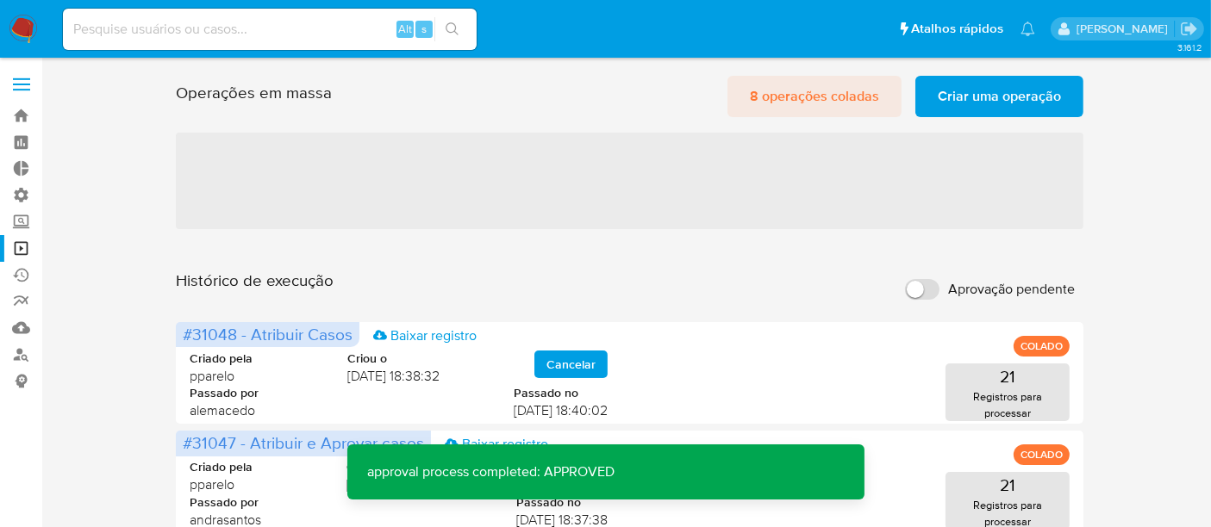
click at [783, 90] on span "8 operações coladas" at bounding box center [814, 97] width 129 height 38
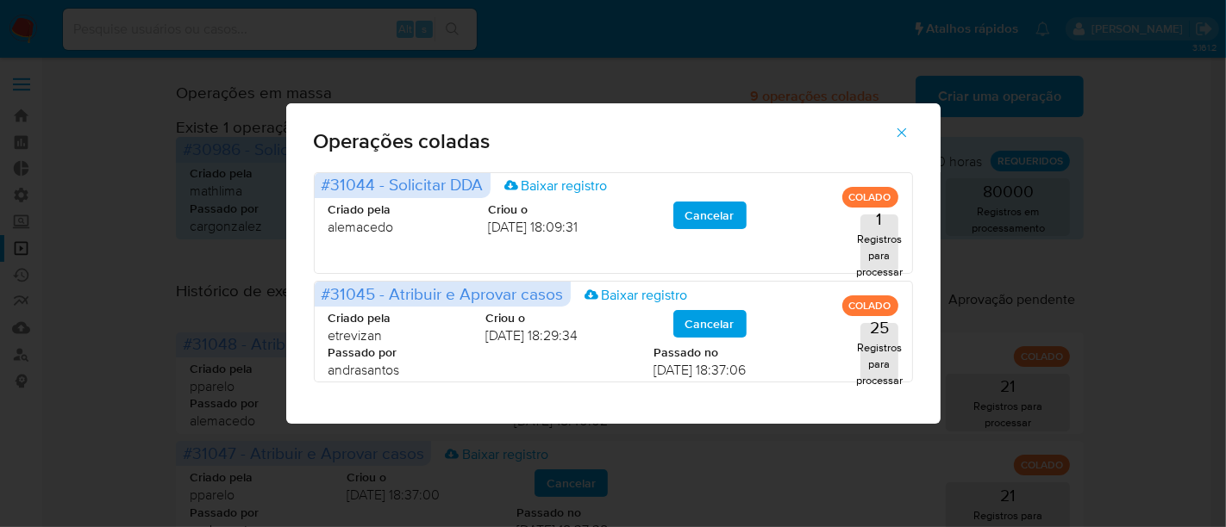
click at [905, 131] on icon "button" at bounding box center [902, 133] width 16 height 16
